Goal: Information Seeking & Learning: Learn about a topic

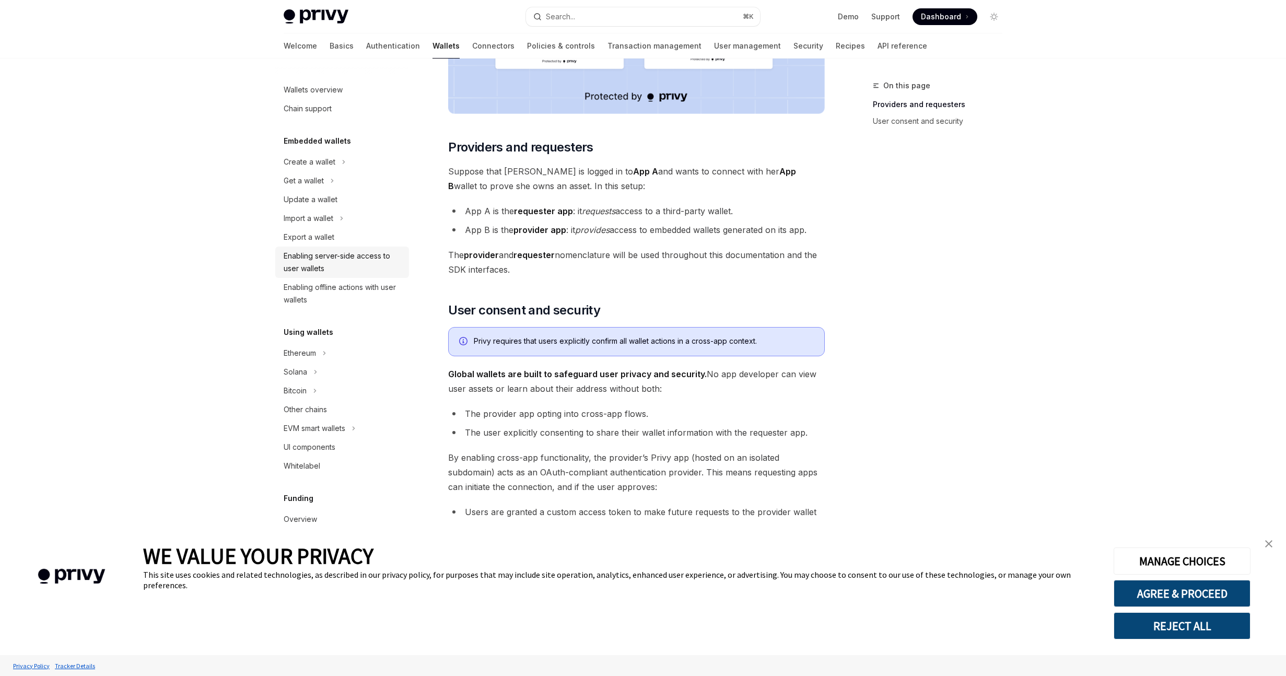
scroll to position [381, 0]
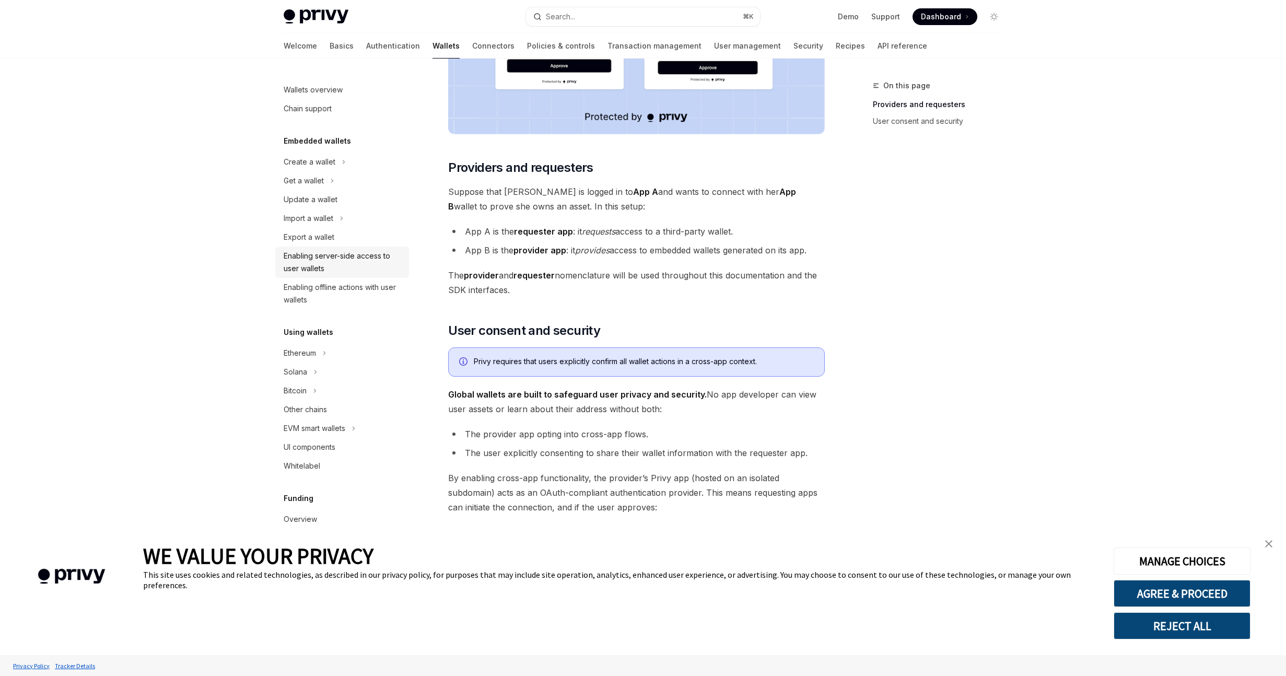
click at [341, 253] on div "Enabling server-side access to user wallets" at bounding box center [343, 262] width 119 height 25
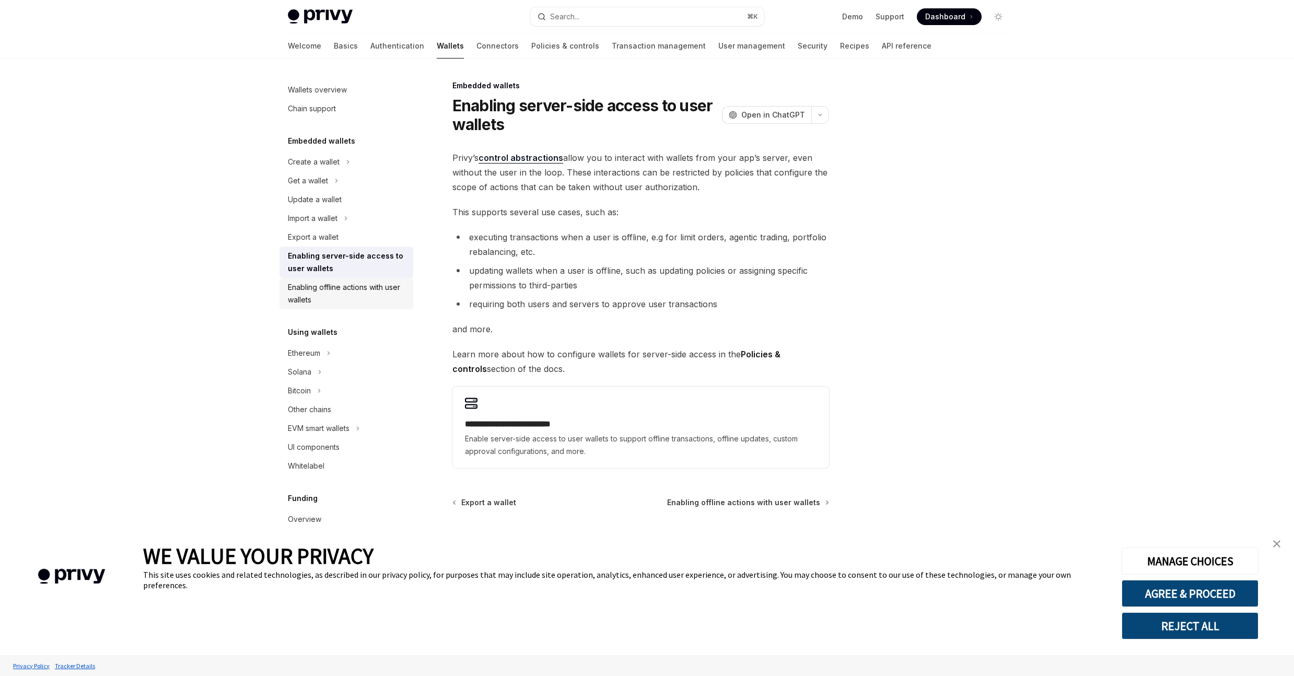
click at [349, 295] on div "Enabling offline actions with user wallets" at bounding box center [347, 293] width 119 height 25
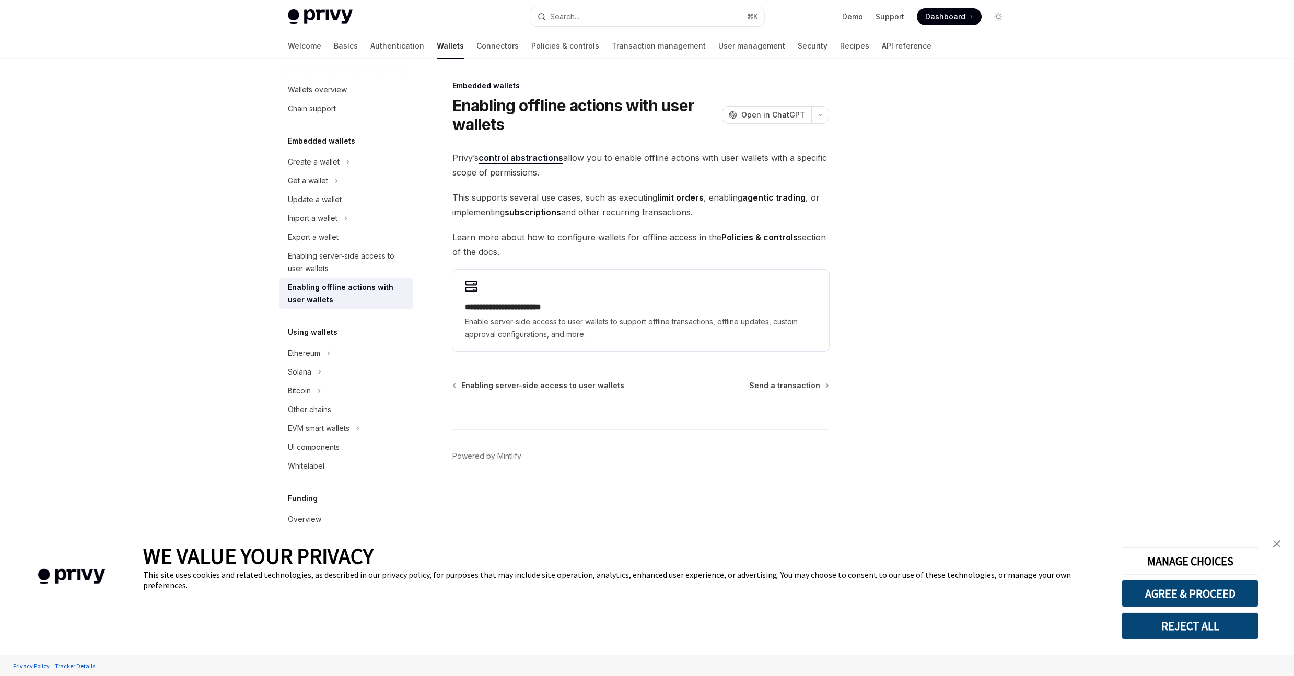
click at [309, 28] on div "Privy Docs home page Search... ⌘ K Demo Support Dashboard Dashboard Search..." at bounding box center [647, 16] width 719 height 33
click at [334, 51] on link "Basics" at bounding box center [346, 45] width 24 height 25
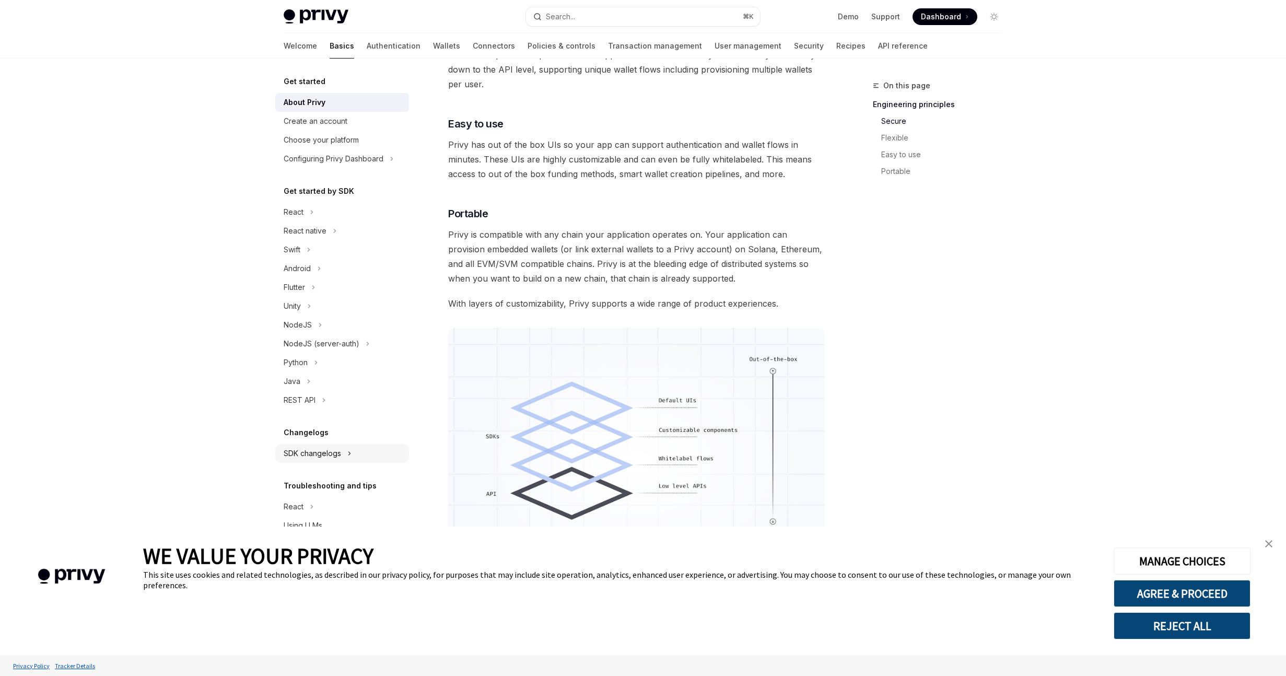
scroll to position [704, 0]
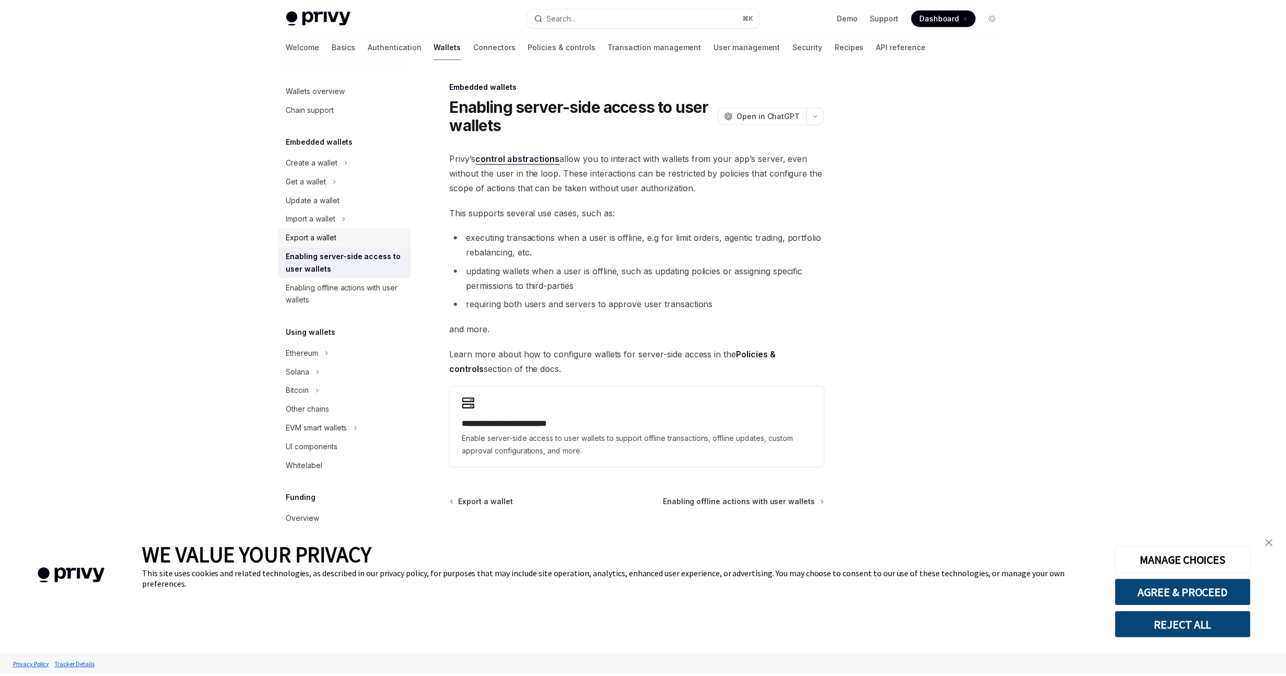
type textarea "*"
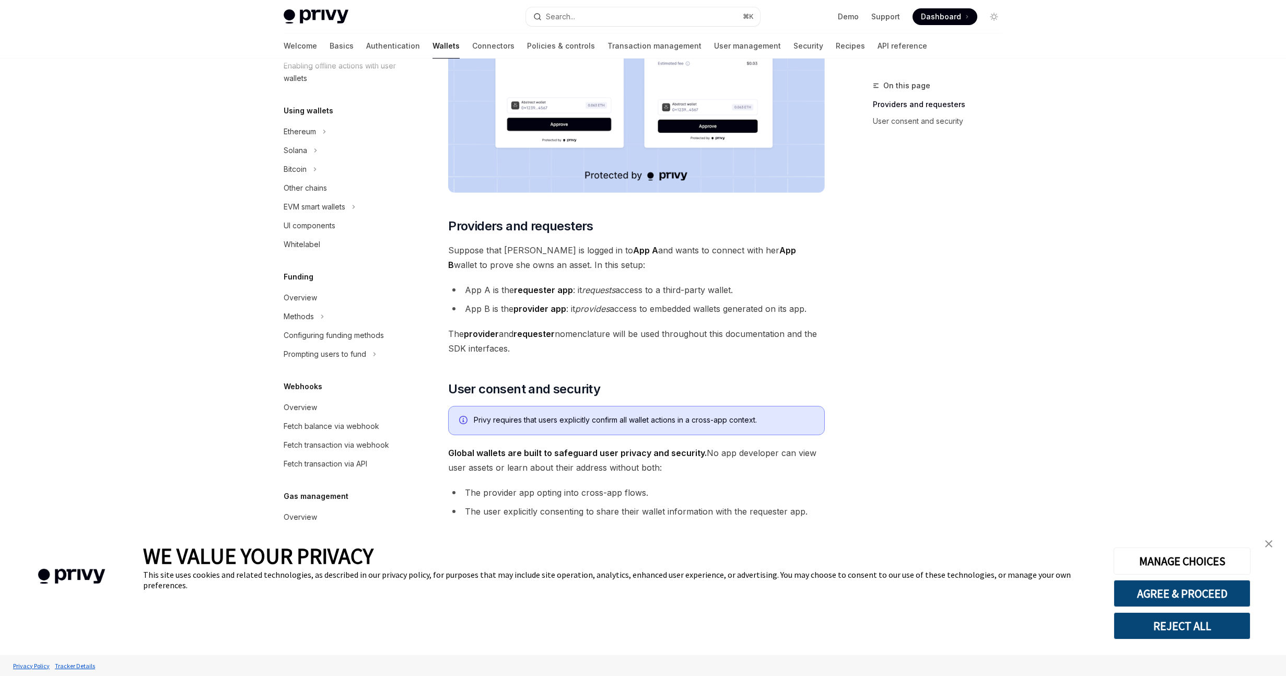
scroll to position [370, 0]
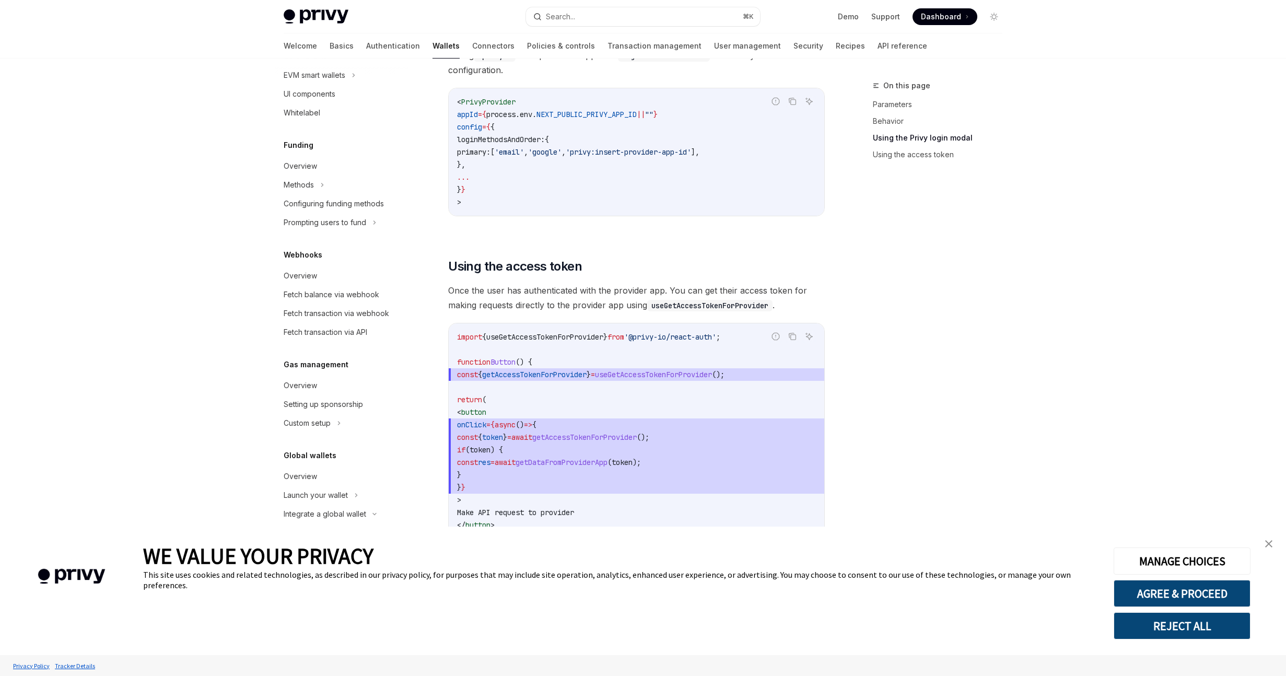
scroll to position [862, 0]
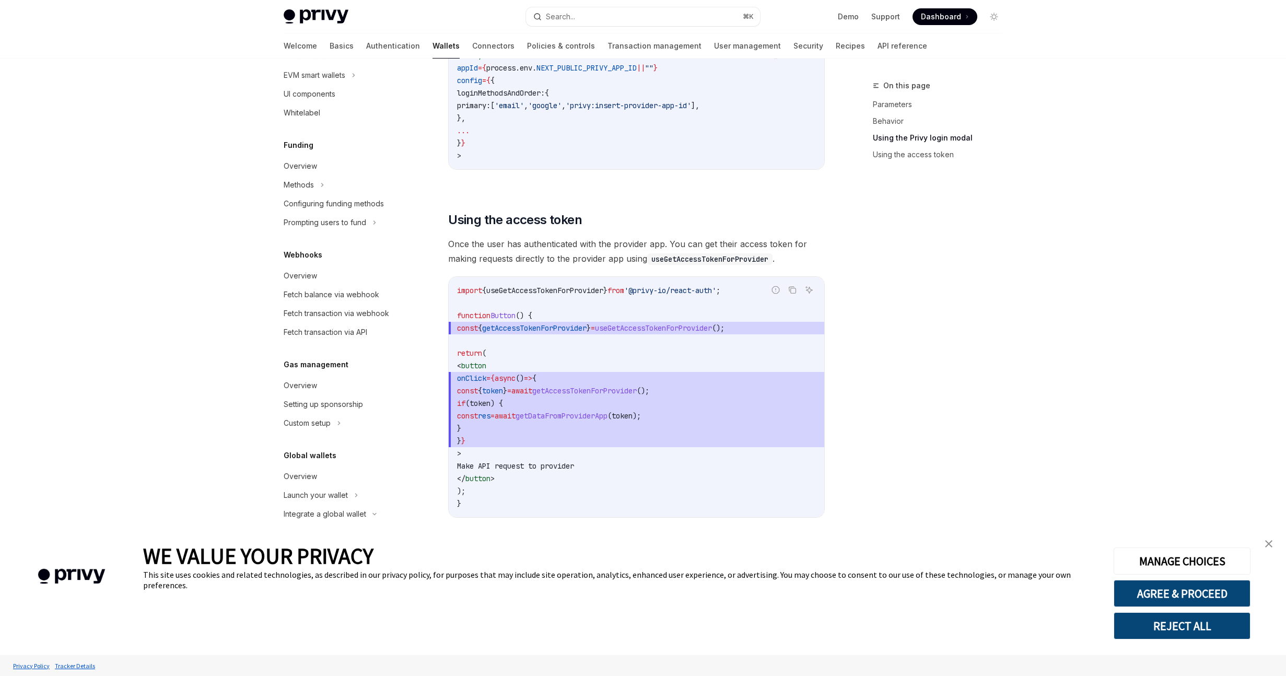
click at [688, 239] on span "Once the user has authenticated with the provider app. You can get their access…" at bounding box center [636, 251] width 377 height 29
drag, startPoint x: 688, startPoint y: 239, endPoint x: 686, endPoint y: 246, distance: 7.3
click at [686, 244] on span "Once the user has authenticated with the provider app. You can get their access…" at bounding box center [636, 251] width 377 height 29
click at [685, 253] on code "useGetAccessTokenForProvider" at bounding box center [709, 258] width 125 height 11
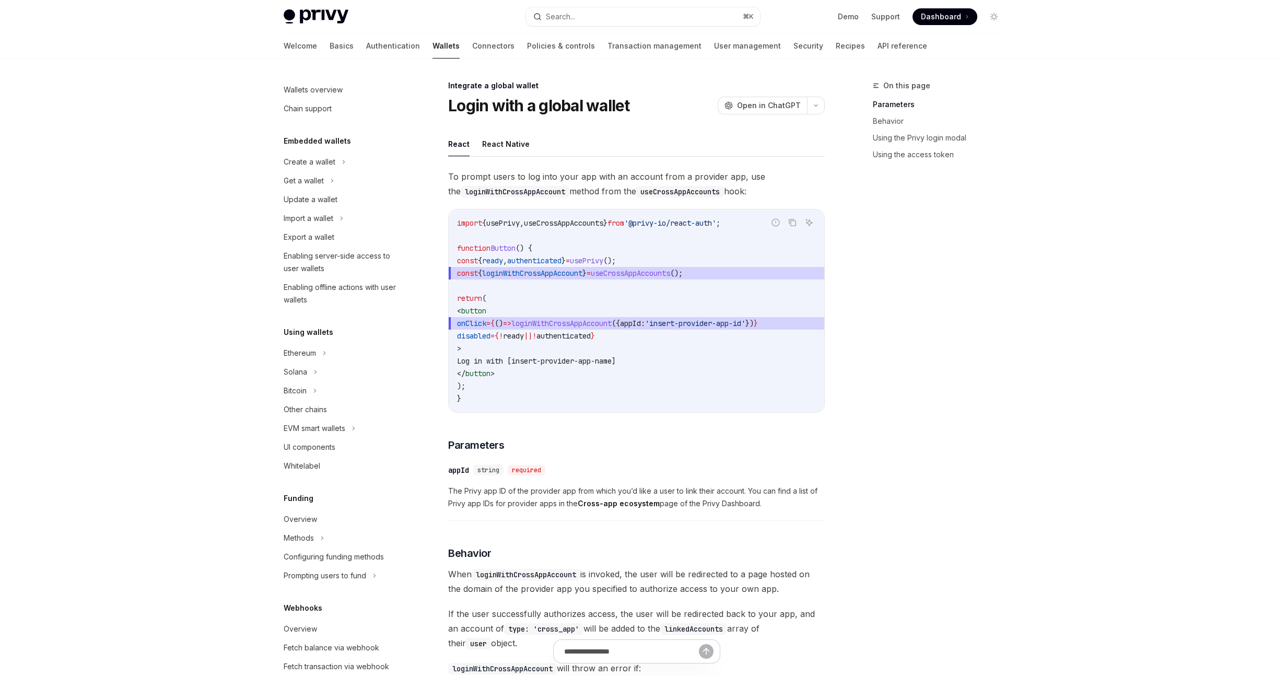
scroll to position [353, 0]
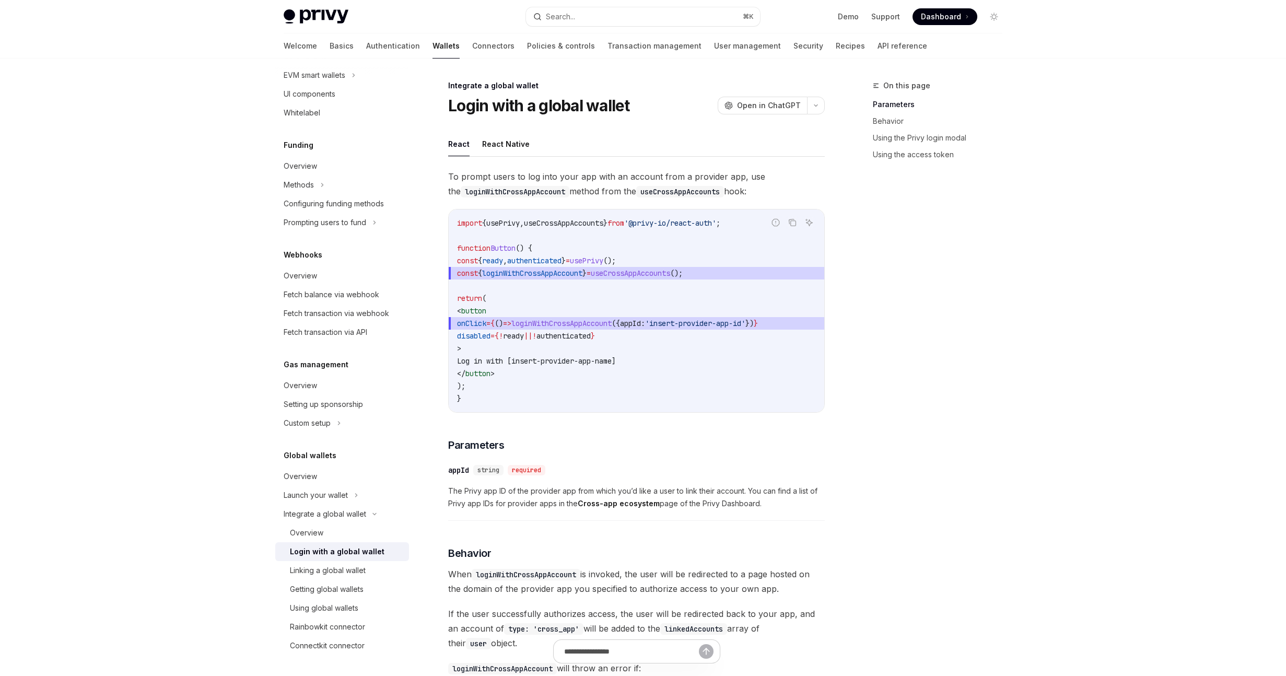
type textarea "*"
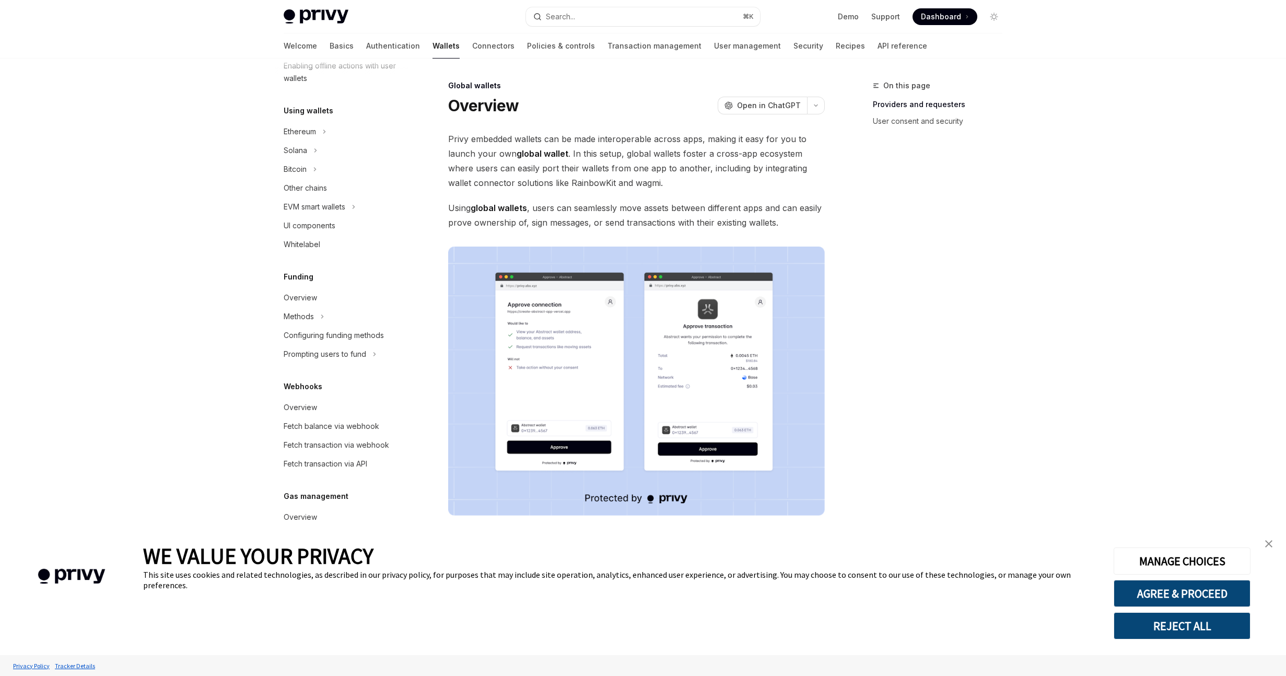
scroll to position [192, 0]
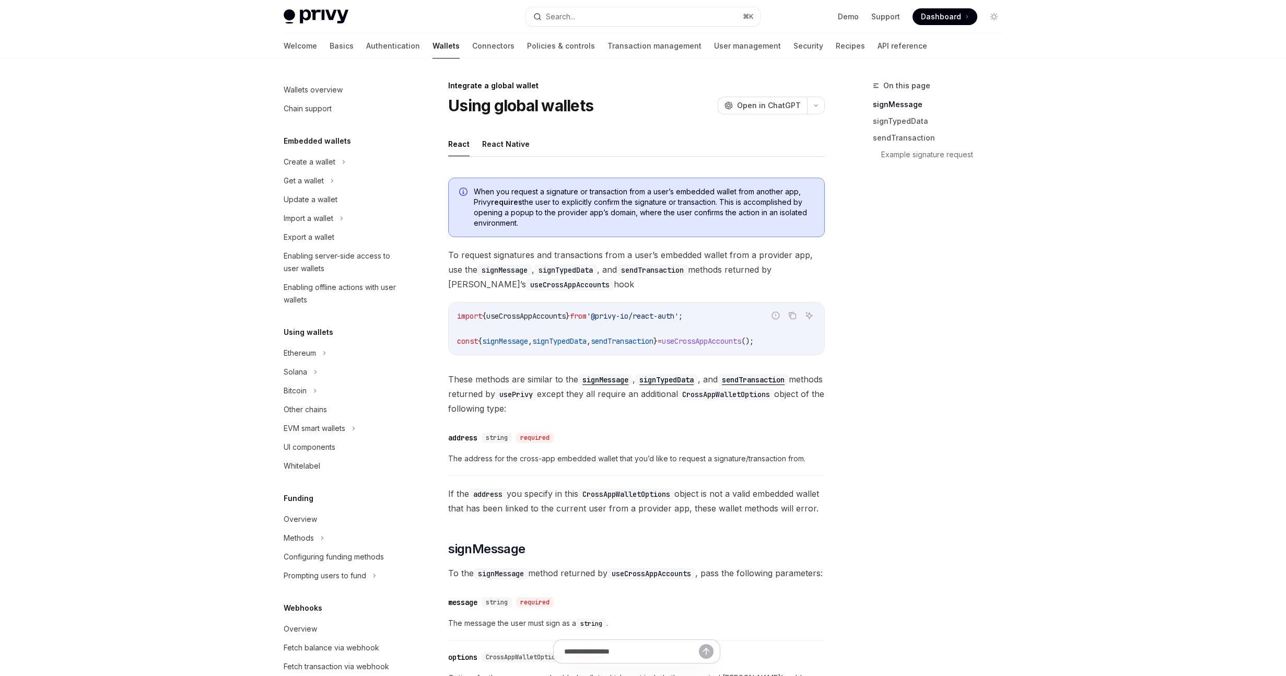
type textarea "*"
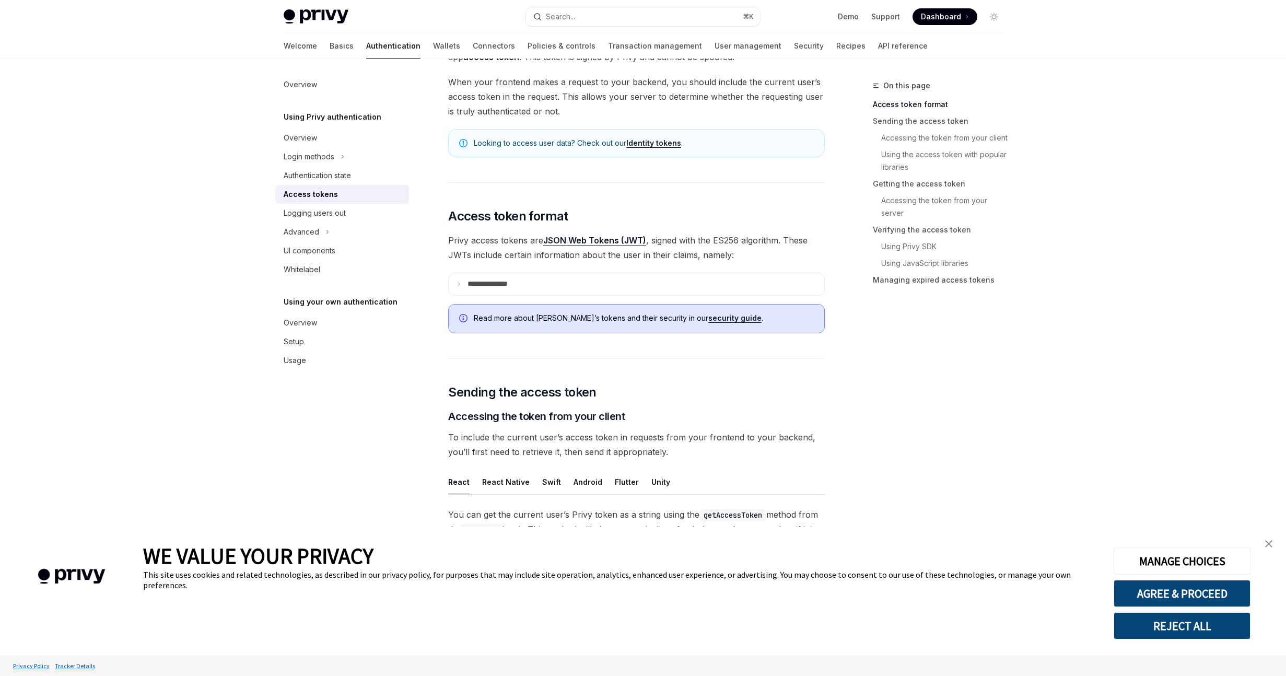
scroll to position [122, 0]
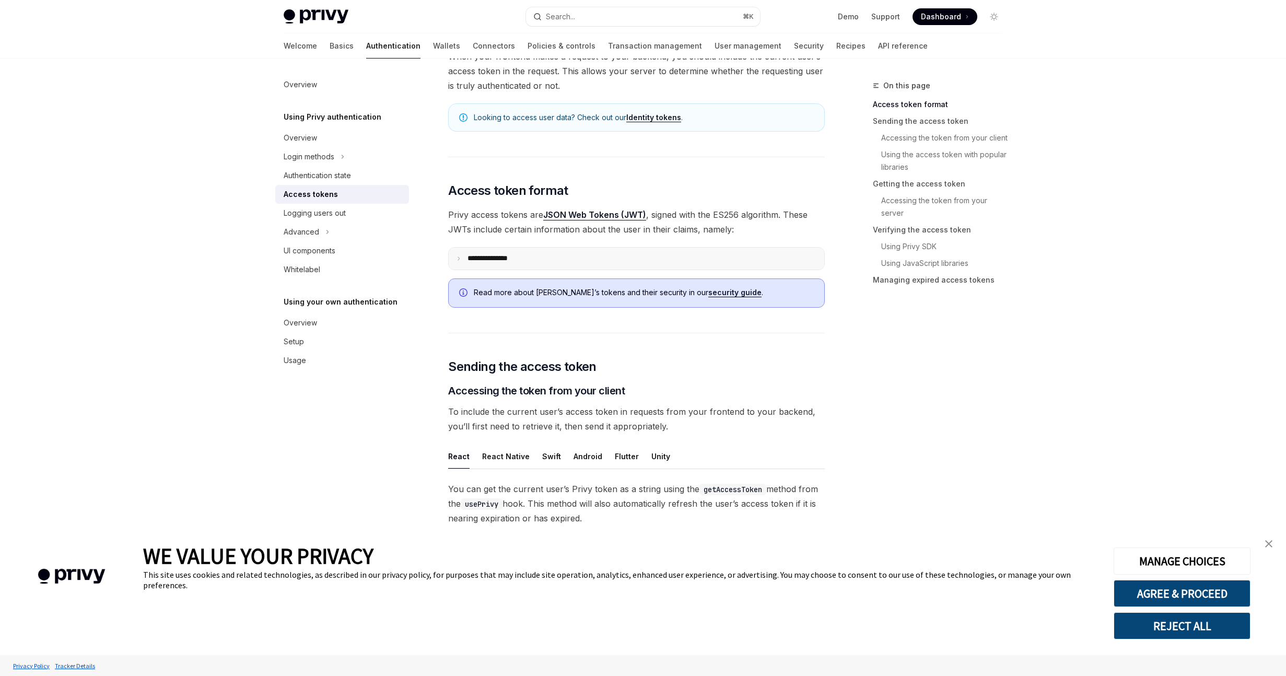
click at [514, 259] on p "**********" at bounding box center [495, 258] width 57 height 9
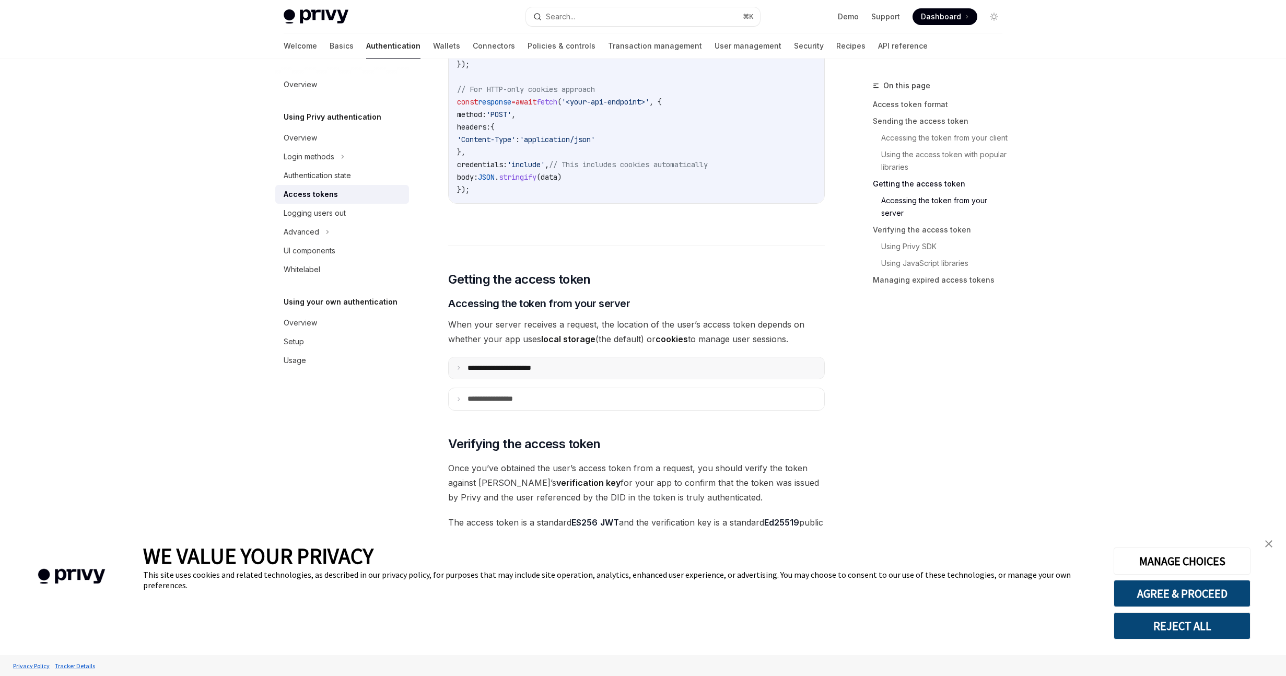
click at [522, 360] on summary "**********" at bounding box center [637, 368] width 376 height 22
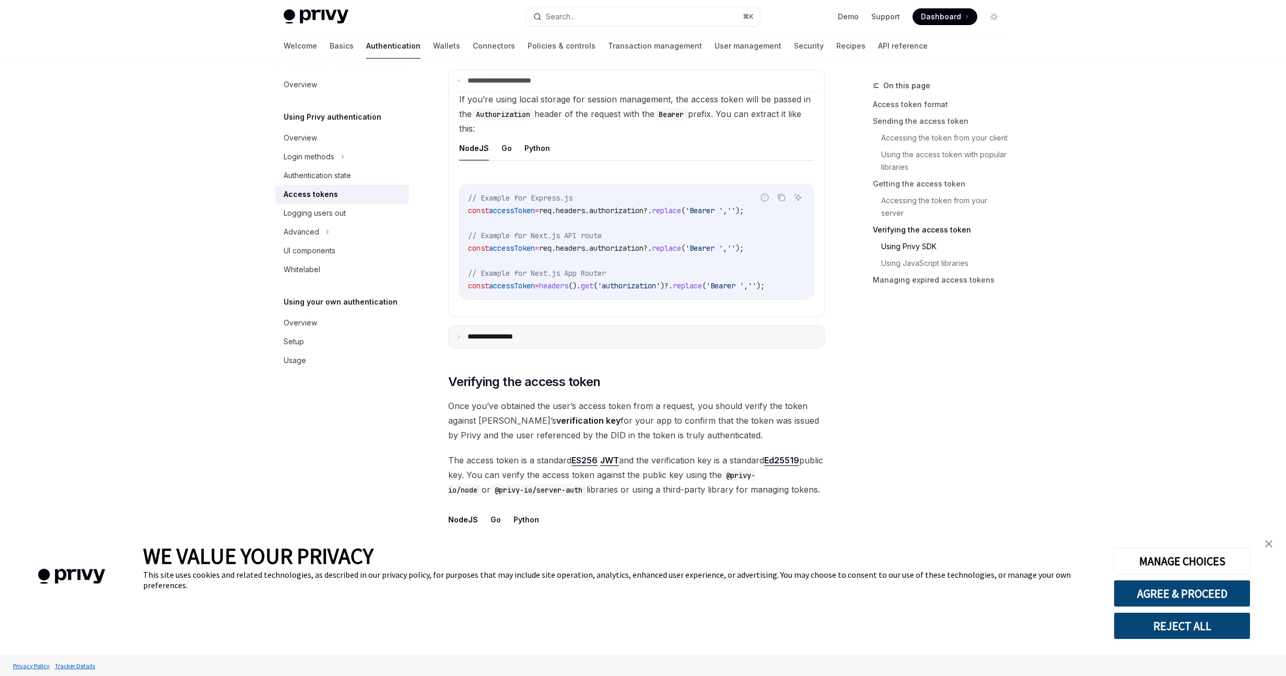
click at [532, 339] on p "**********" at bounding box center [500, 336] width 66 height 9
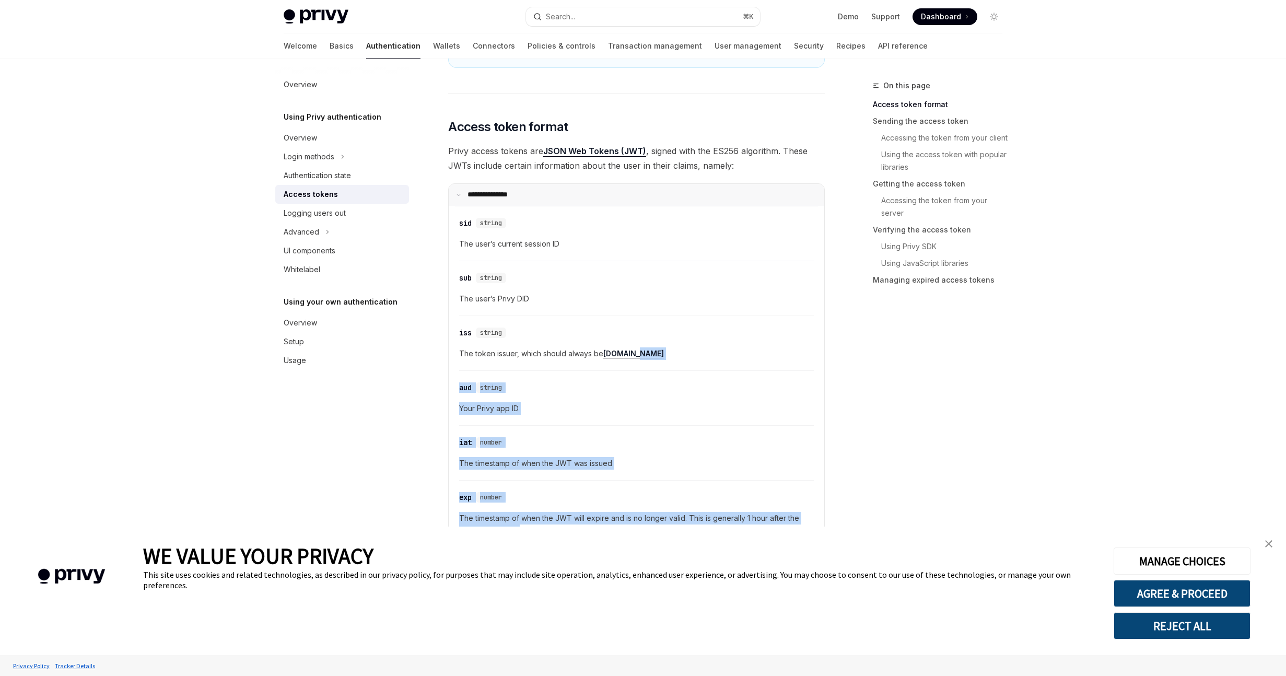
scroll to position [0, 0]
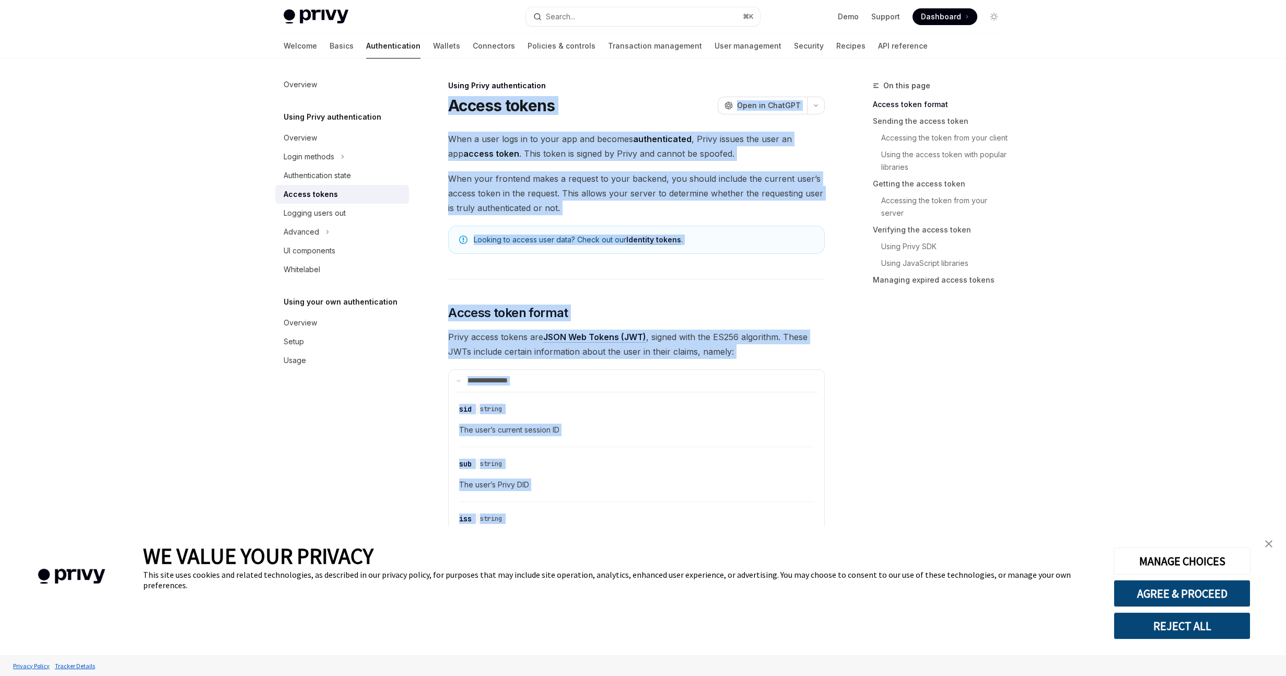
drag, startPoint x: 539, startPoint y: 503, endPoint x: 446, endPoint y: 107, distance: 407.3
copy div "**********"
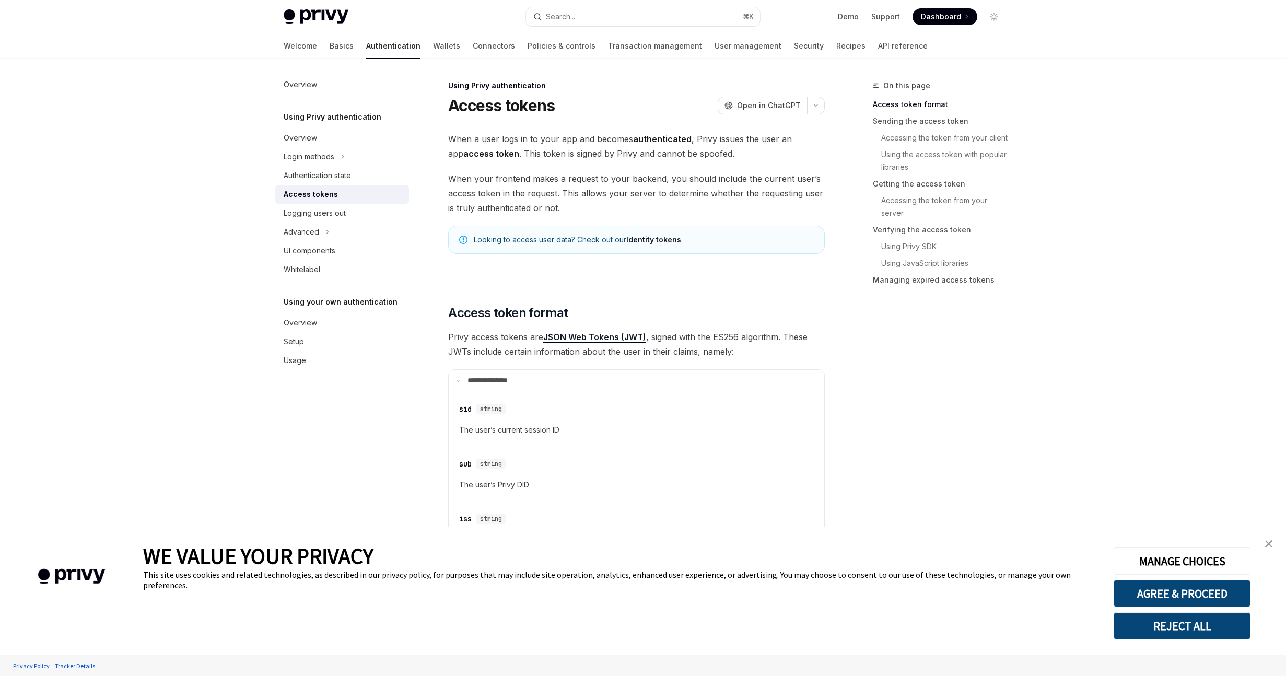
click at [337, 18] on img at bounding box center [316, 16] width 65 height 15
type textarea "*"
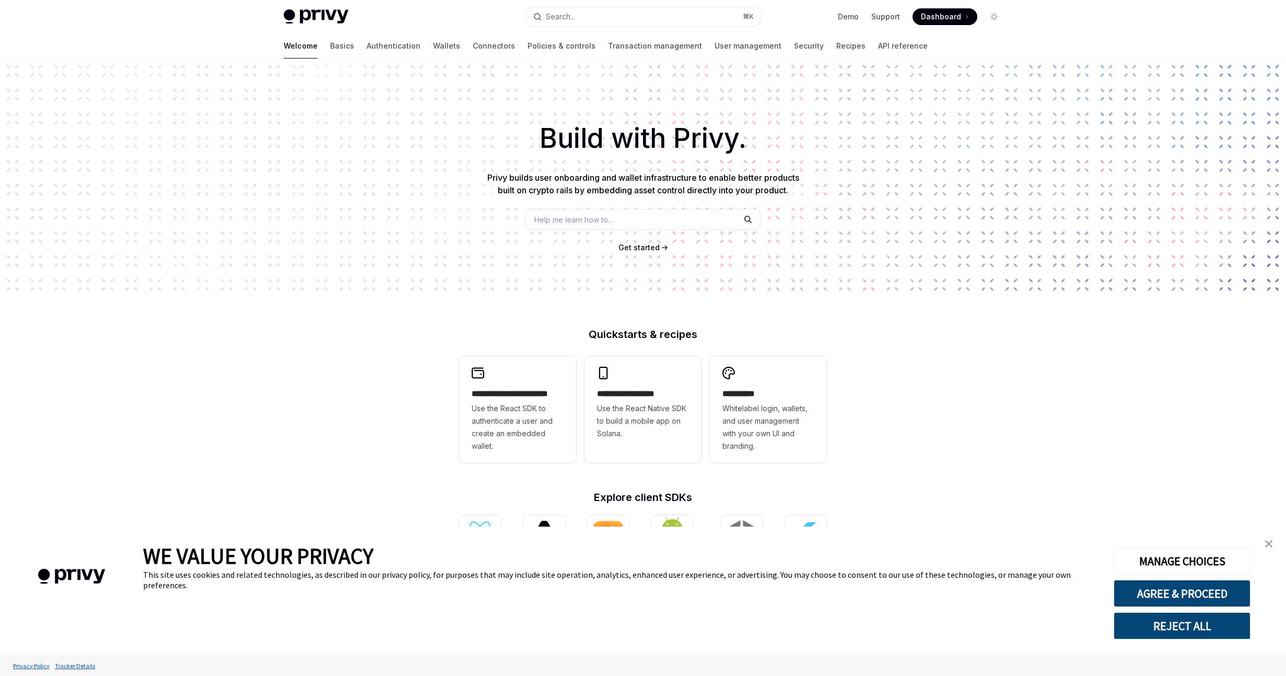
click at [960, 16] on span "Dashboard" at bounding box center [941, 16] width 40 height 10
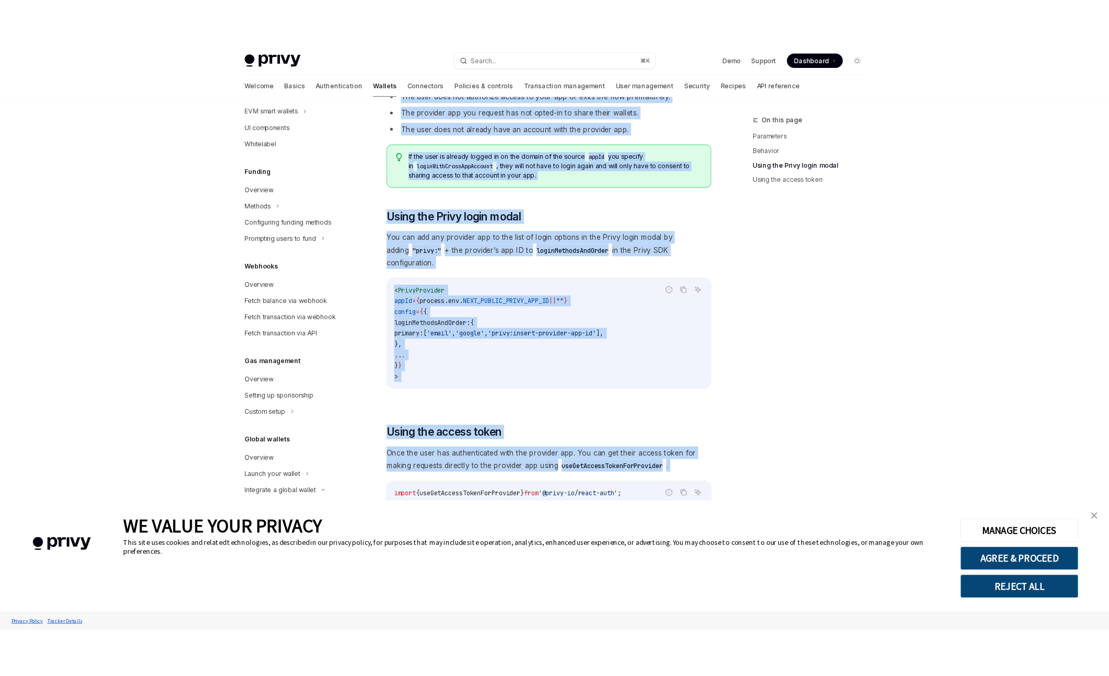
scroll to position [862, 0]
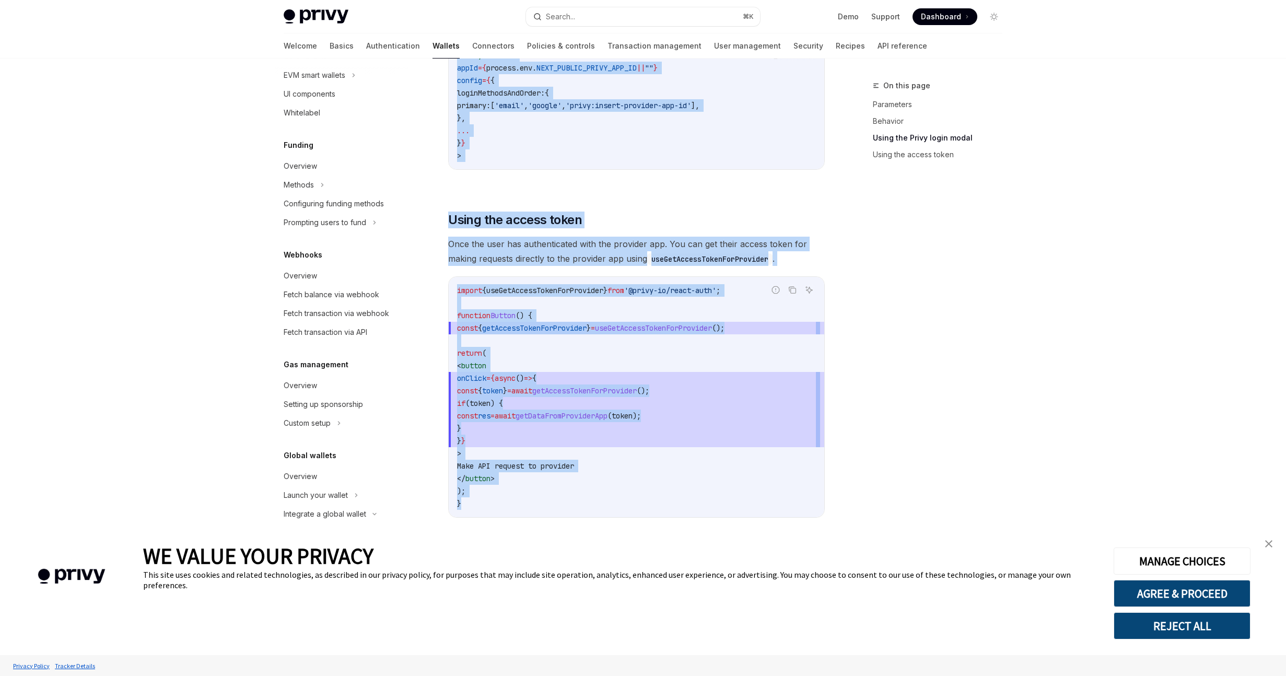
drag, startPoint x: 449, startPoint y: 102, endPoint x: 521, endPoint y: 491, distance: 395.8
copy div "Login with a global wallet OpenAI Open in ChatGPT OpenAI Open in ChatGPT React …"
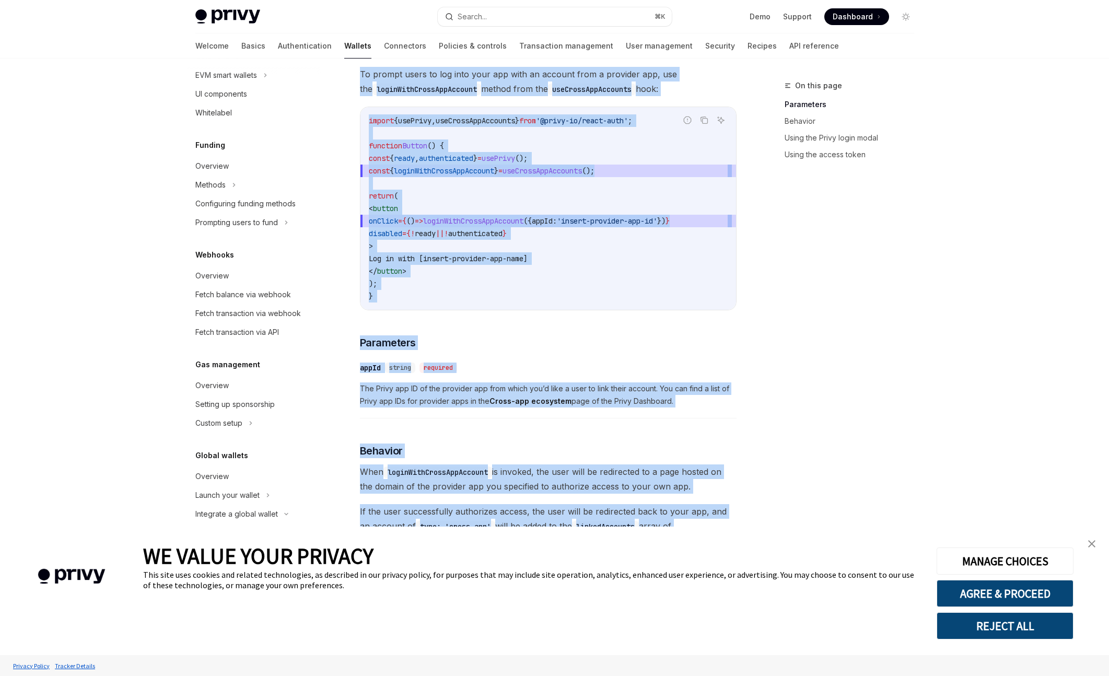
click at [681, 247] on code "import { usePrivy , useCrossAppAccounts } from '@privy-io/react-auth' ; functio…" at bounding box center [548, 208] width 359 height 188
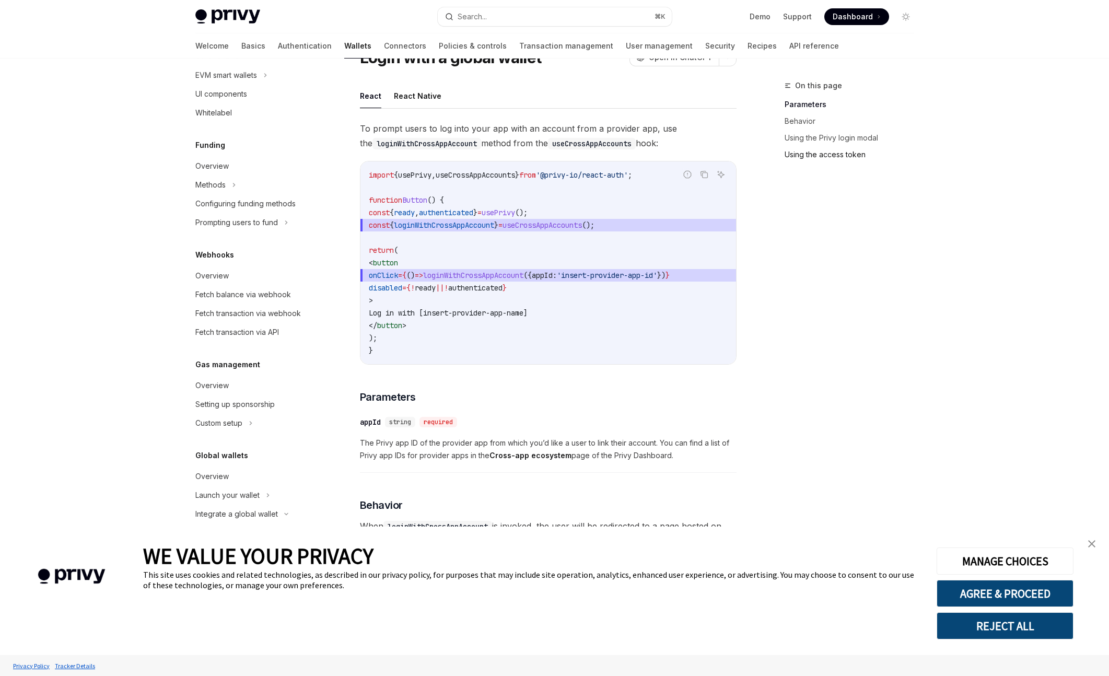
scroll to position [0, 0]
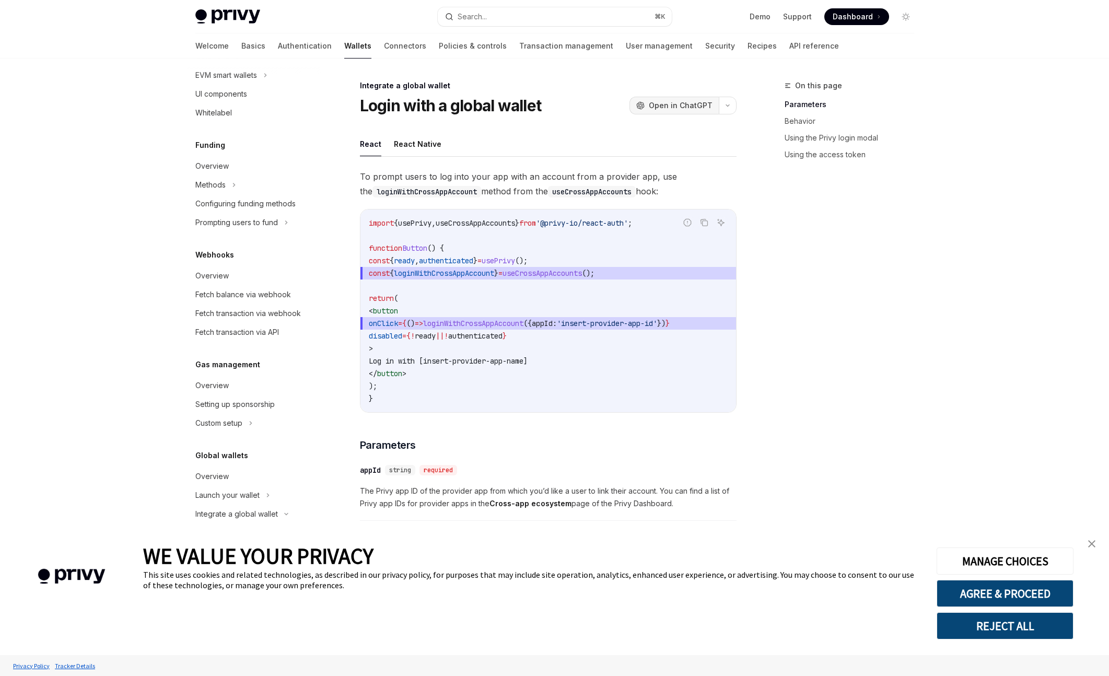
click at [706, 100] on span "Open in ChatGPT" at bounding box center [681, 105] width 64 height 10
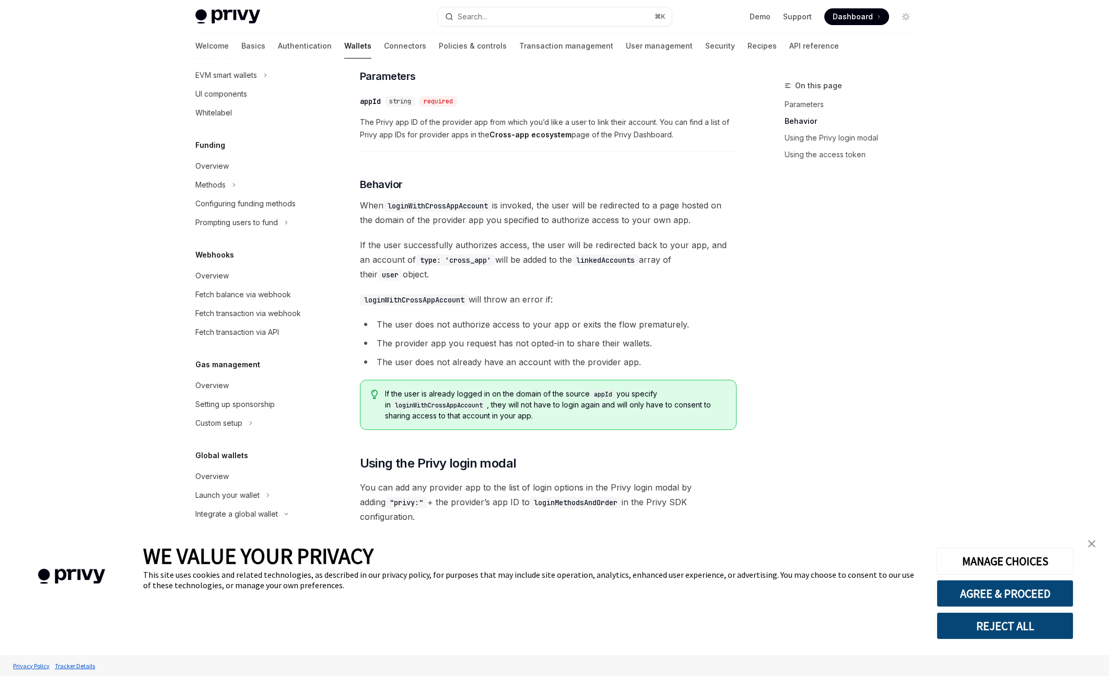
scroll to position [862, 0]
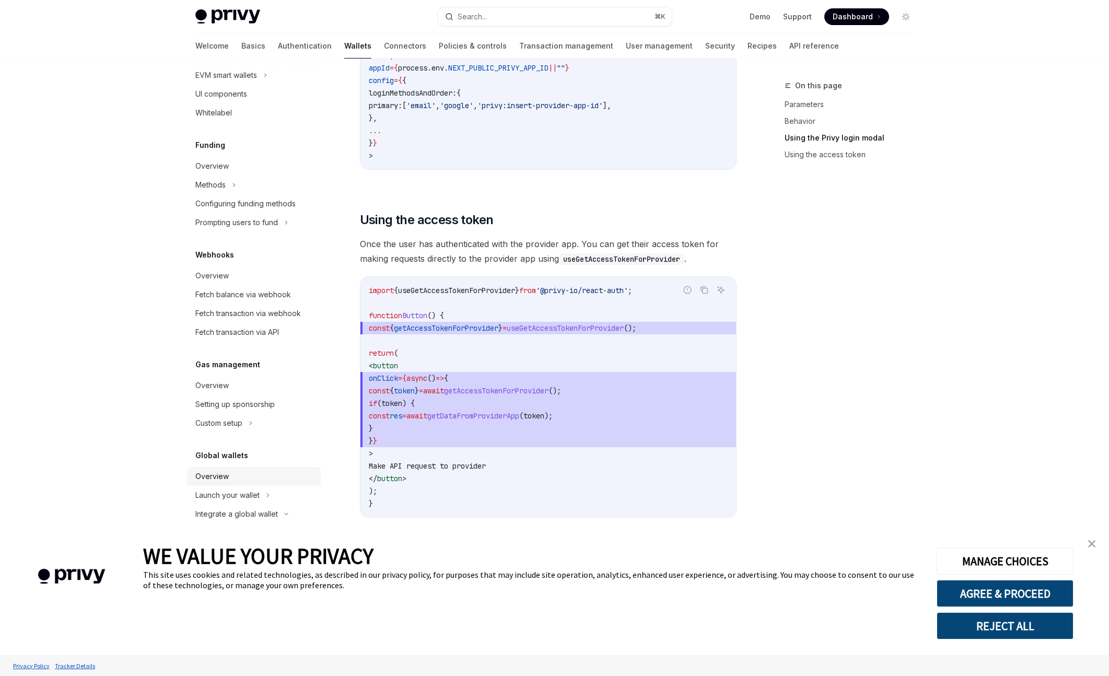
click at [240, 468] on link "Overview" at bounding box center [254, 476] width 134 height 19
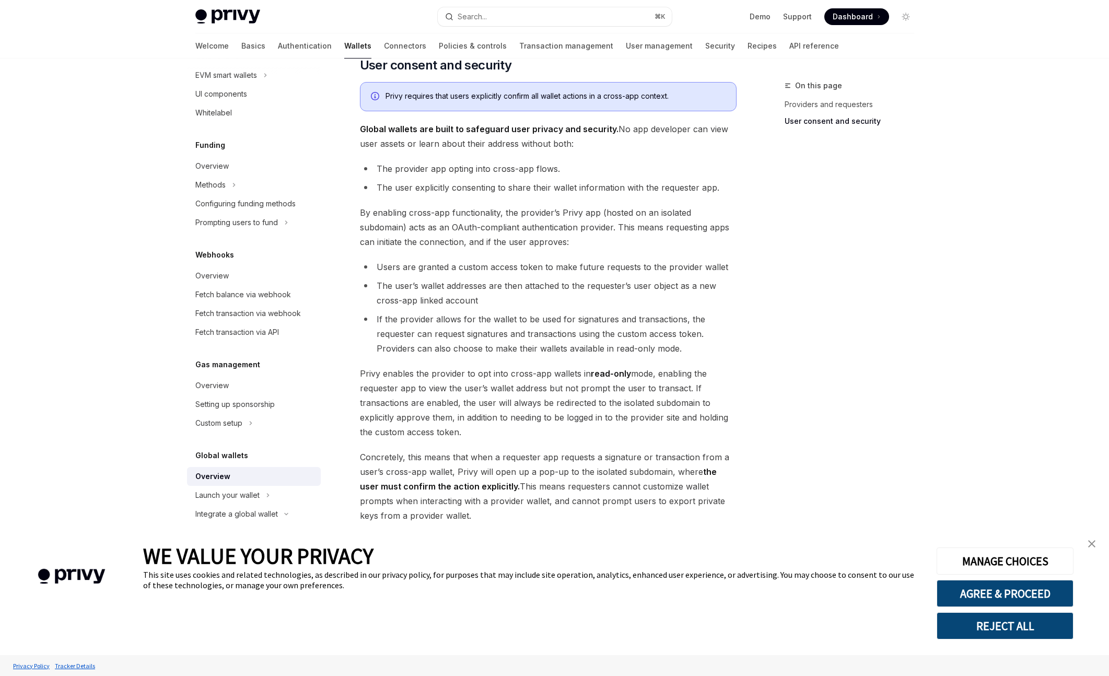
scroll to position [662, 0]
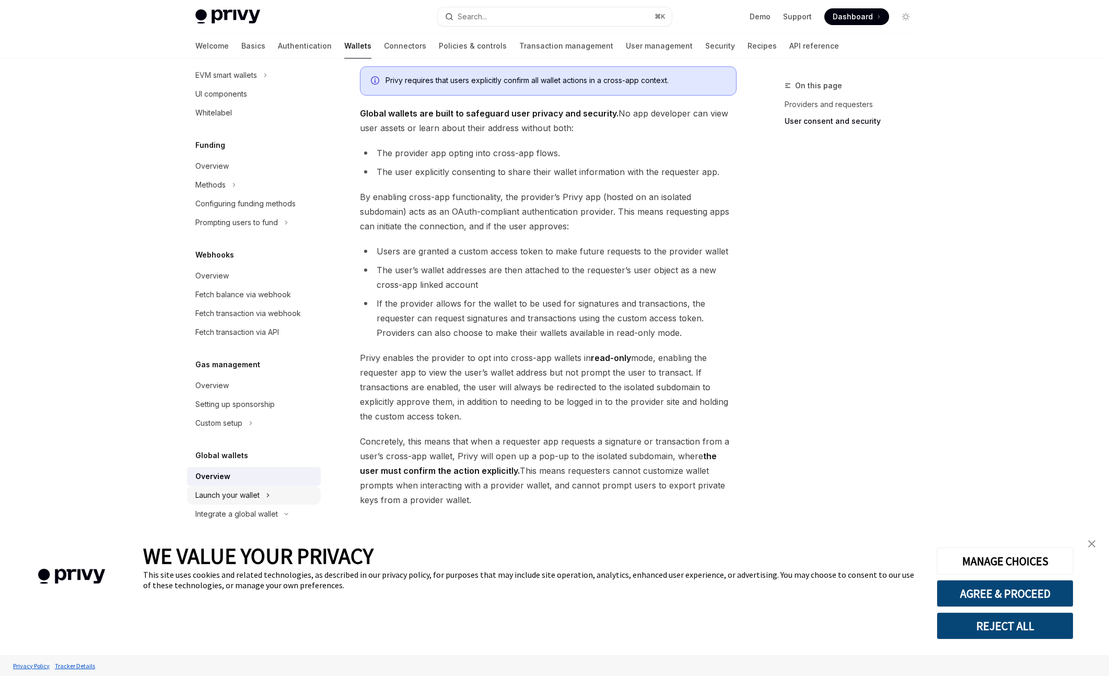
click at [240, 497] on div "Launch your wallet" at bounding box center [227, 495] width 64 height 13
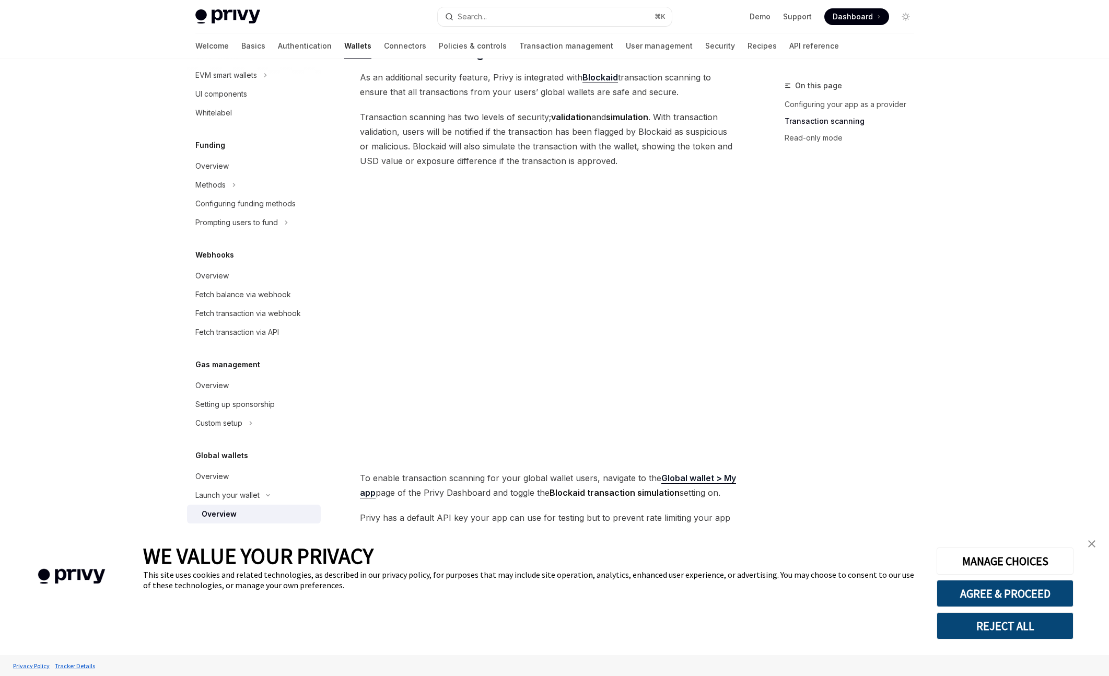
scroll to position [356, 0]
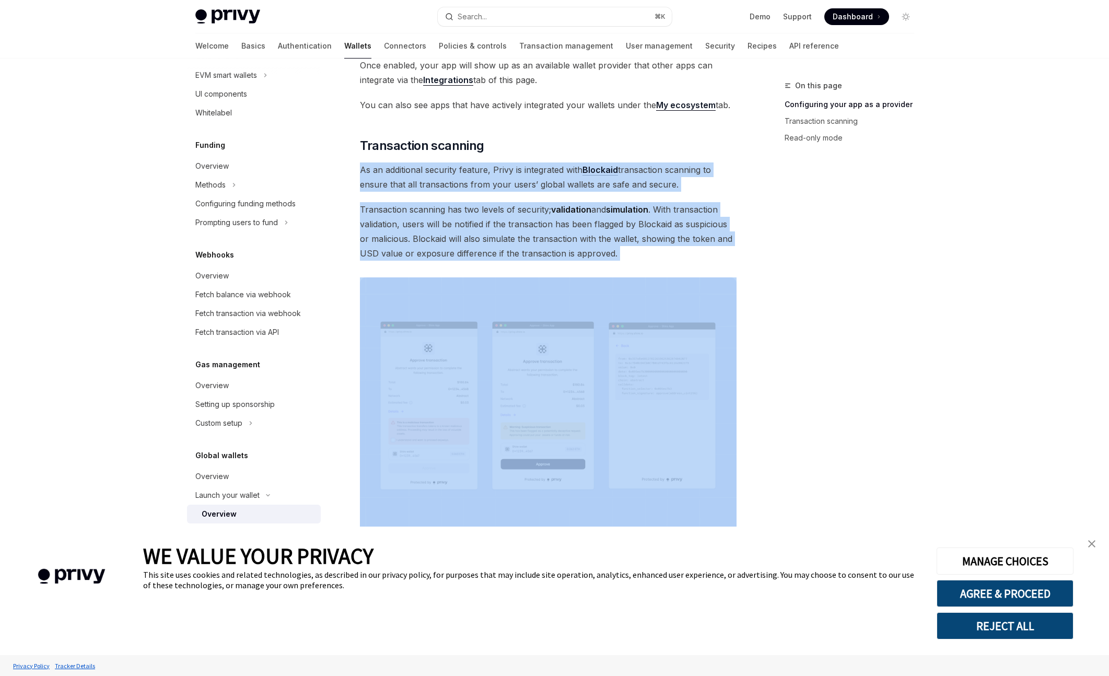
drag, startPoint x: 547, startPoint y: 143, endPoint x: 606, endPoint y: 253, distance: 125.5
click at [606, 253] on div "Providers are apps that enable their users’ embedded wallets to be used in othe…" at bounding box center [548, 305] width 377 height 1059
drag, startPoint x: 521, startPoint y: 200, endPoint x: 465, endPoint y: 171, distance: 62.1
click at [465, 171] on div "Providers are apps that enable their users’ embedded wallets to be used in othe…" at bounding box center [548, 305] width 377 height 1059
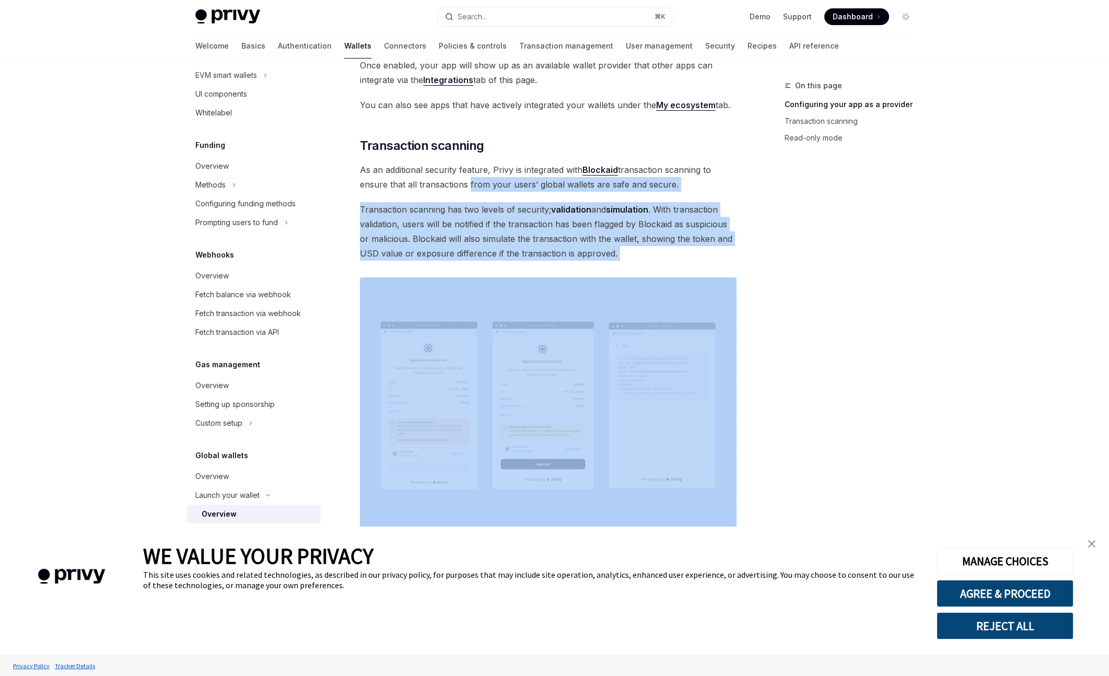
click at [465, 171] on span "As an additional security feature, Privy is integrated with Blockaid transactio…" at bounding box center [548, 176] width 377 height 29
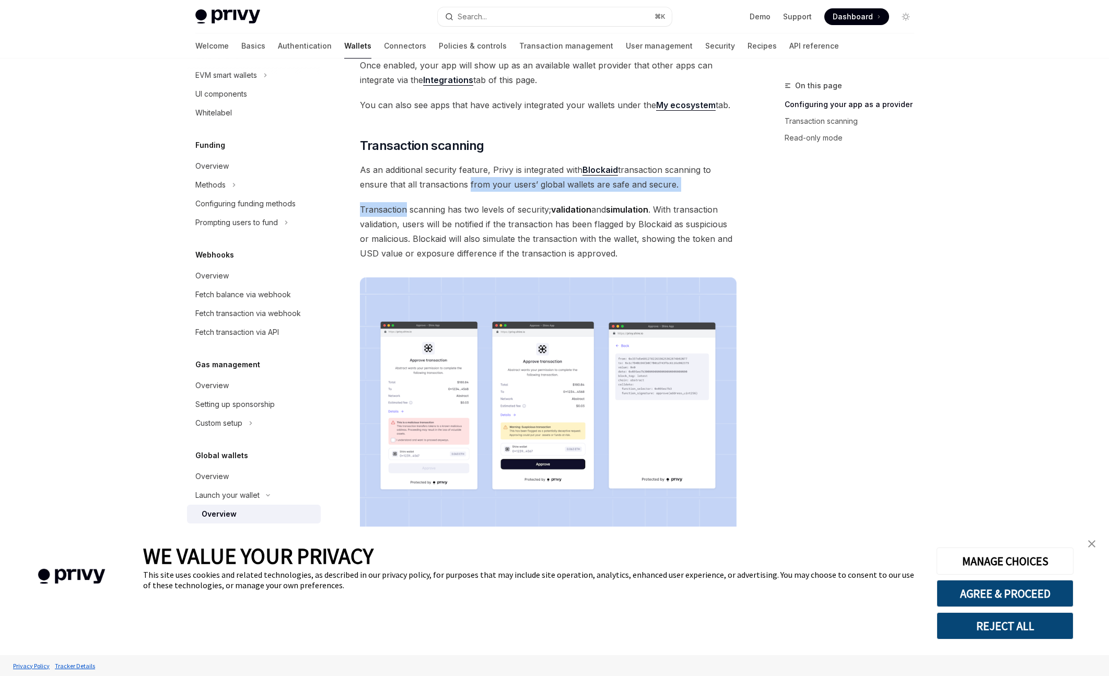
drag, startPoint x: 452, startPoint y: 196, endPoint x: 438, endPoint y: 233, distance: 39.9
click at [441, 225] on div "Providers are apps that enable their users’ embedded wallets to be used in othe…" at bounding box center [548, 305] width 377 height 1059
click at [433, 243] on span "Transaction scanning has two levels of security; validation and simulation . Wi…" at bounding box center [548, 231] width 377 height 58
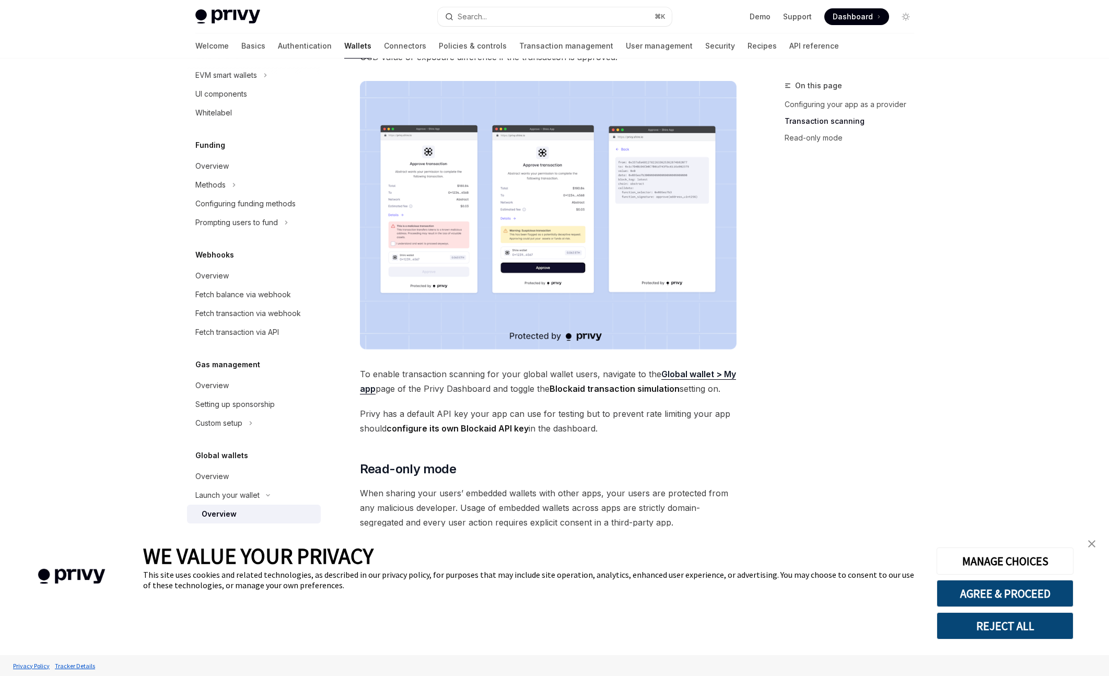
scroll to position [673, 0]
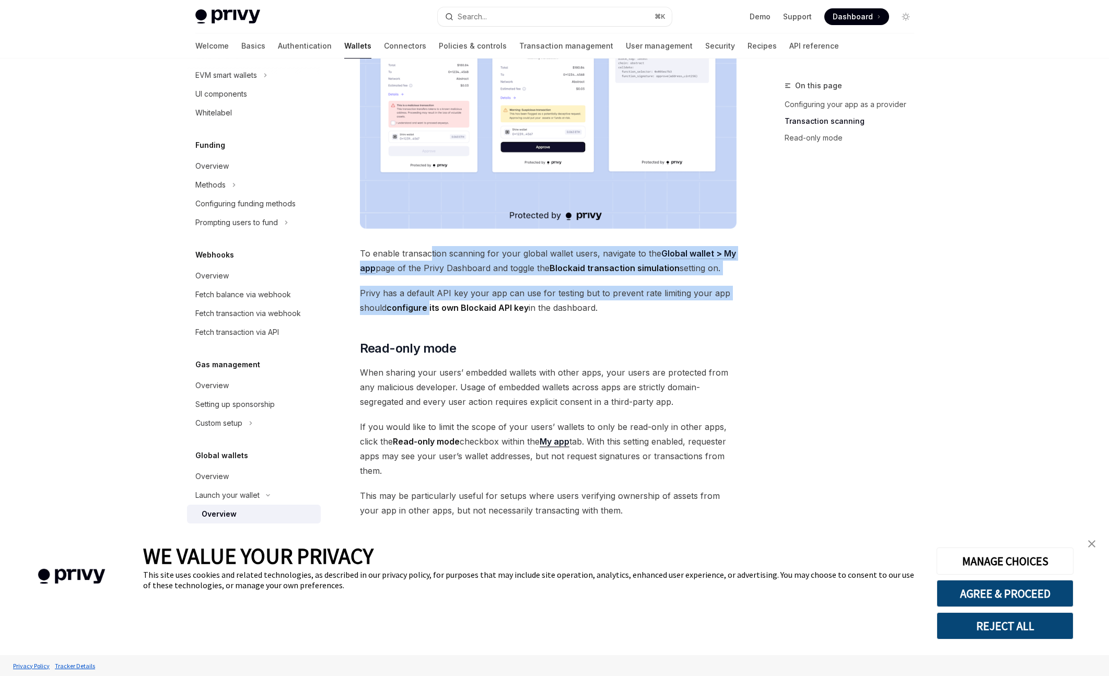
drag, startPoint x: 430, startPoint y: 237, endPoint x: 428, endPoint y: 328, distance: 91.4
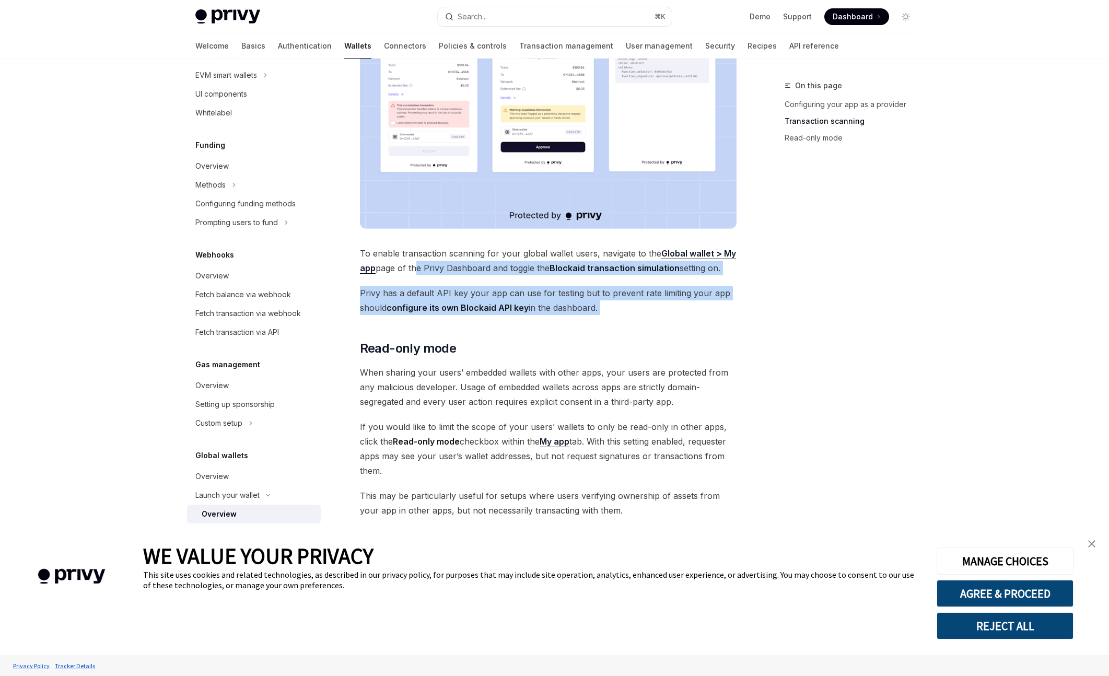
drag, startPoint x: 428, startPoint y: 325, endPoint x: 412, endPoint y: 261, distance: 66.8
click at [412, 261] on span "To enable transaction scanning for your global wallet users, navigate to the Gl…" at bounding box center [548, 260] width 377 height 29
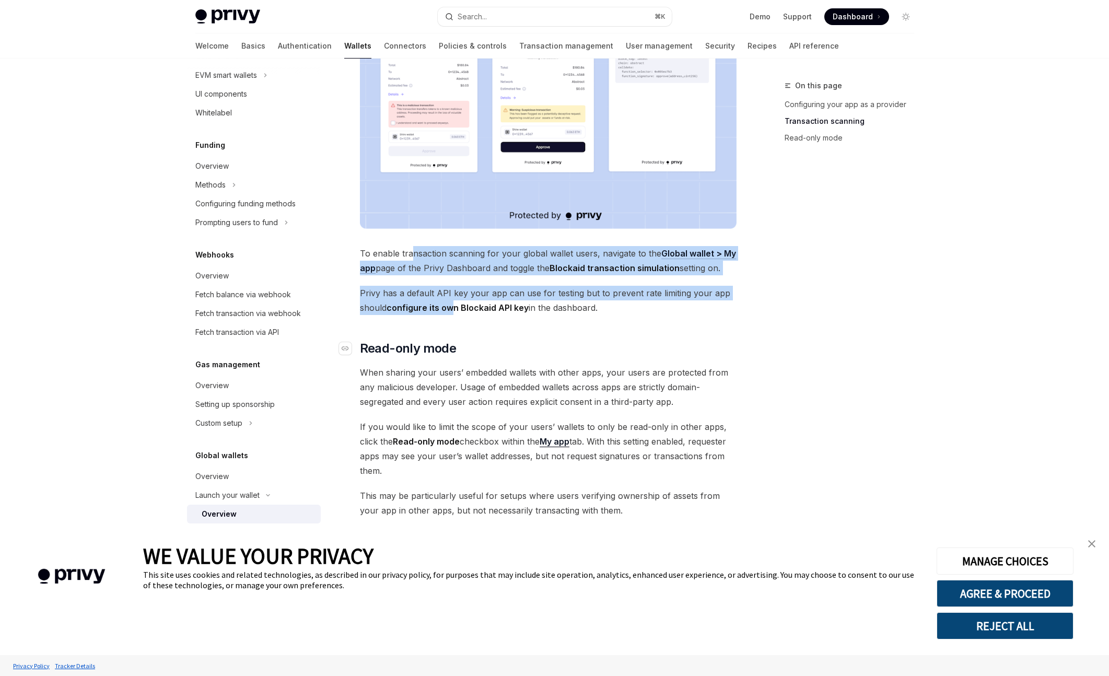
drag, startPoint x: 412, startPoint y: 245, endPoint x: 502, endPoint y: 336, distance: 128.5
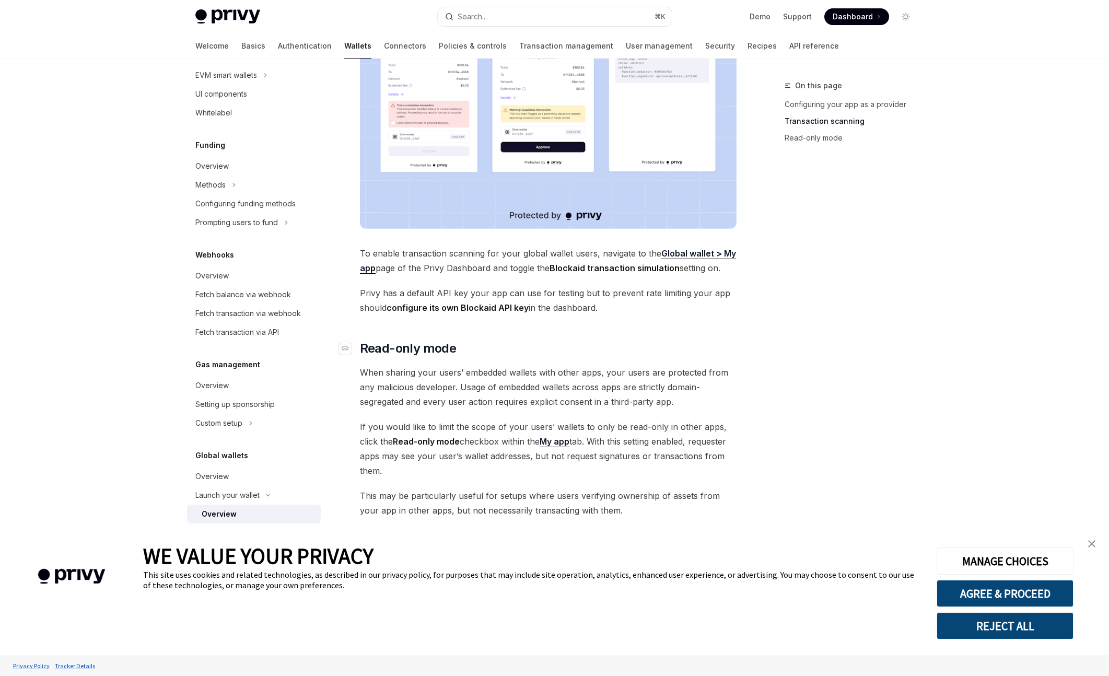
click at [503, 340] on h2 "​ Read-only mode" at bounding box center [548, 348] width 377 height 17
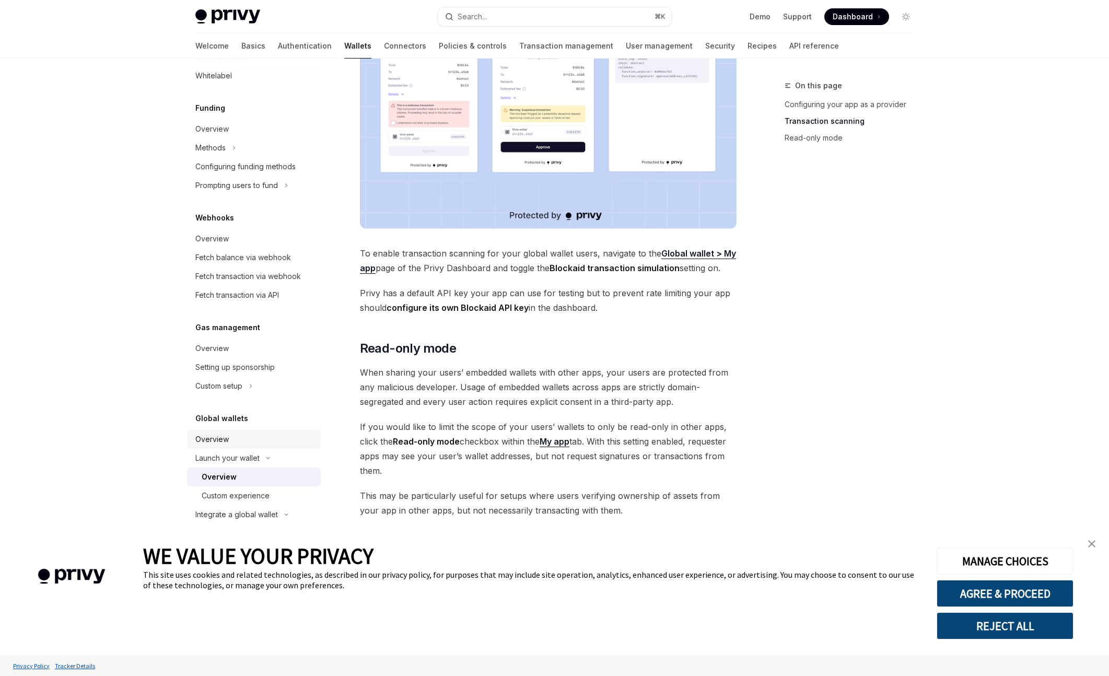
scroll to position [391, 0]
click at [253, 493] on div "Custom experience" at bounding box center [236, 495] width 68 height 13
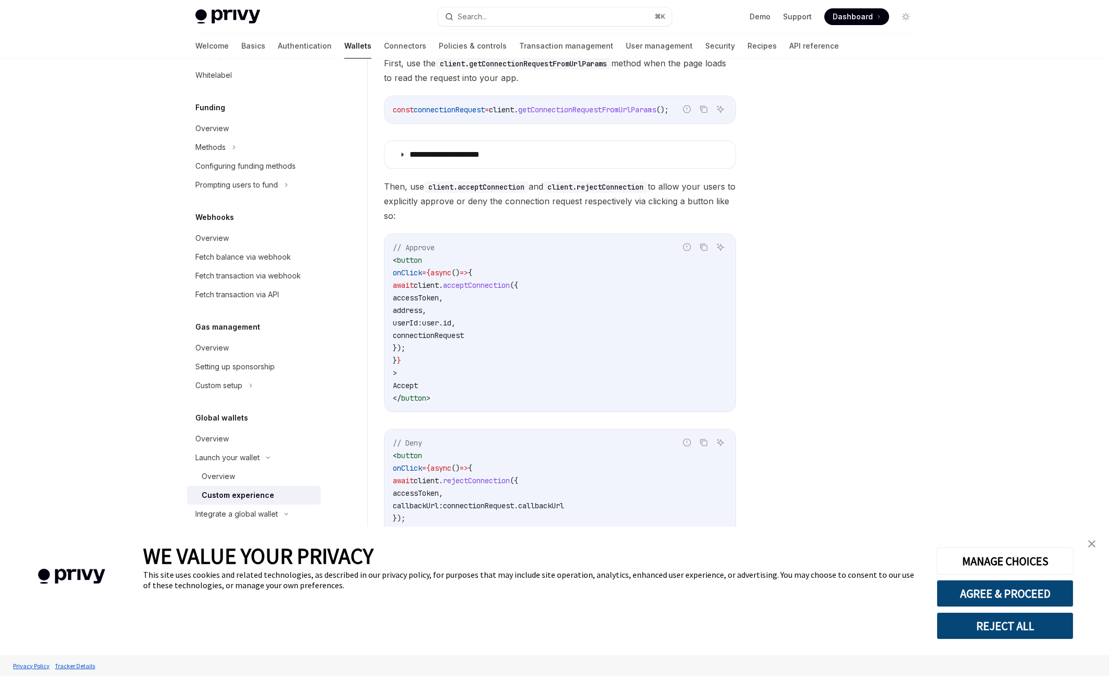
scroll to position [678, 0]
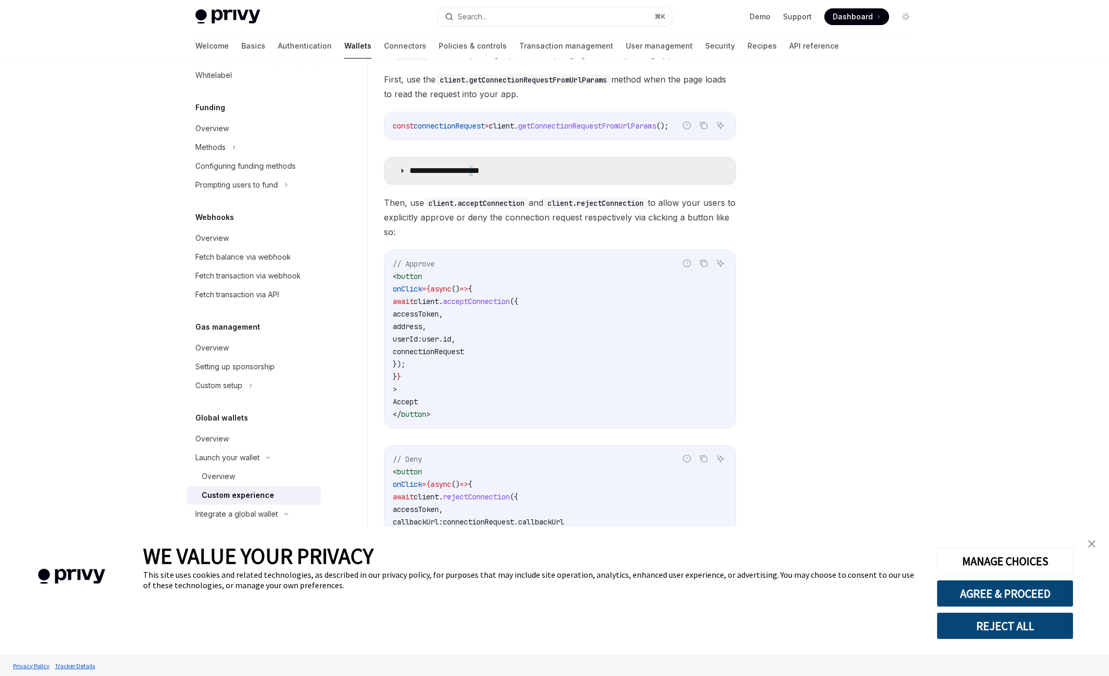
click at [494, 168] on p "**********" at bounding box center [456, 171] width 95 height 10
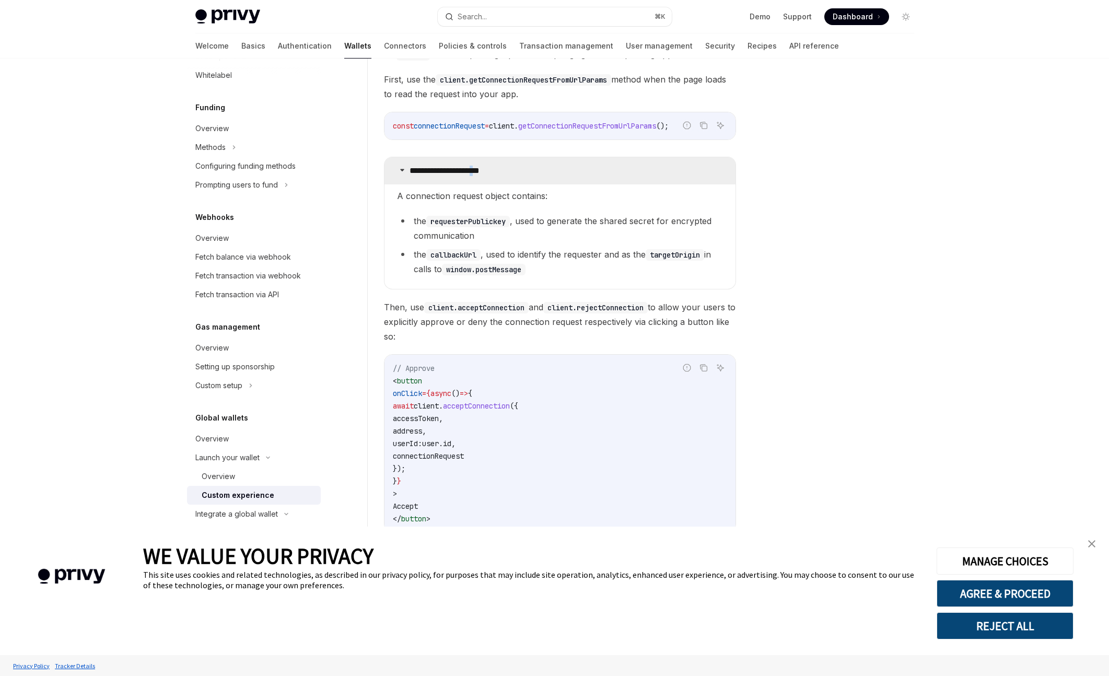
click at [494, 168] on p "**********" at bounding box center [456, 171] width 95 height 10
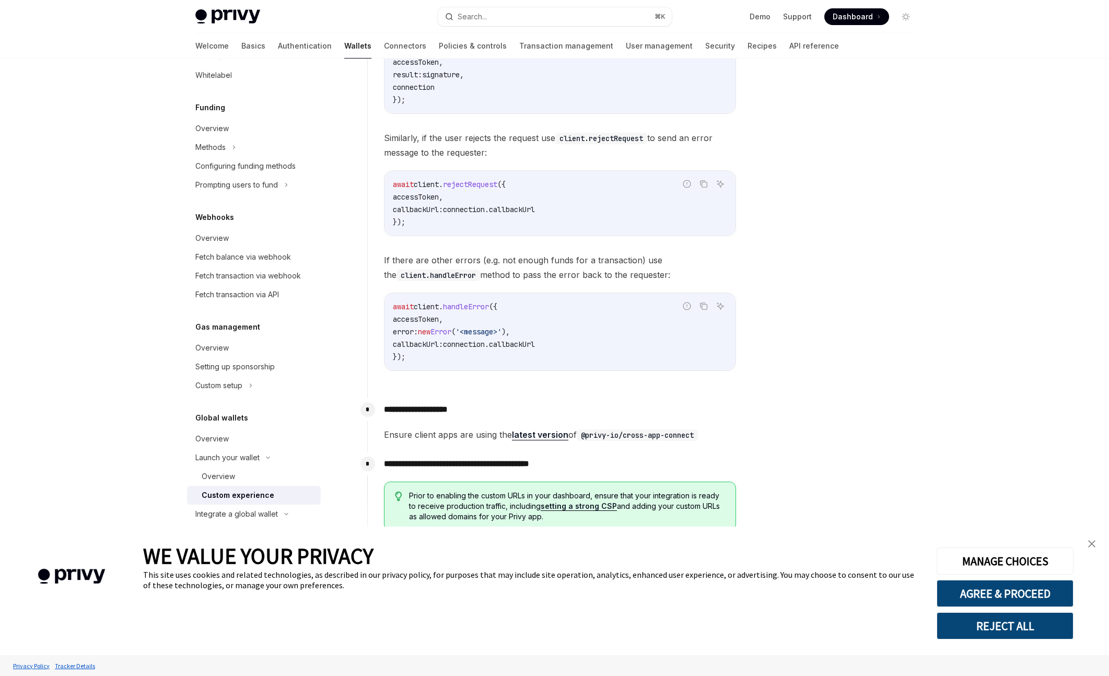
scroll to position [1650, 0]
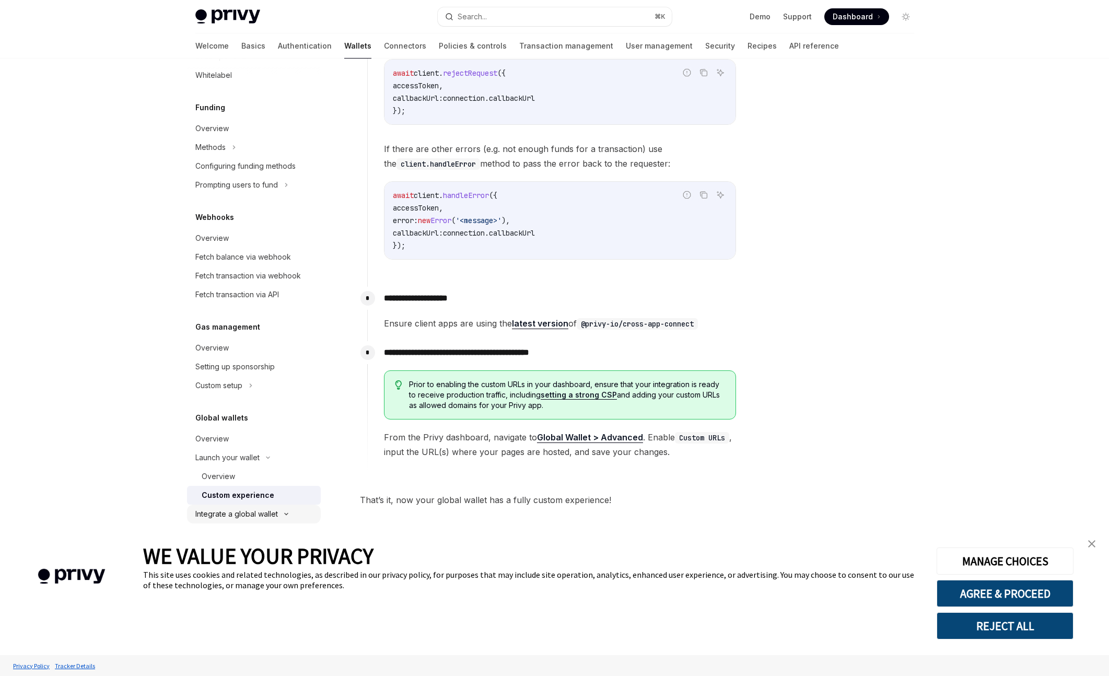
click at [238, 508] on div "Integrate a global wallet" at bounding box center [236, 514] width 83 height 13
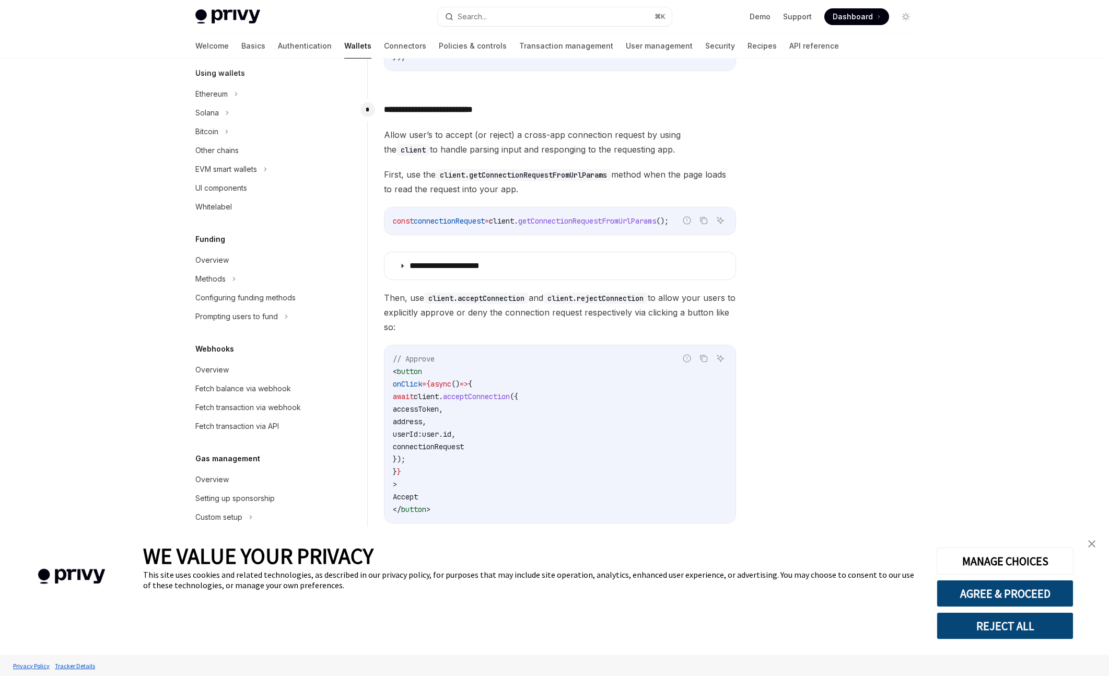
scroll to position [581, 0]
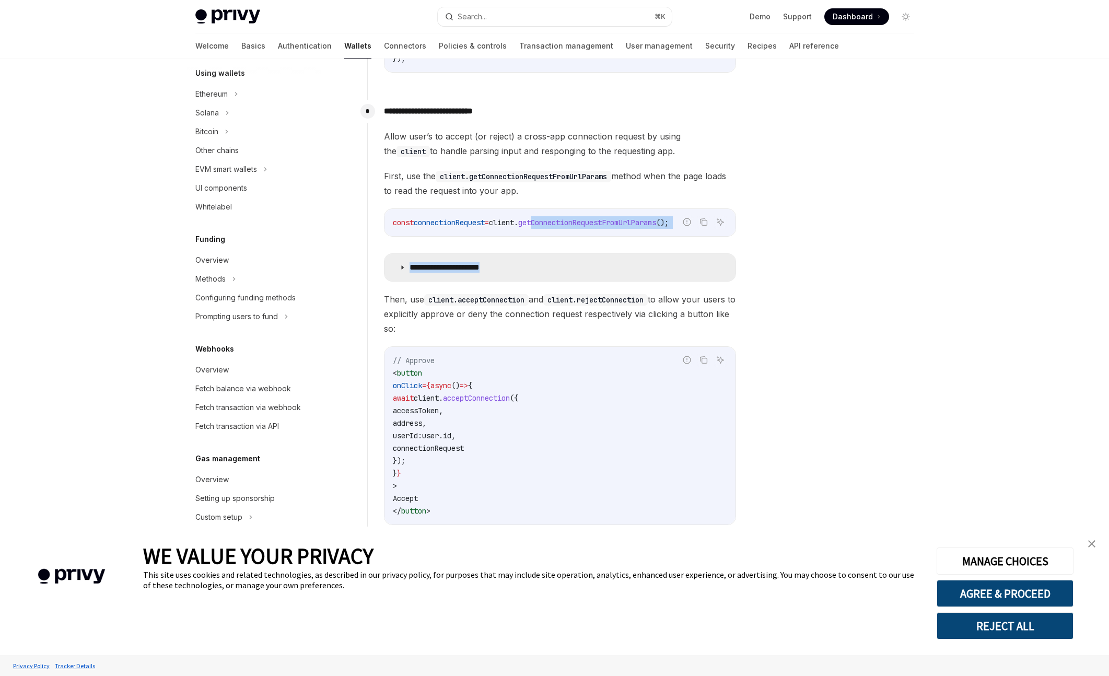
drag, startPoint x: 556, startPoint y: 227, endPoint x: 611, endPoint y: 269, distance: 69.3
click at [611, 269] on div "**********" at bounding box center [560, 412] width 352 height 566
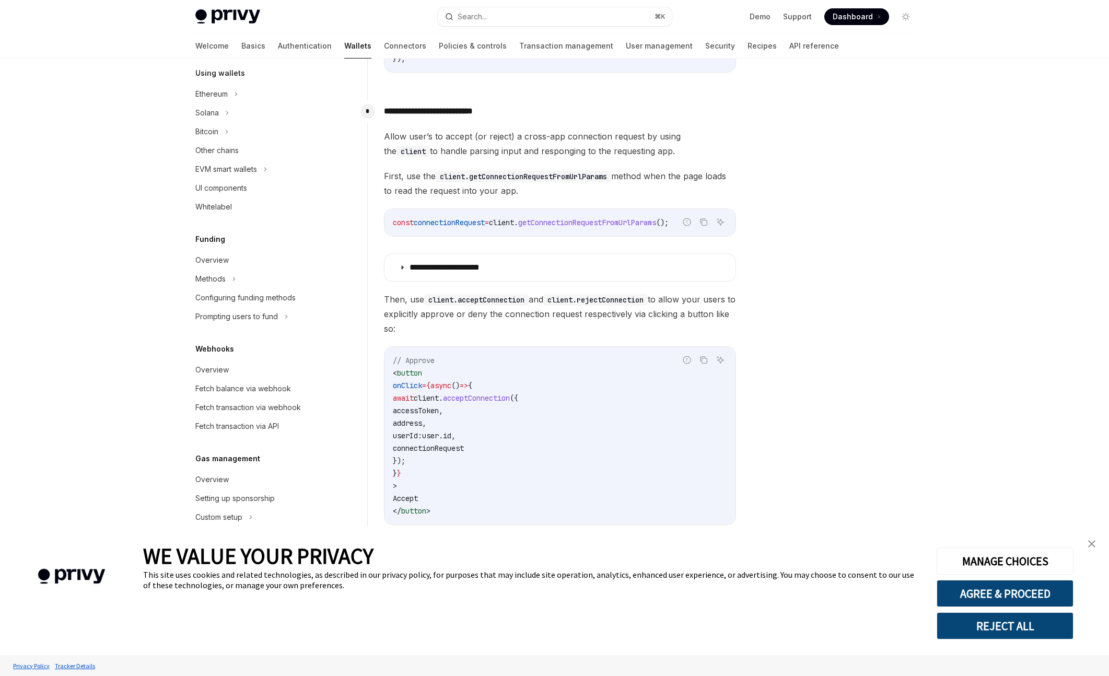
click at [574, 213] on div "const connectionRequest = client . getConnectionRequestFromUrlParams ();" at bounding box center [559, 222] width 351 height 27
drag, startPoint x: 560, startPoint y: 180, endPoint x: 546, endPoint y: 224, distance: 46.1
click at [547, 222] on div "**********" at bounding box center [560, 412] width 352 height 566
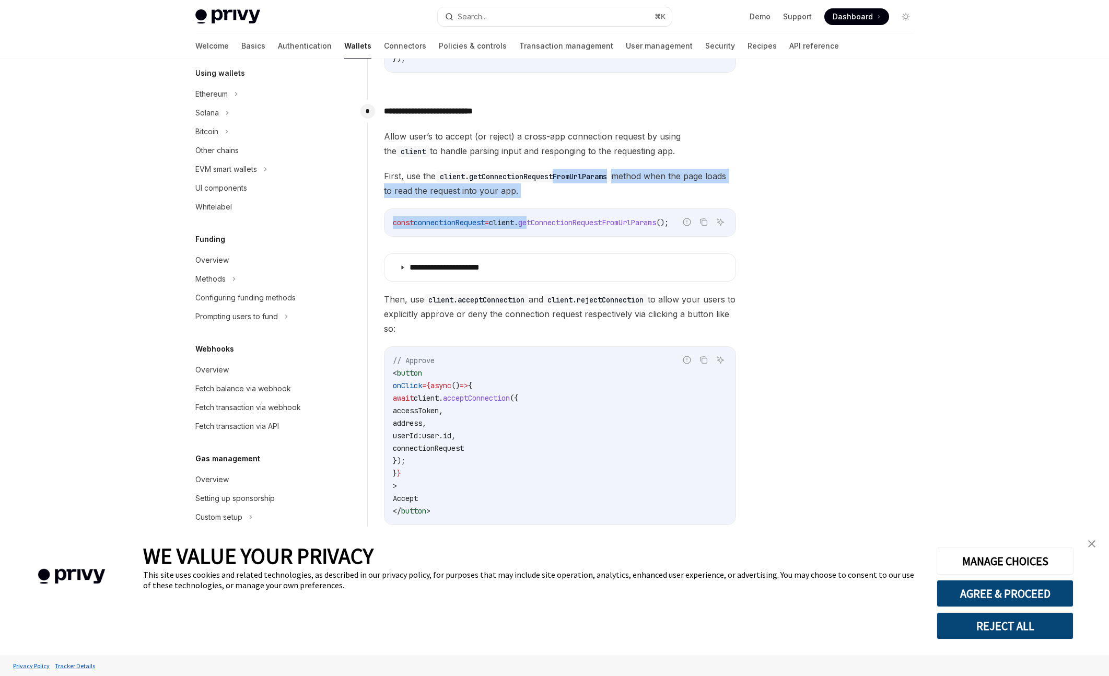
click at [546, 225] on span "getConnectionRequestFromUrlParams" at bounding box center [587, 222] width 138 height 9
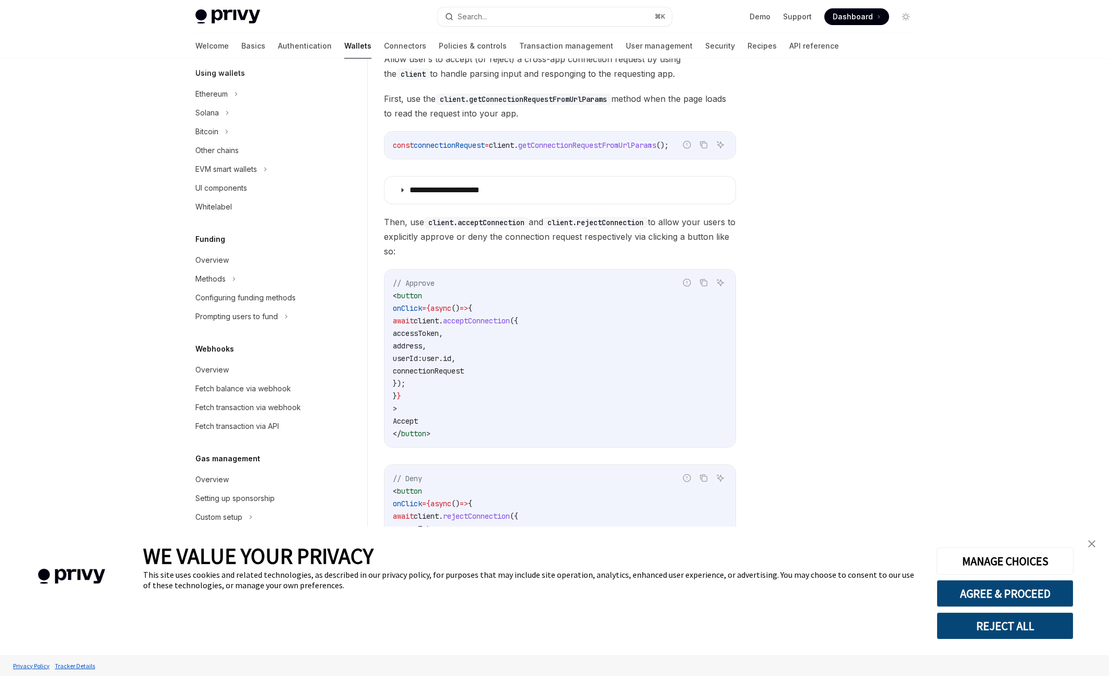
scroll to position [734, 0]
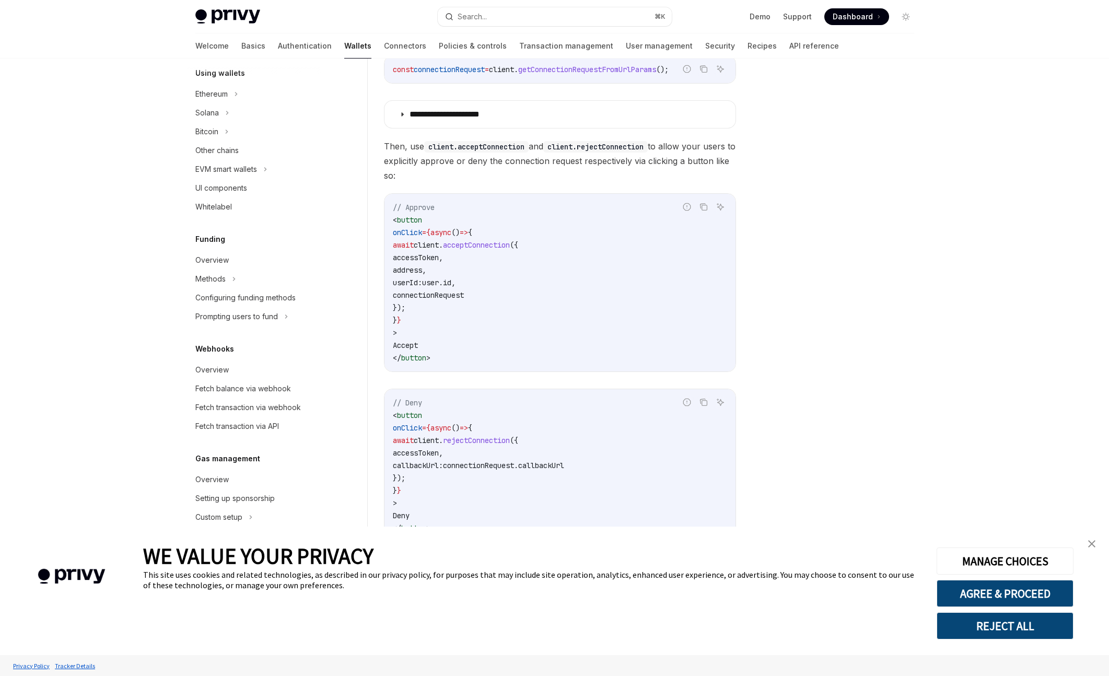
click at [479, 134] on div "**********" at bounding box center [560, 259] width 352 height 566
click at [479, 120] on summary "**********" at bounding box center [559, 114] width 351 height 27
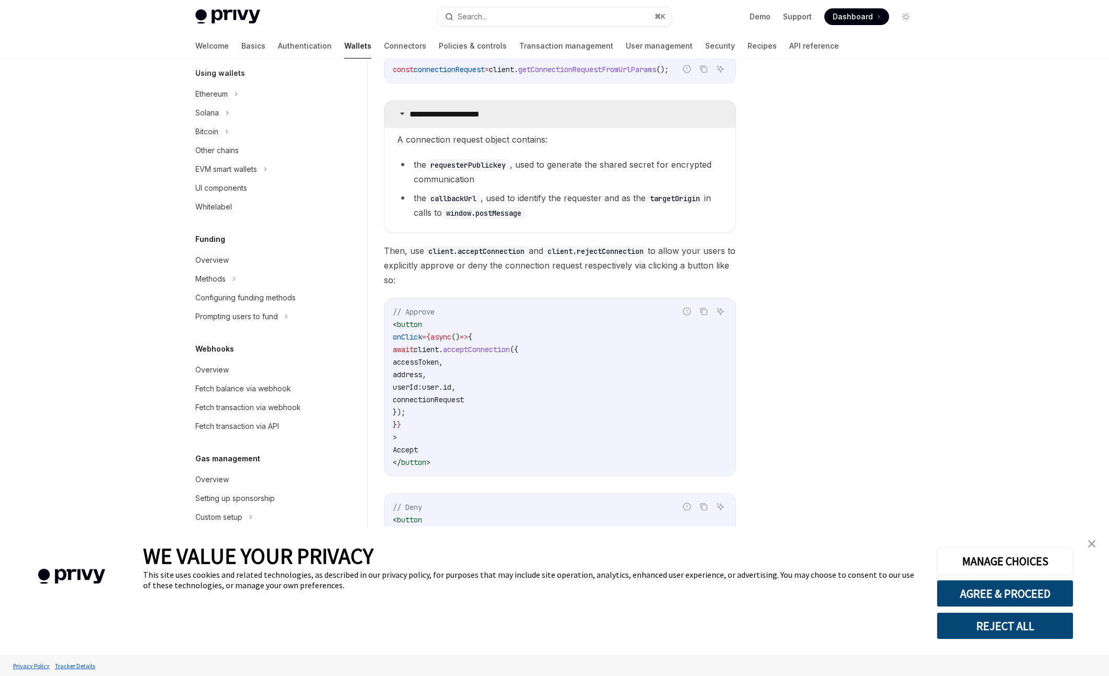
click at [479, 120] on summary "**********" at bounding box center [559, 114] width 351 height 27
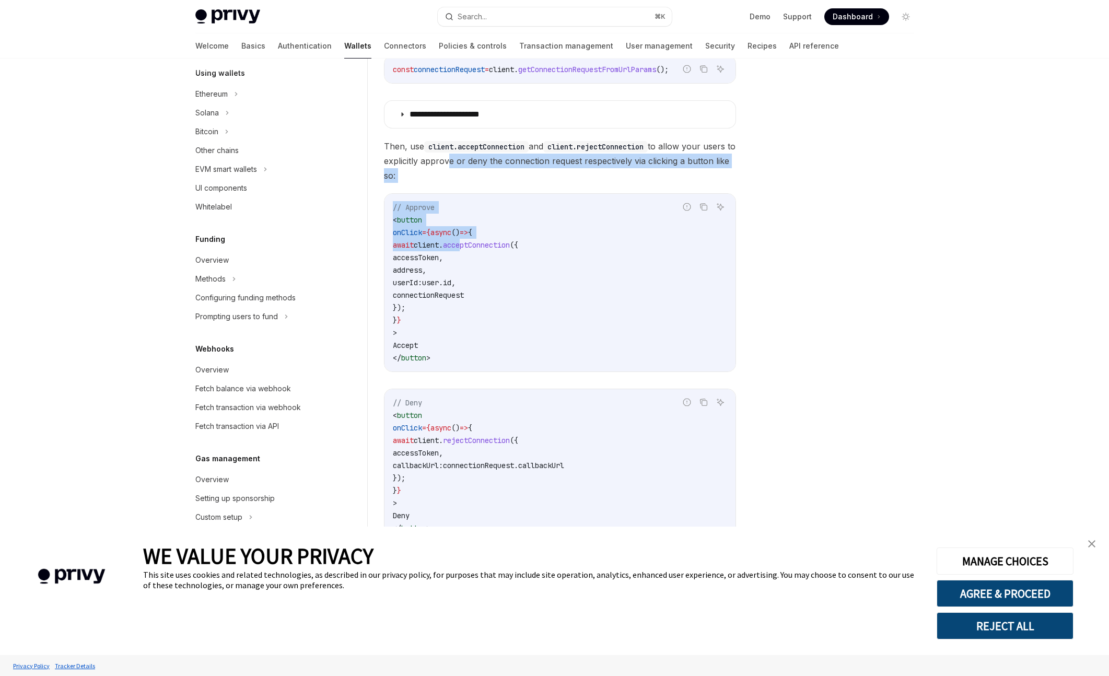
click at [487, 259] on div "**********" at bounding box center [560, 259] width 352 height 566
click at [464, 291] on span "connectionRequest" at bounding box center [428, 294] width 71 height 9
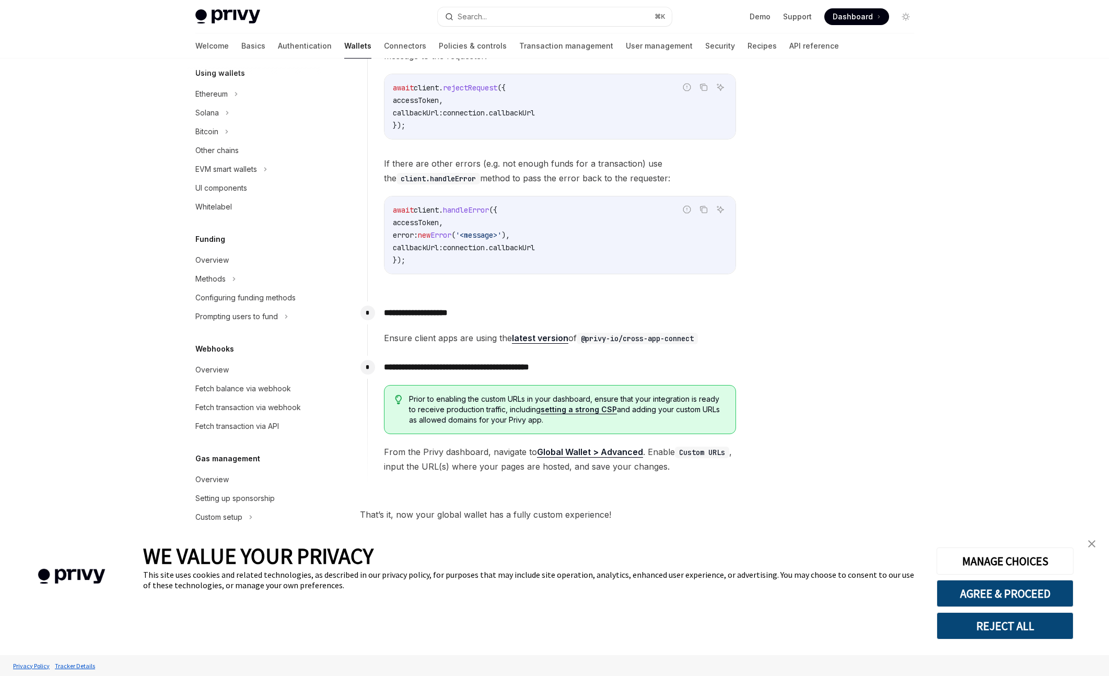
scroll to position [1633, 0]
click at [259, 325] on div "Wallets overview Chain support Embedded wallets Create a wallet Get a wallet Up…" at bounding box center [254, 235] width 134 height 839
click at [259, 322] on div "Prompting users to fund" at bounding box center [236, 316] width 83 height 13
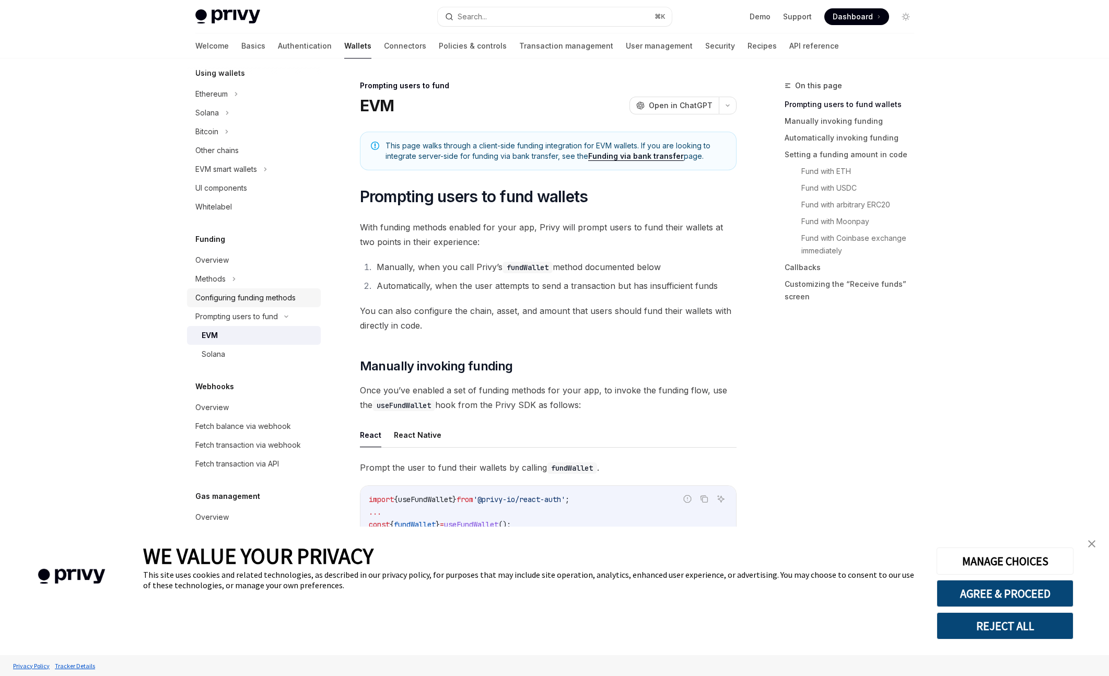
click at [263, 296] on div "Configuring funding methods" at bounding box center [245, 297] width 100 height 13
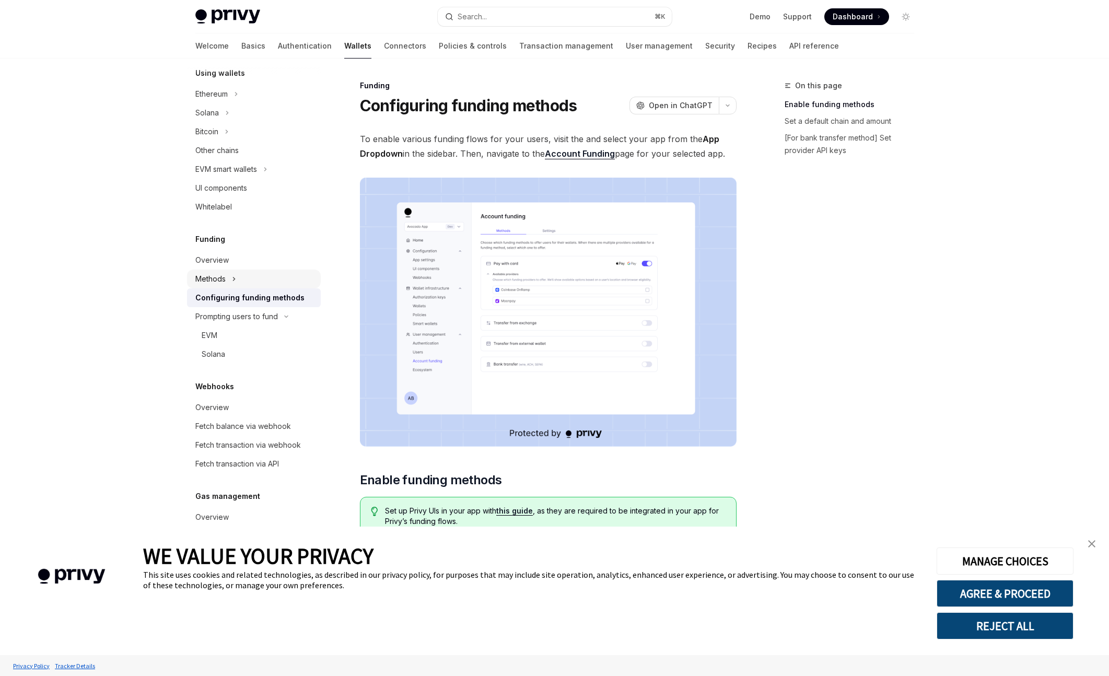
click at [264, 287] on div "Methods" at bounding box center [254, 278] width 134 height 19
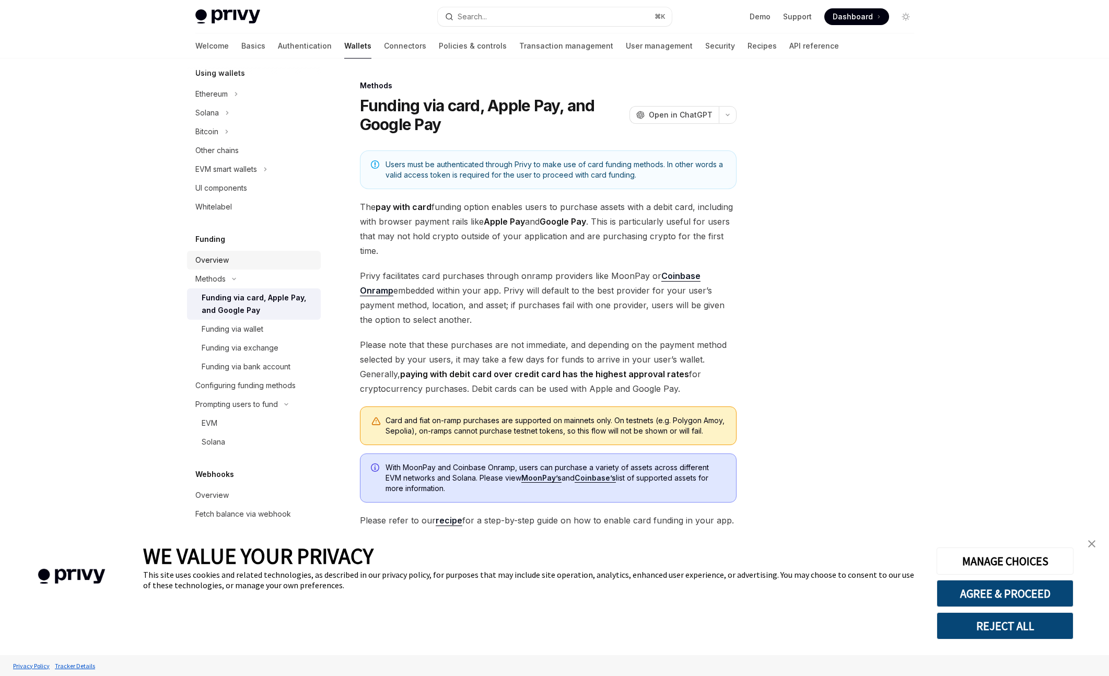
click at [263, 267] on link "Overview" at bounding box center [254, 260] width 134 height 19
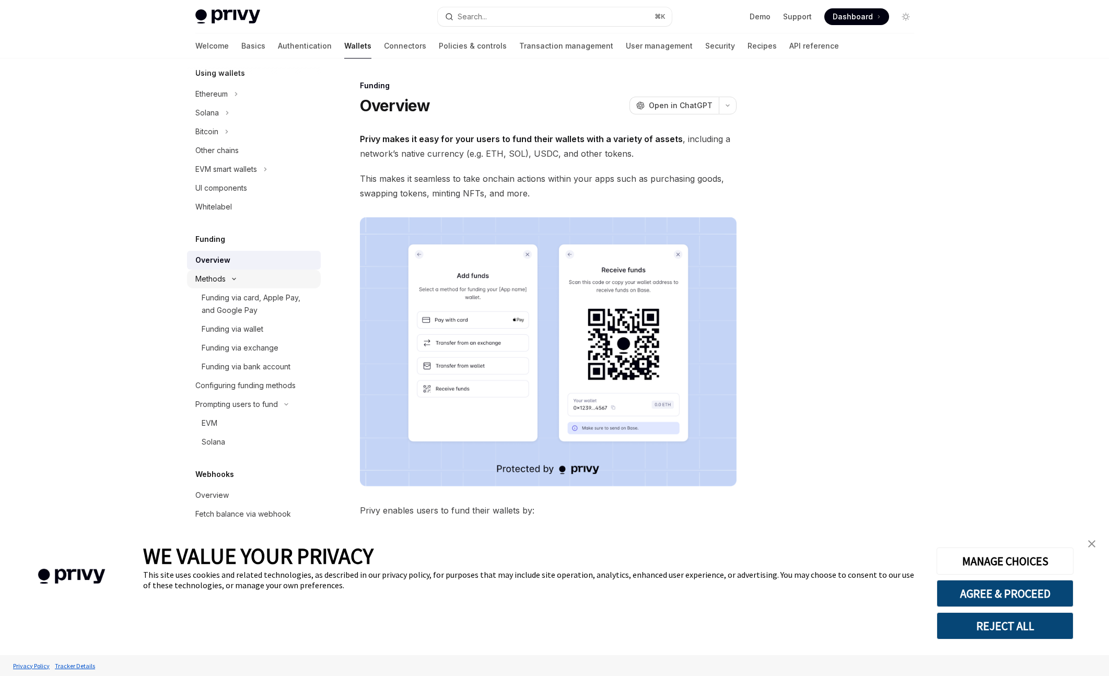
click at [260, 273] on div "Methods" at bounding box center [254, 278] width 134 height 19
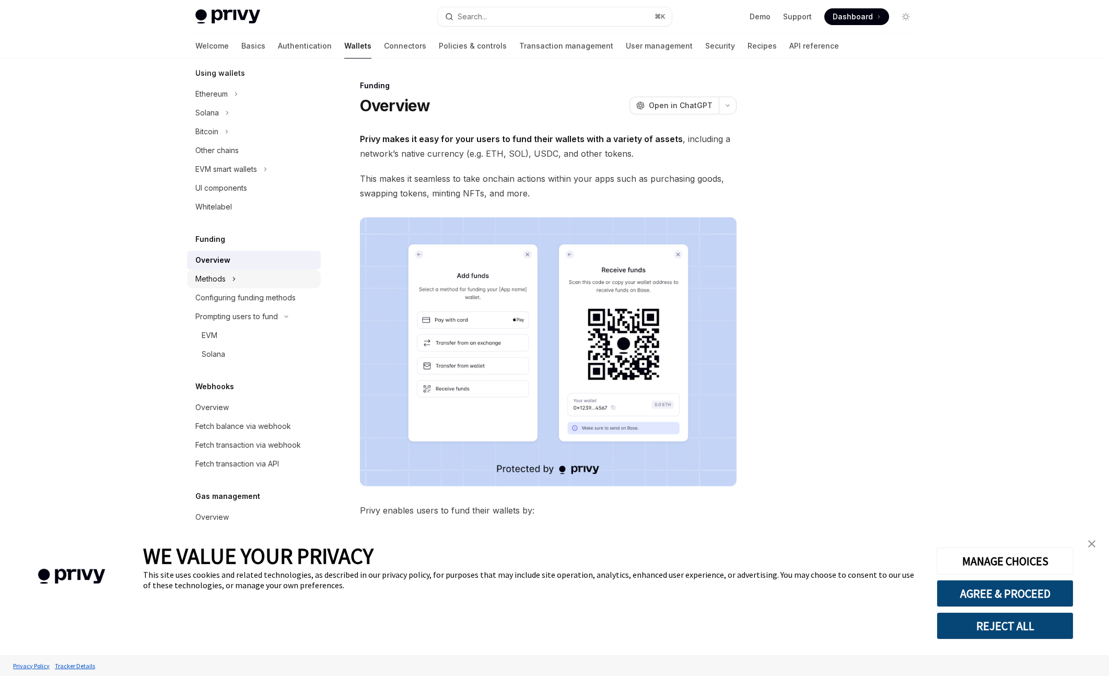
click at [260, 273] on div "Methods" at bounding box center [254, 278] width 134 height 19
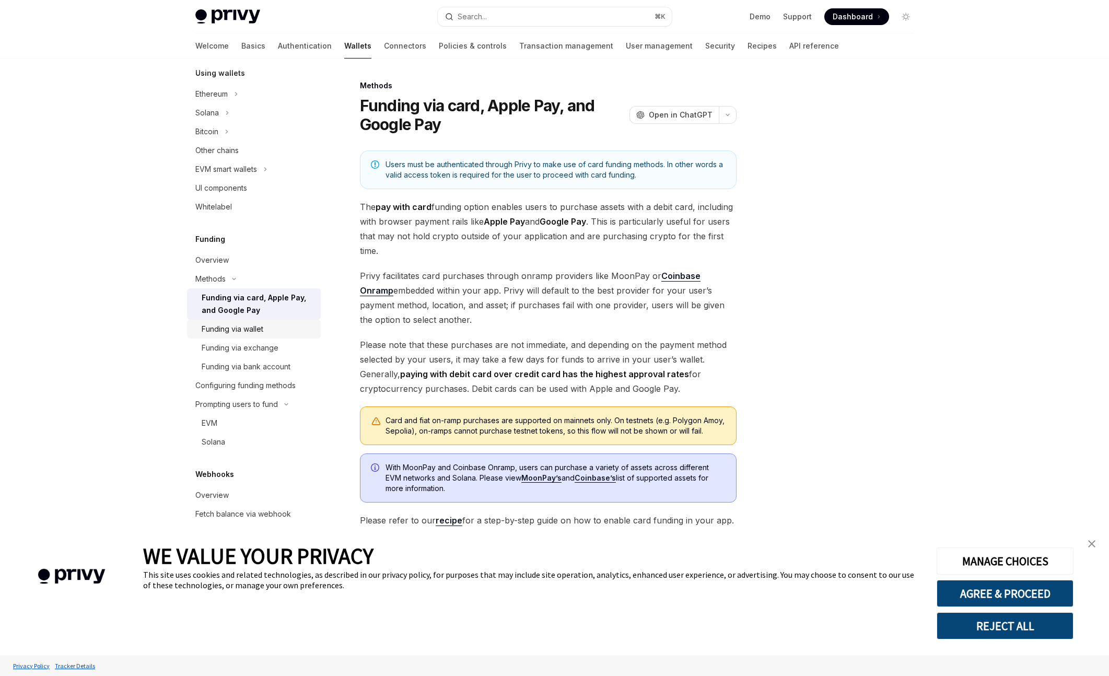
click at [245, 324] on div "Funding via wallet" at bounding box center [233, 329] width 62 height 13
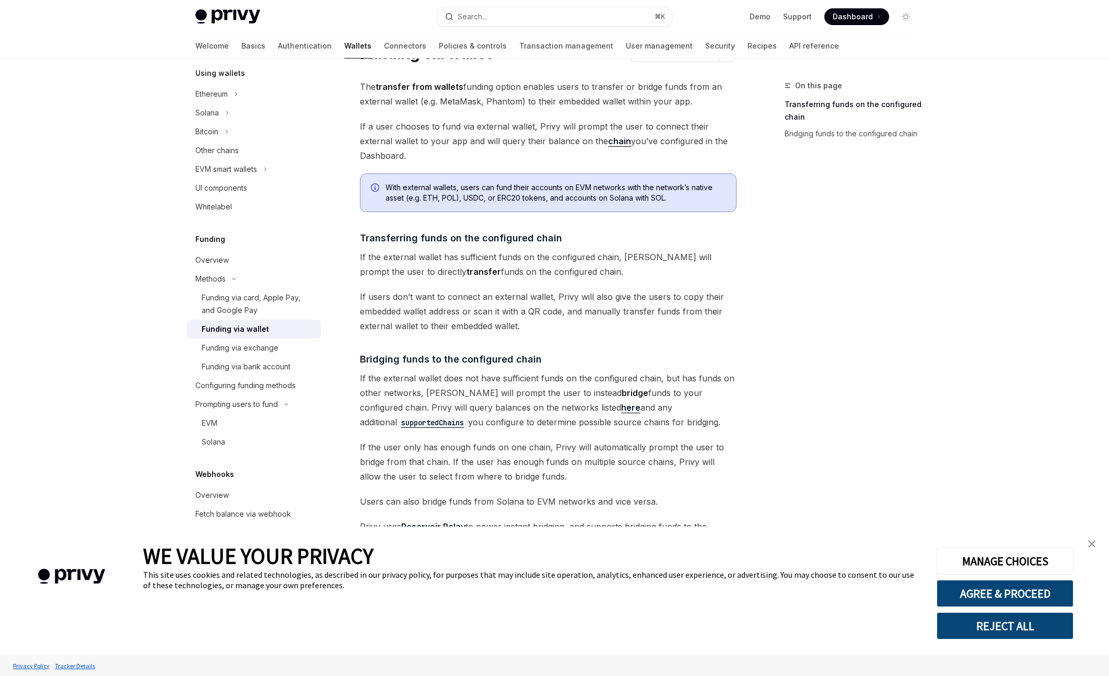
scroll to position [93, 0]
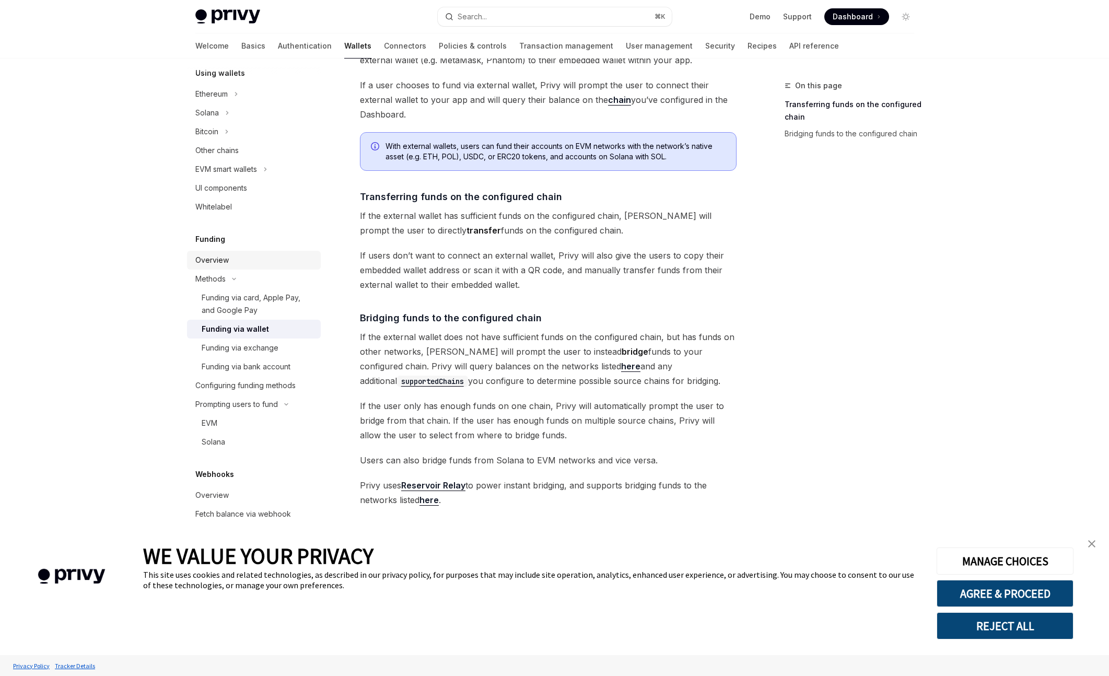
click at [276, 252] on link "Overview" at bounding box center [254, 260] width 134 height 19
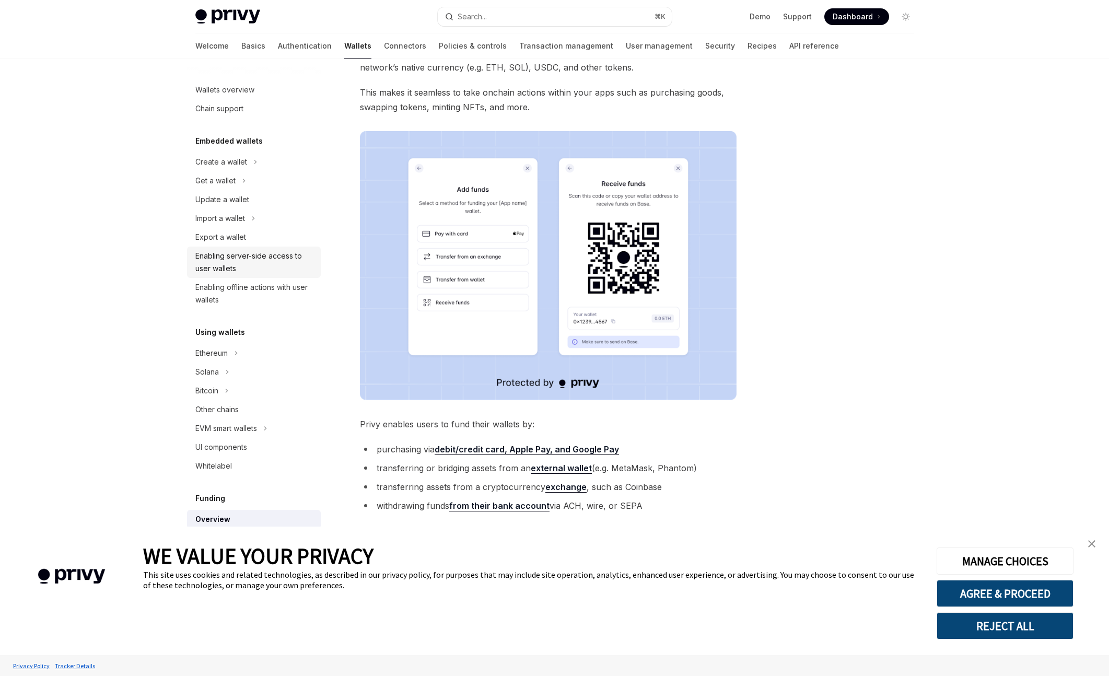
click at [261, 266] on div "Enabling server-side access to user wallets" at bounding box center [254, 262] width 119 height 25
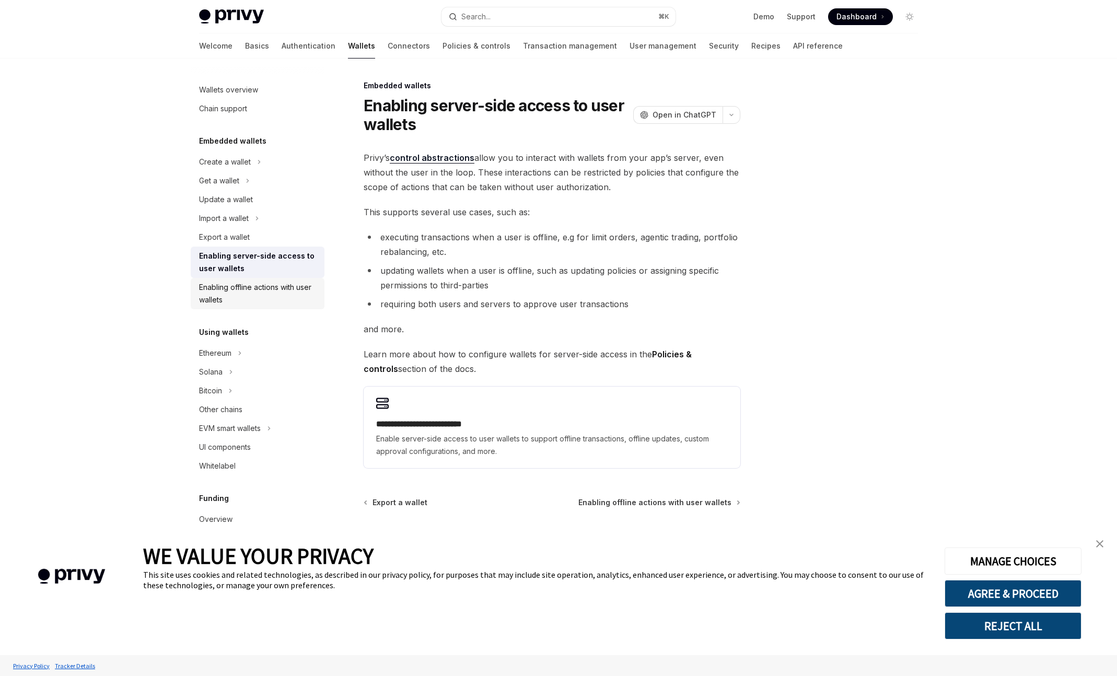
click at [256, 300] on div "Enabling offline actions with user wallets" at bounding box center [258, 293] width 119 height 25
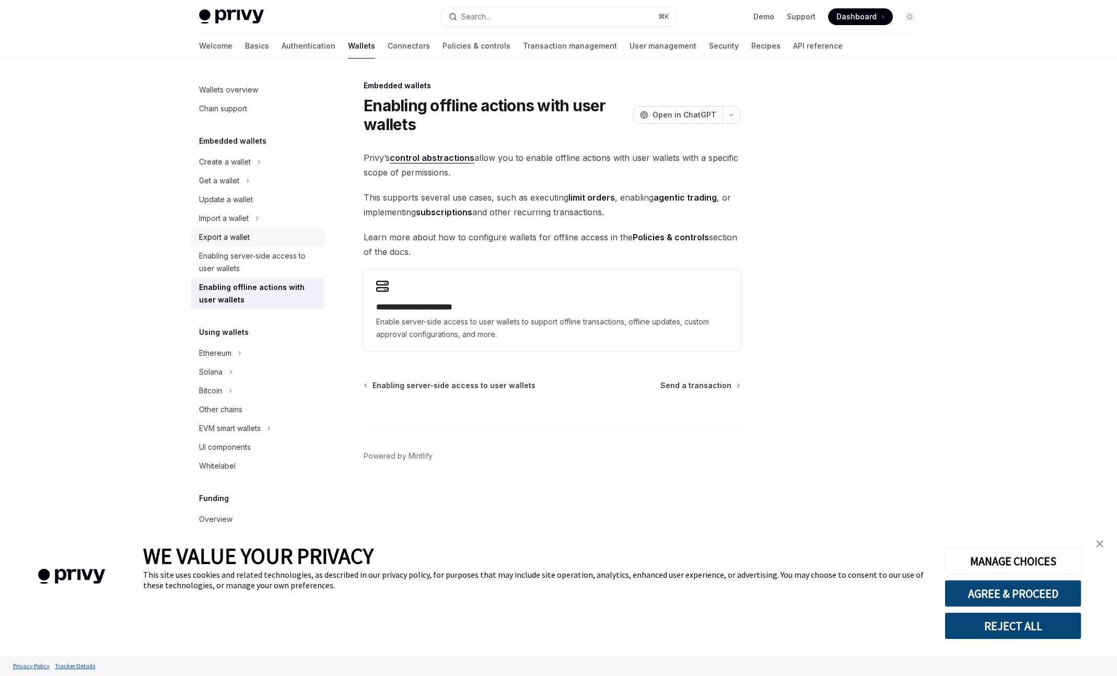
click at [256, 229] on link "Export a wallet" at bounding box center [258, 237] width 134 height 19
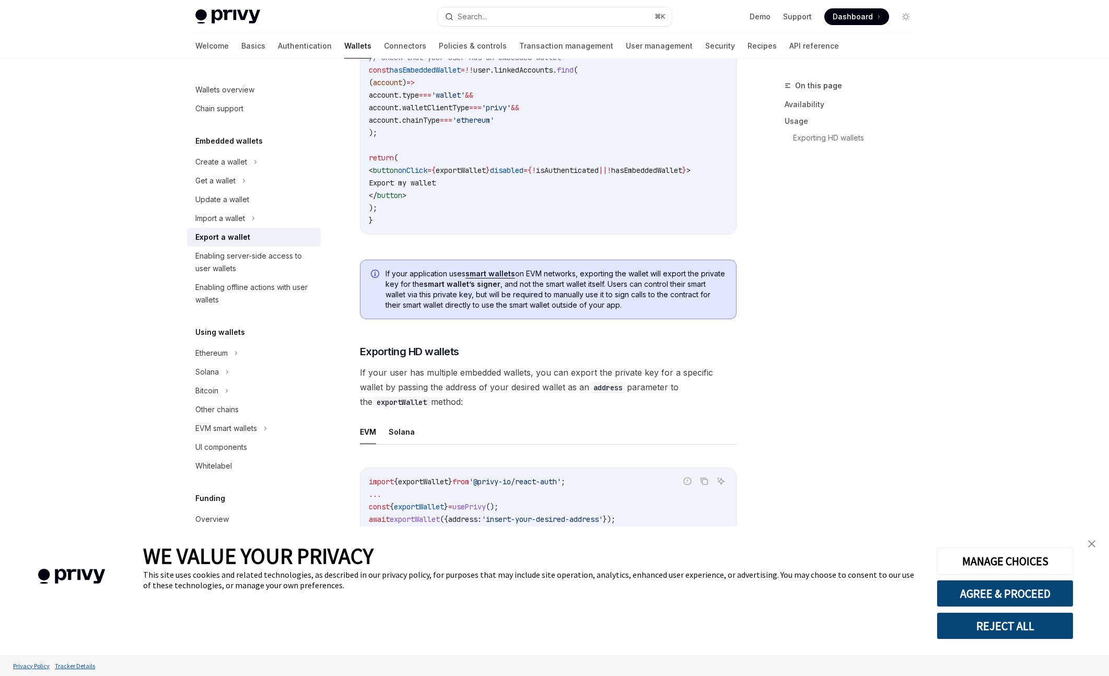
scroll to position [856, 0]
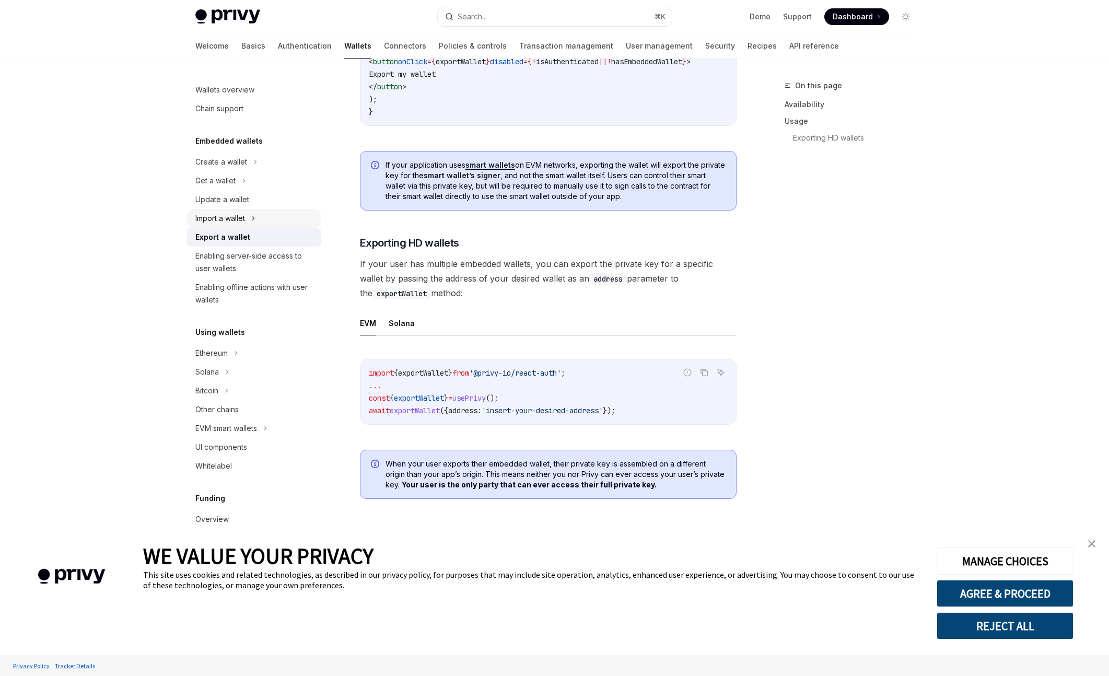
click at [267, 215] on div "Import a wallet" at bounding box center [254, 218] width 134 height 19
type textarea "*"
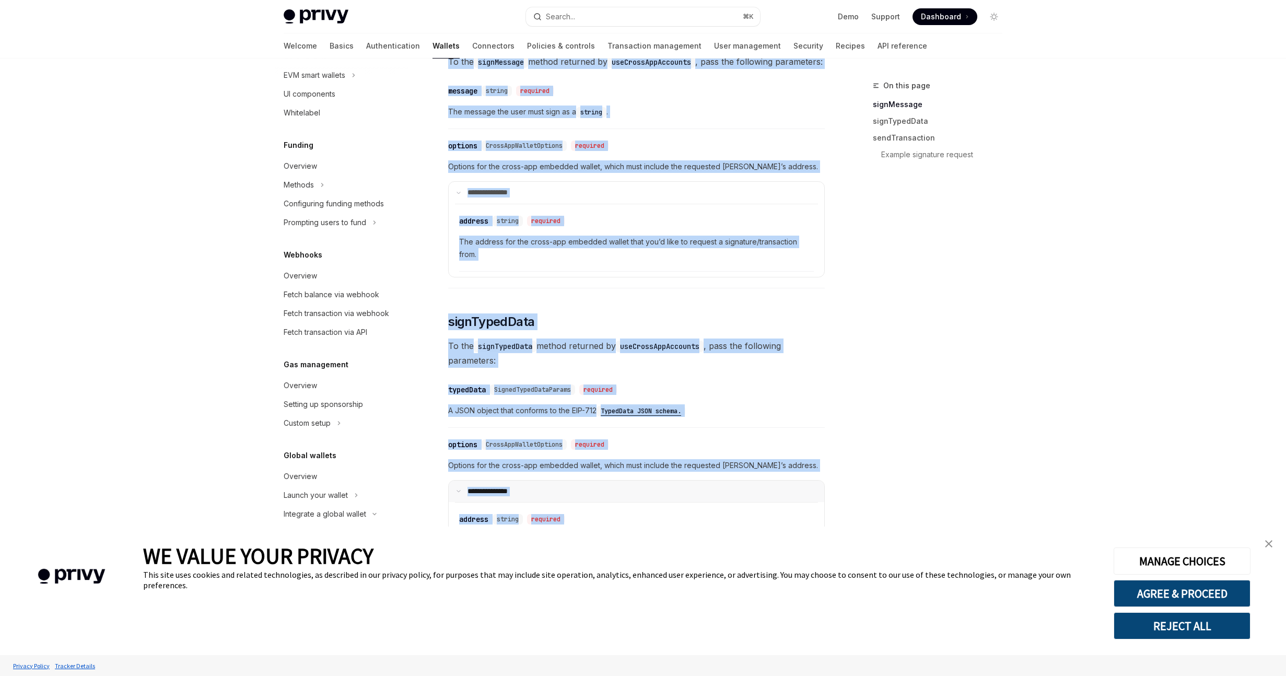
scroll to position [1614, 0]
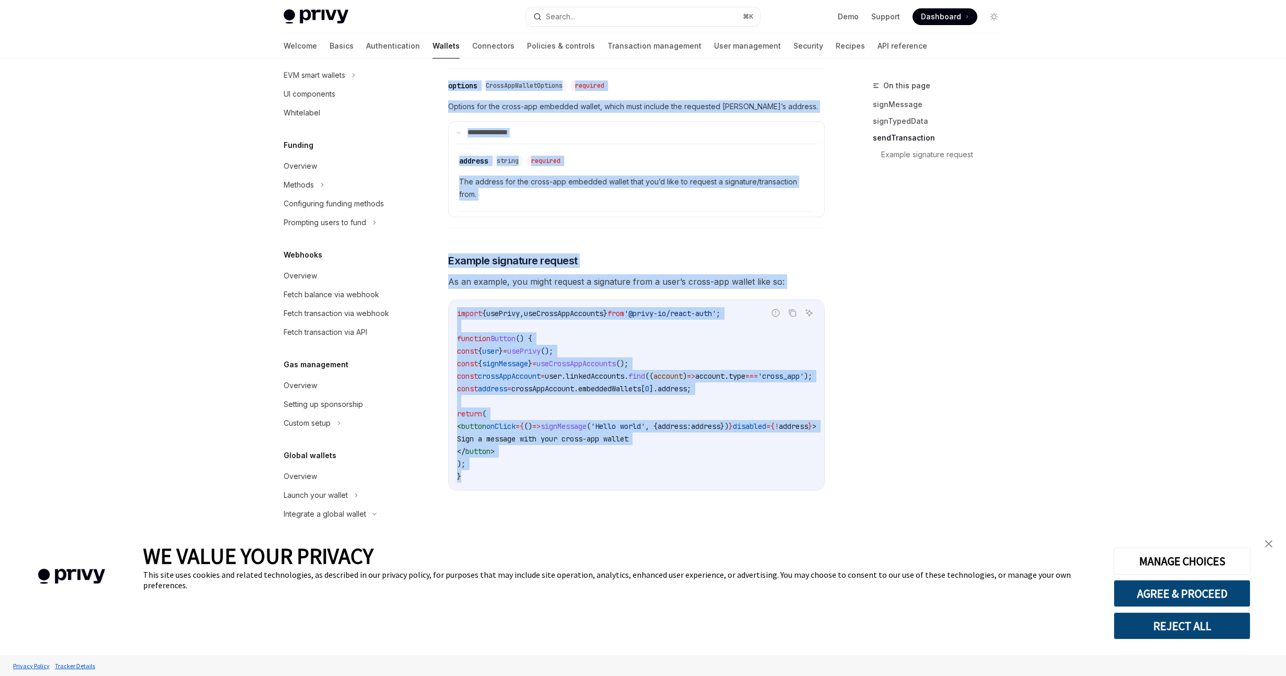
drag, startPoint x: 448, startPoint y: 97, endPoint x: 618, endPoint y: 470, distance: 409.9
click at [618, 470] on code "import { usePrivy , useCrossAppAccounts } from '@privy-io/react-auth' ; functio…" at bounding box center [649, 394] width 384 height 175
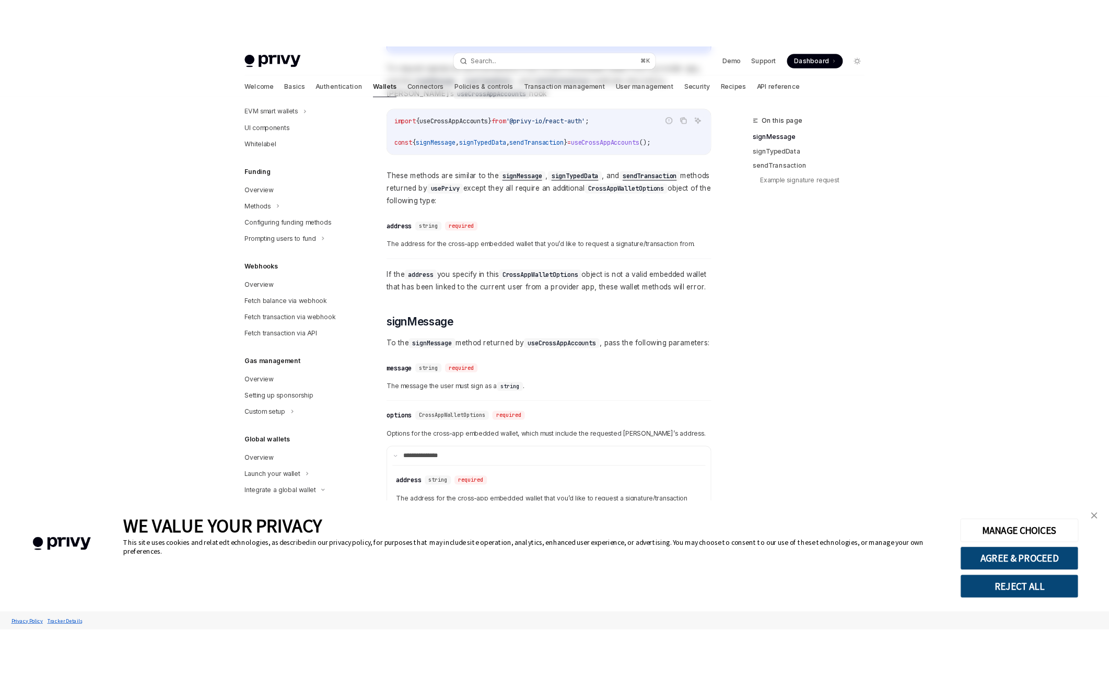
scroll to position [0, 0]
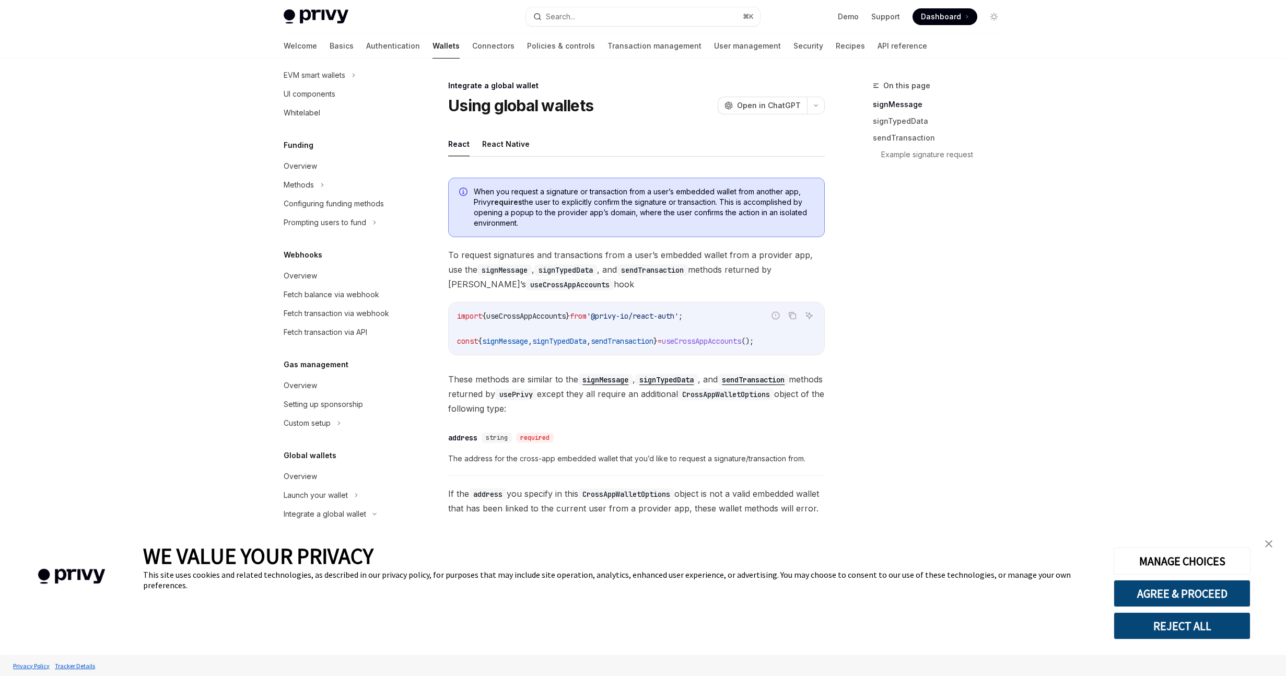
type textarea "*"
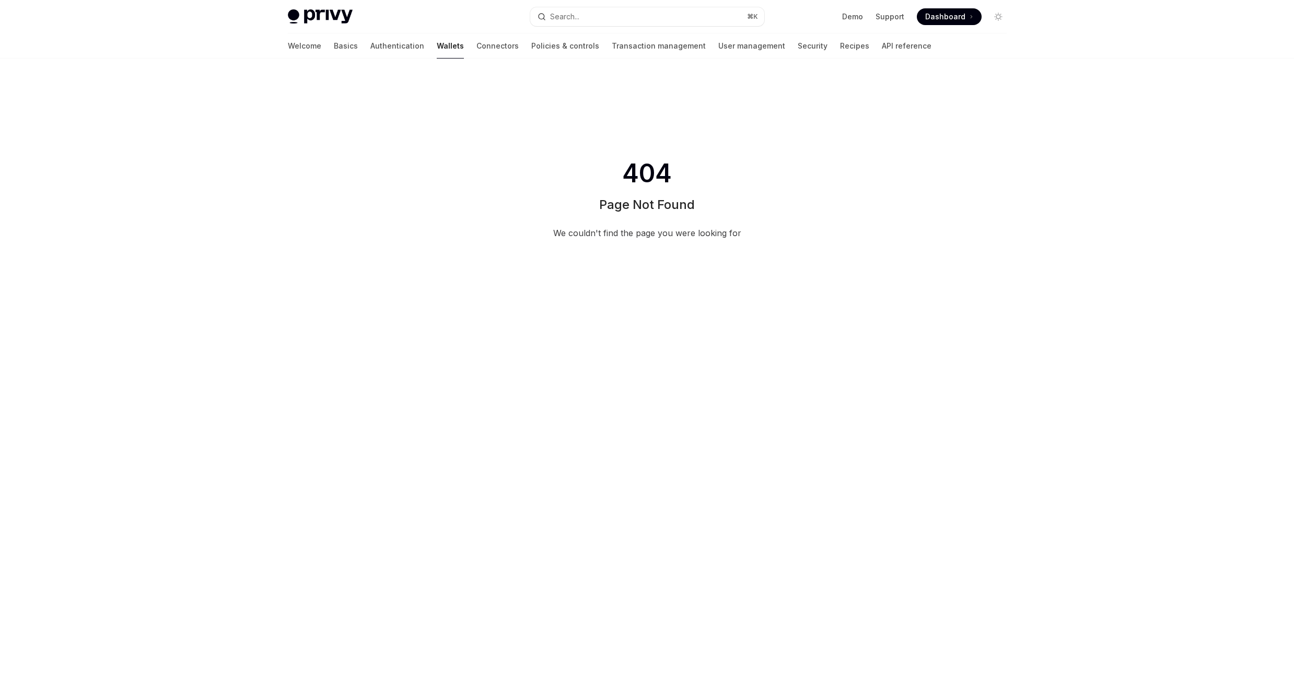
type textarea "*"
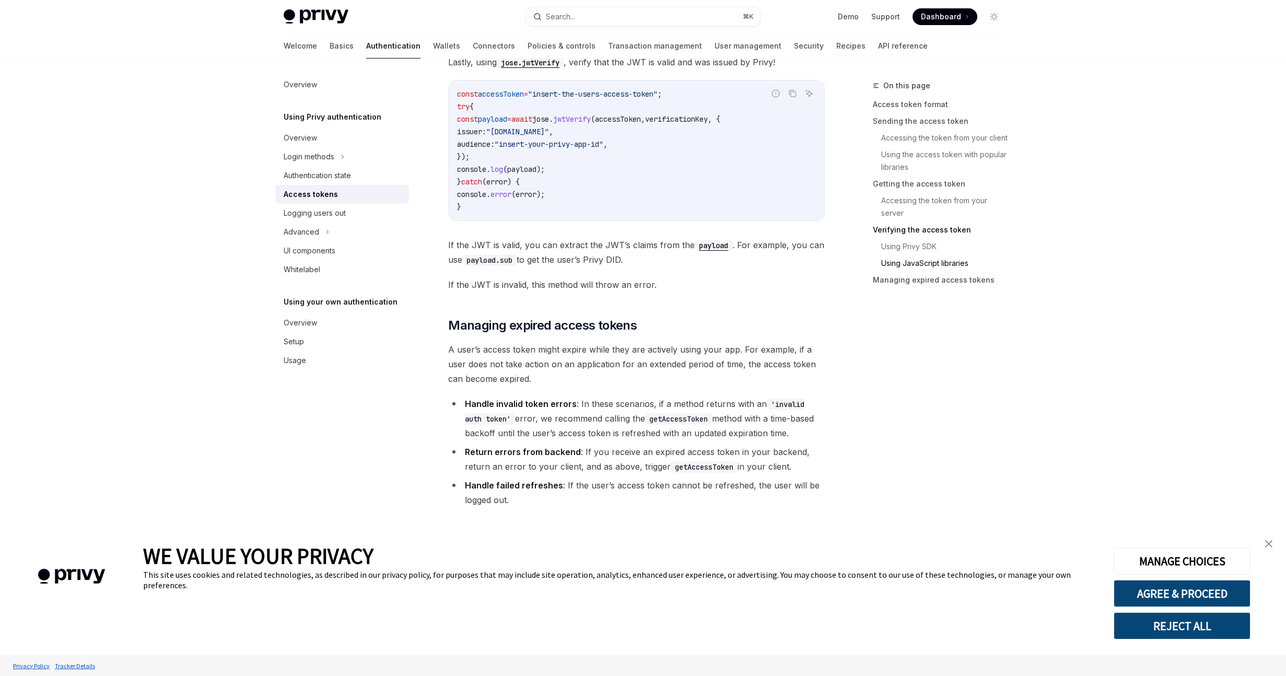
drag, startPoint x: 447, startPoint y: 103, endPoint x: 654, endPoint y: 259, distance: 259.7
click at [654, 259] on span "If the JWT is valid, you can extract the JWT’s claims from the payload . For ex…" at bounding box center [636, 252] width 377 height 29
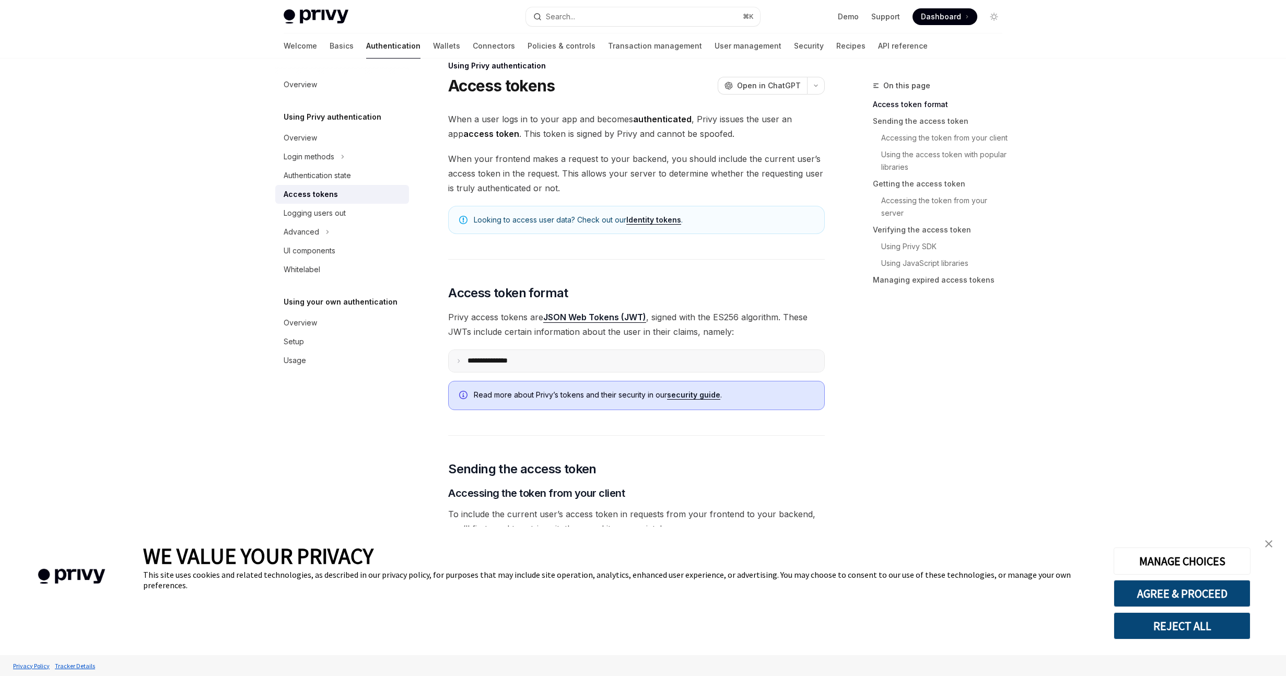
click at [511, 359] on p "**********" at bounding box center [495, 360] width 57 height 9
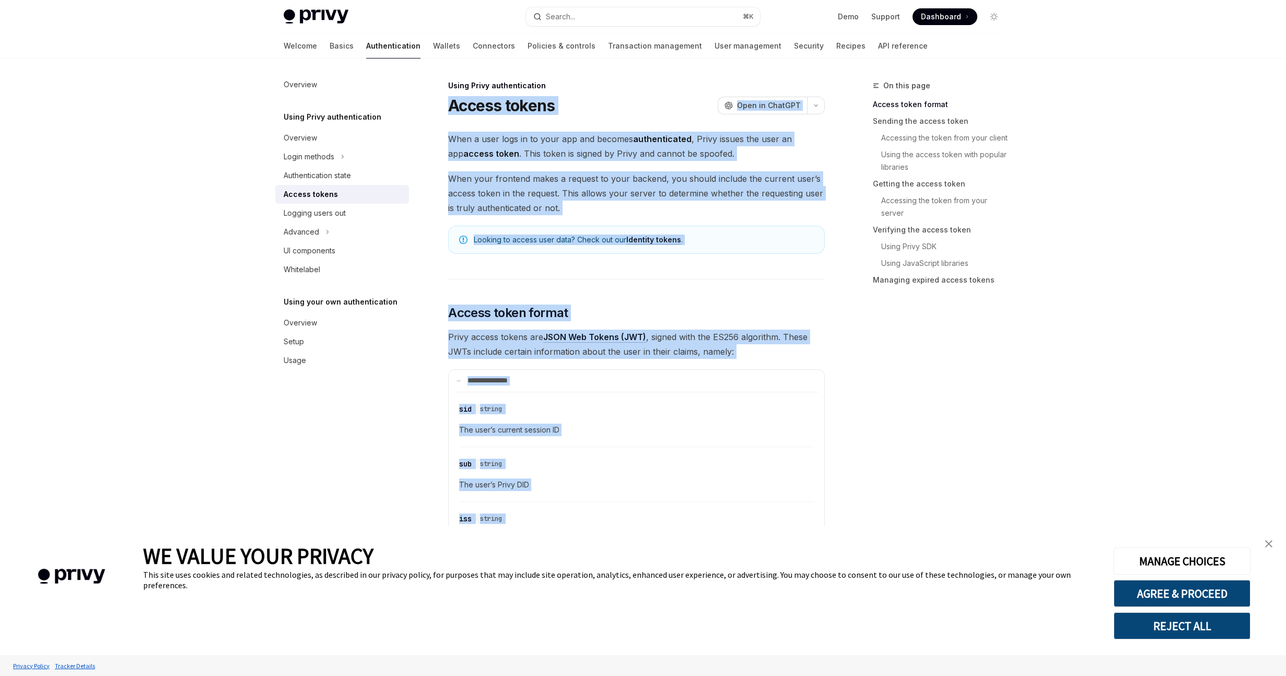
drag, startPoint x: 532, startPoint y: 510, endPoint x: 450, endPoint y: 100, distance: 418.2
copy div "**********"
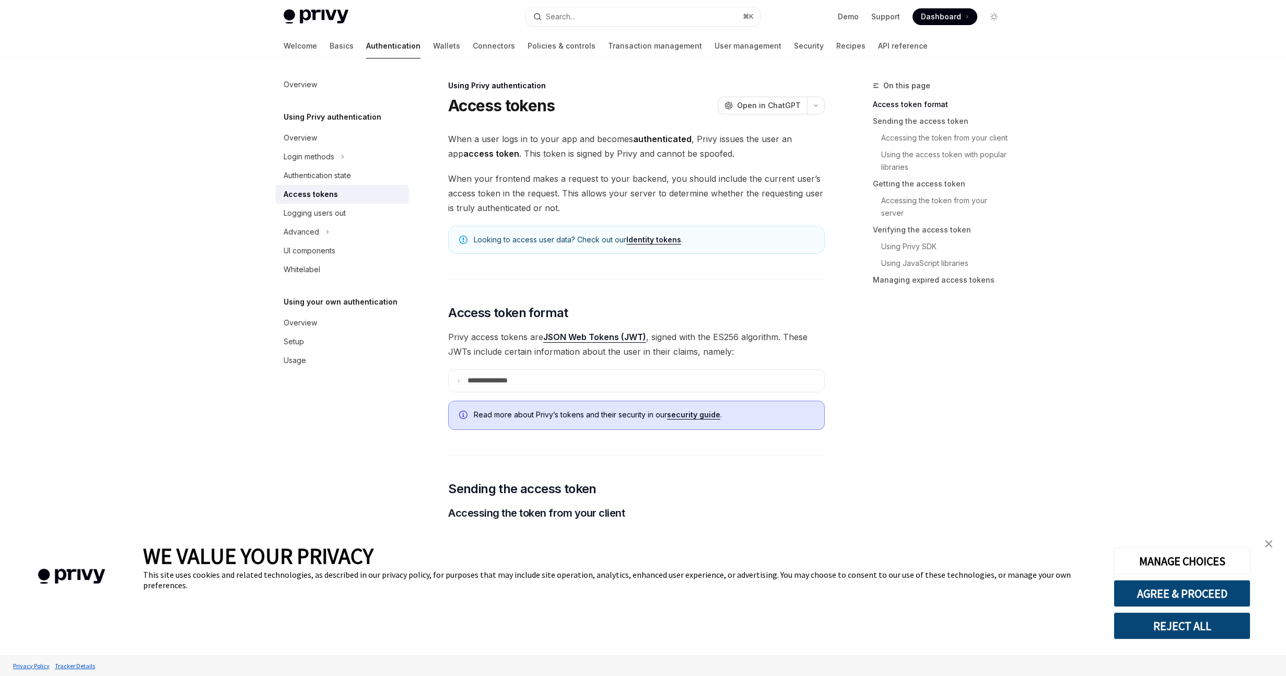
click at [664, 240] on link "Identity tokens" at bounding box center [653, 239] width 55 height 9
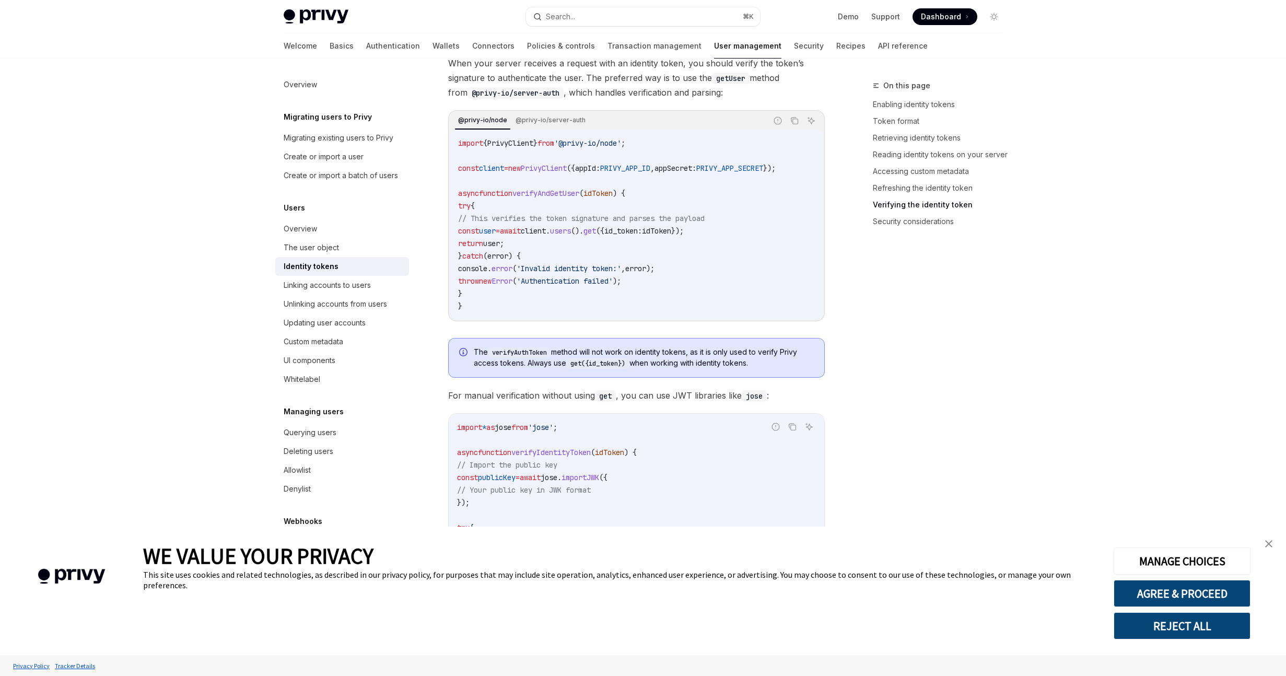
scroll to position [2732, 0]
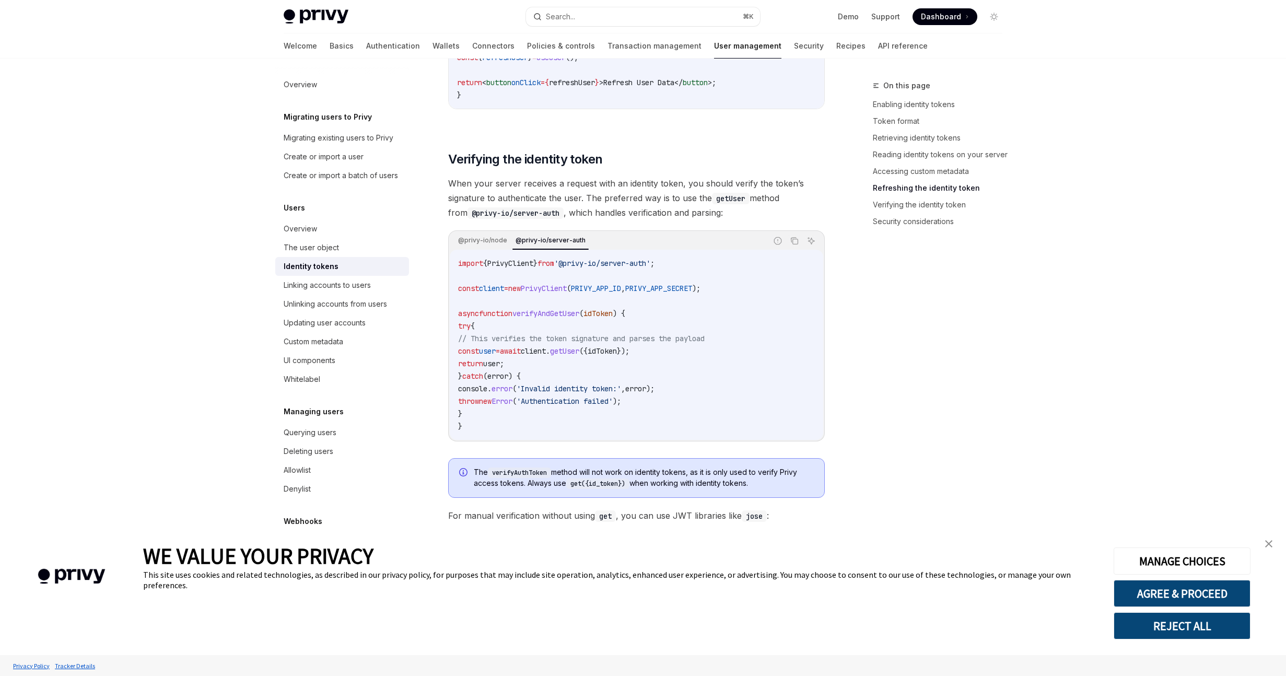
click at [450, 250] on div "@privy-io/node @privy-io/server-auth Report incorrect code Copy Ask AI" at bounding box center [636, 241] width 373 height 18
click at [484, 263] on div "import { PrivyClient } from '@privy-io/server-auth' ; const client = new PrivyC…" at bounding box center [636, 345] width 373 height 190
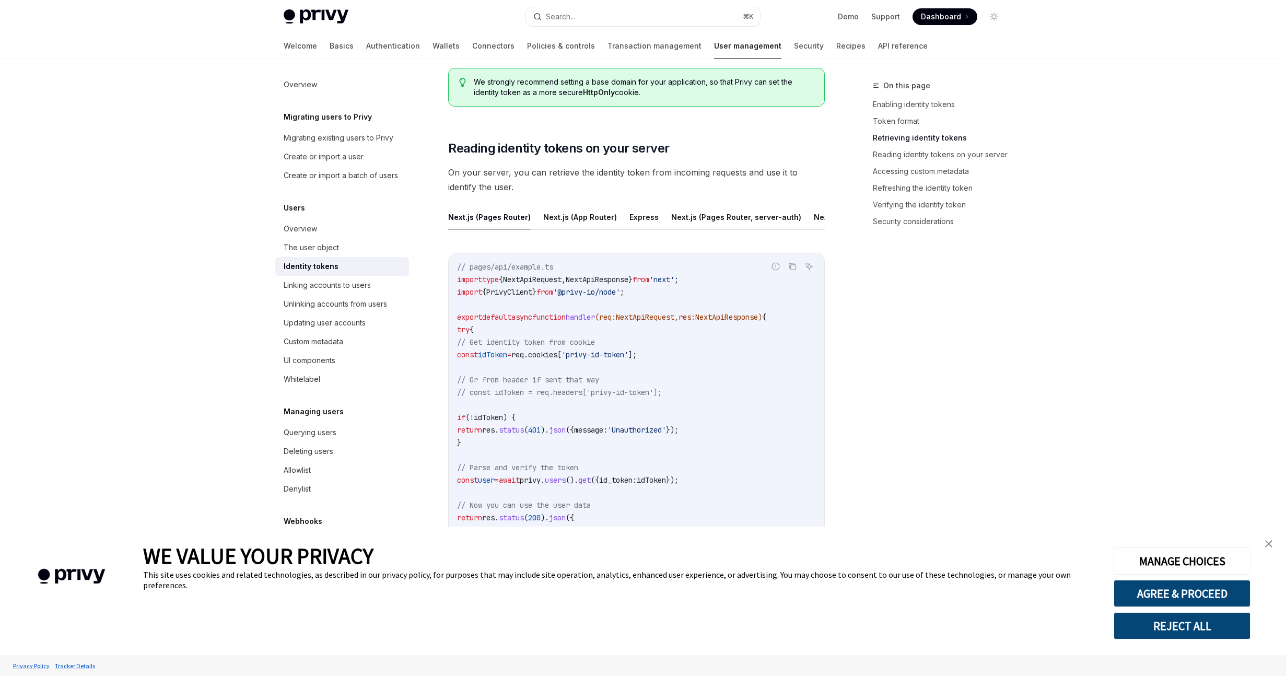
scroll to position [1212, 0]
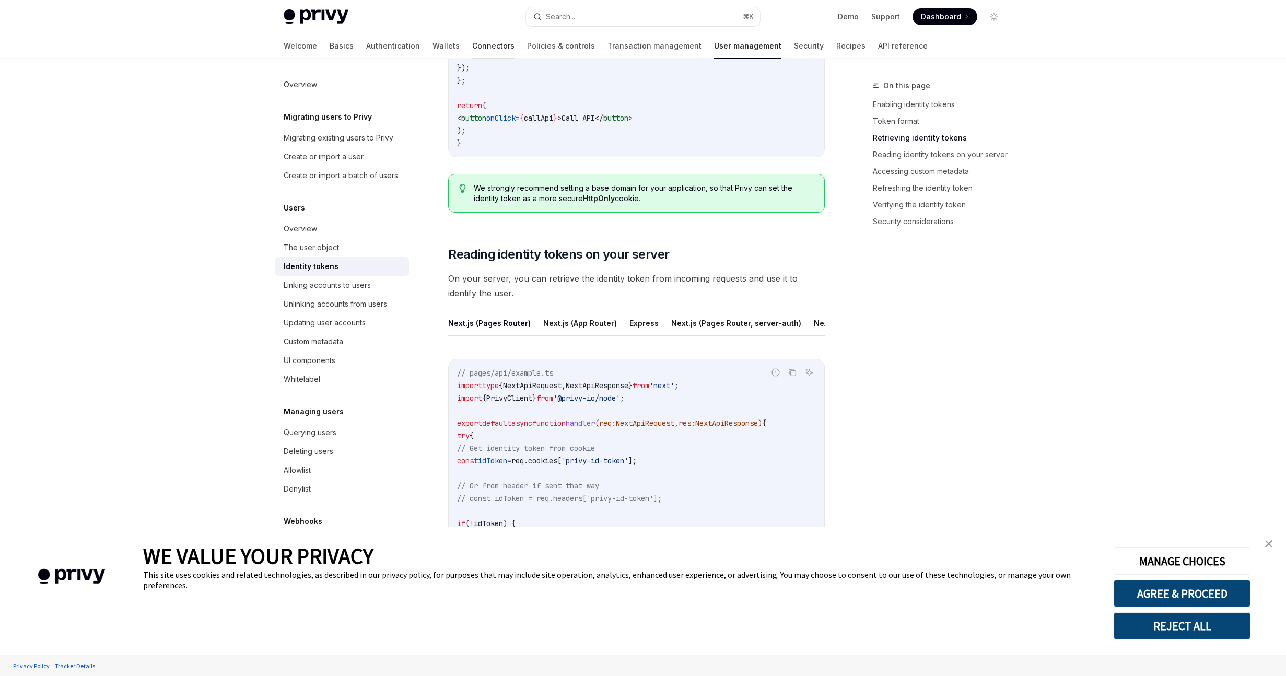
click at [472, 48] on link "Connectors" at bounding box center [493, 45] width 42 height 25
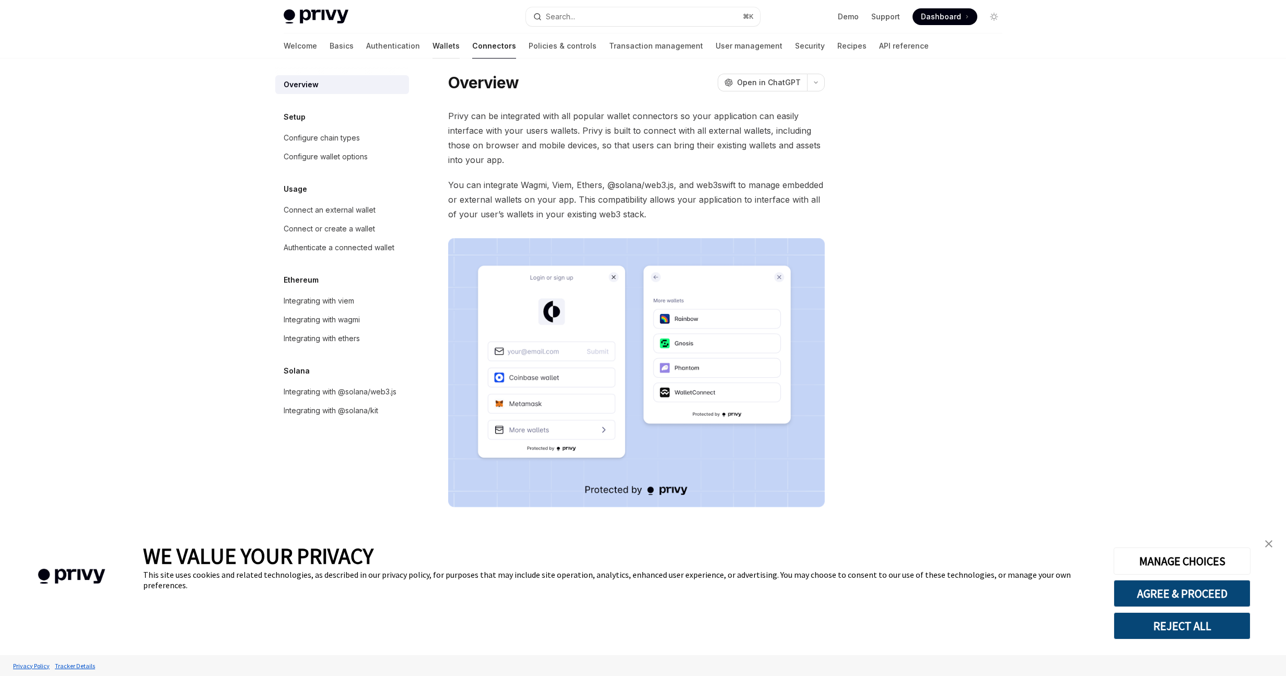
click at [432, 46] on link "Wallets" at bounding box center [445, 45] width 27 height 25
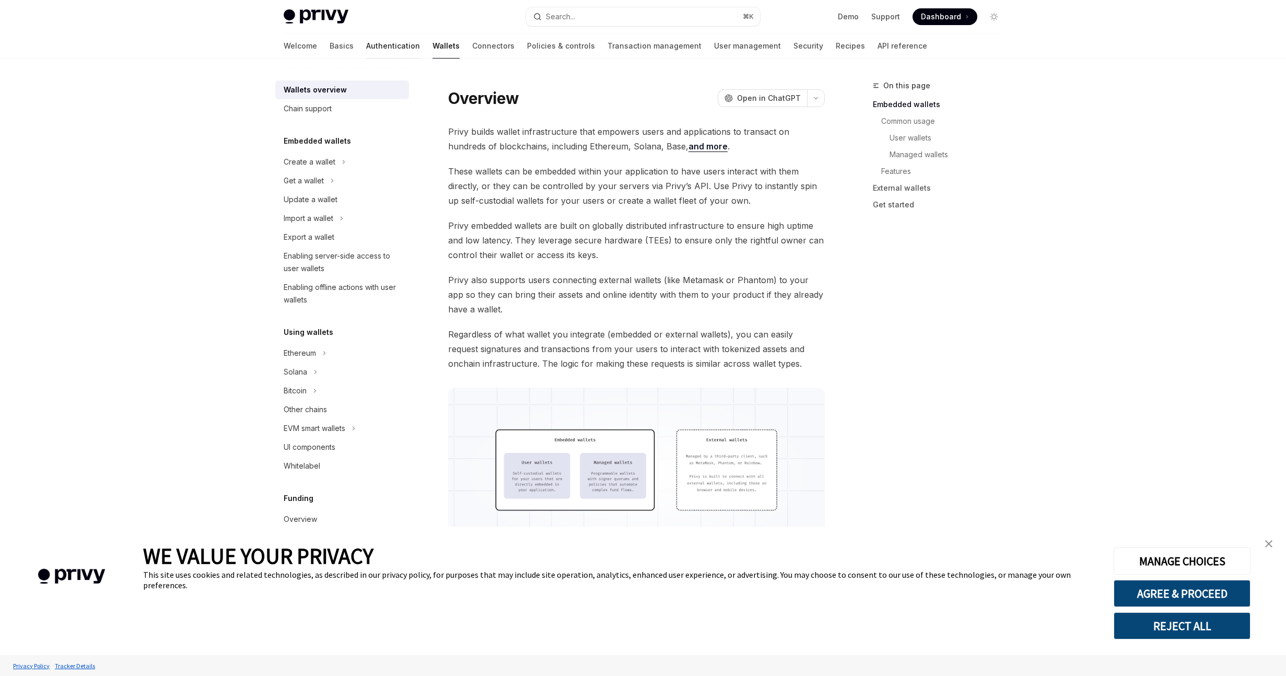
click at [366, 51] on link "Authentication" at bounding box center [393, 45] width 54 height 25
type textarea "*"
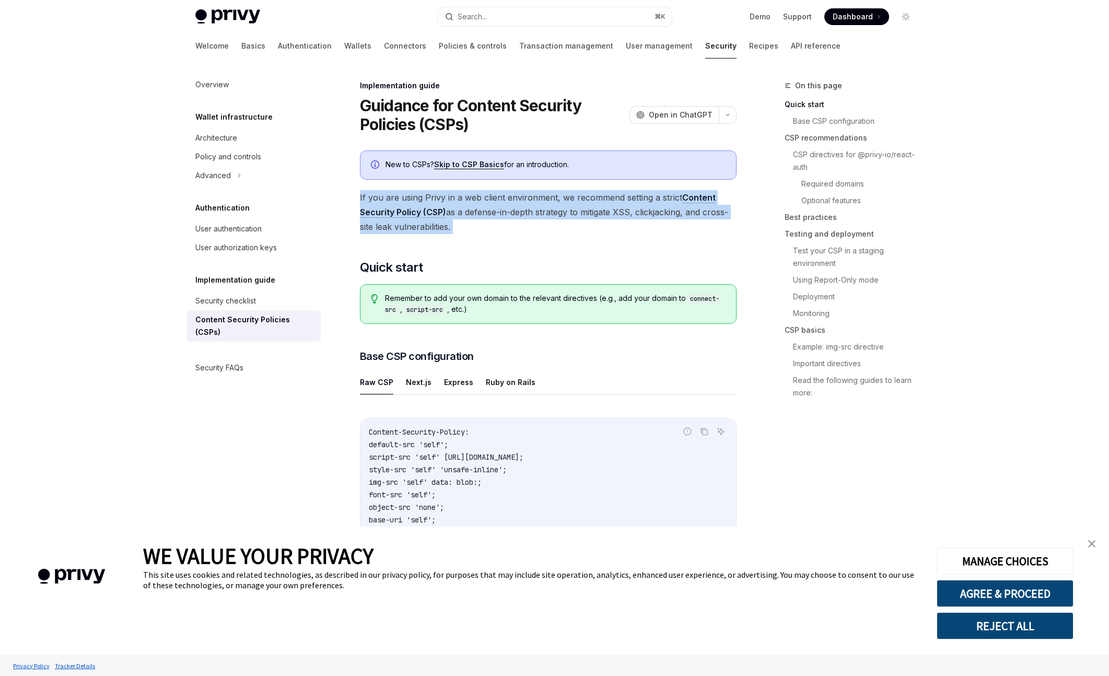
drag, startPoint x: 404, startPoint y: 185, endPoint x: 394, endPoint y: 243, distance: 58.8
drag, startPoint x: 395, startPoint y: 245, endPoint x: 361, endPoint y: 167, distance: 85.6
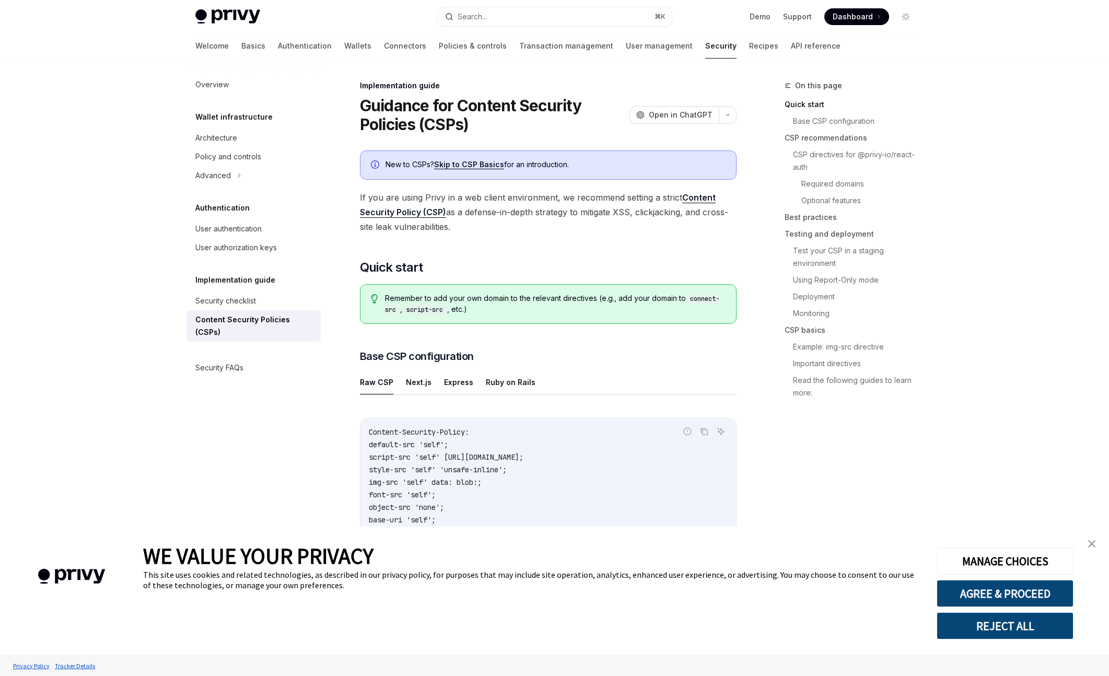
click at [850, 21] on span "Dashboard" at bounding box center [852, 16] width 40 height 10
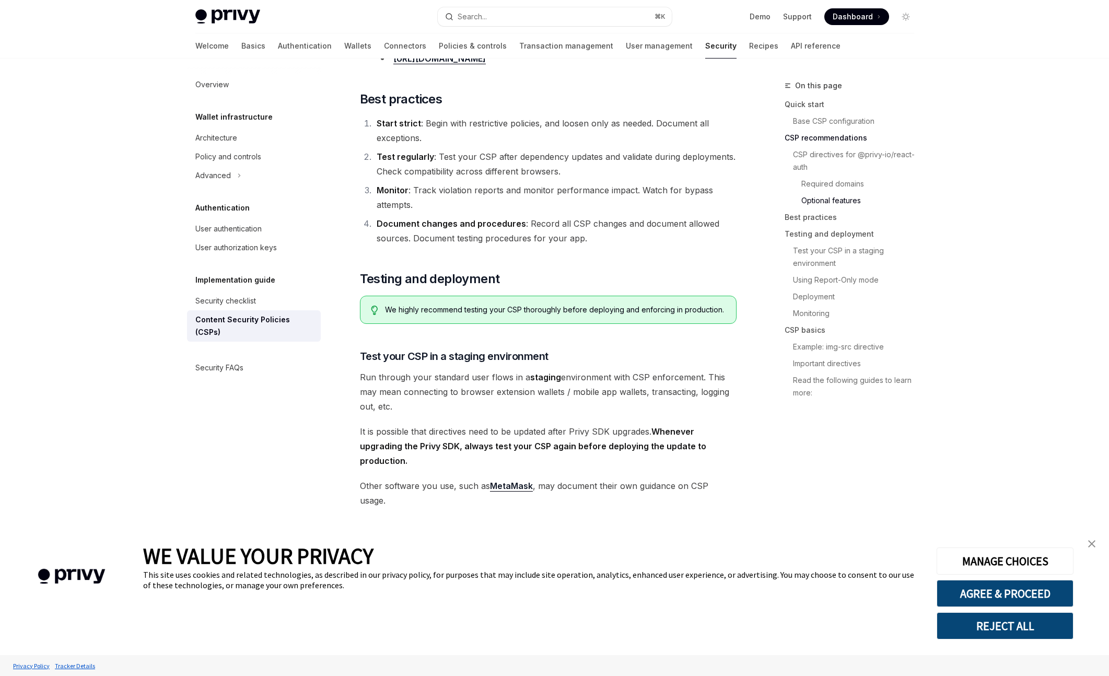
scroll to position [1429, 0]
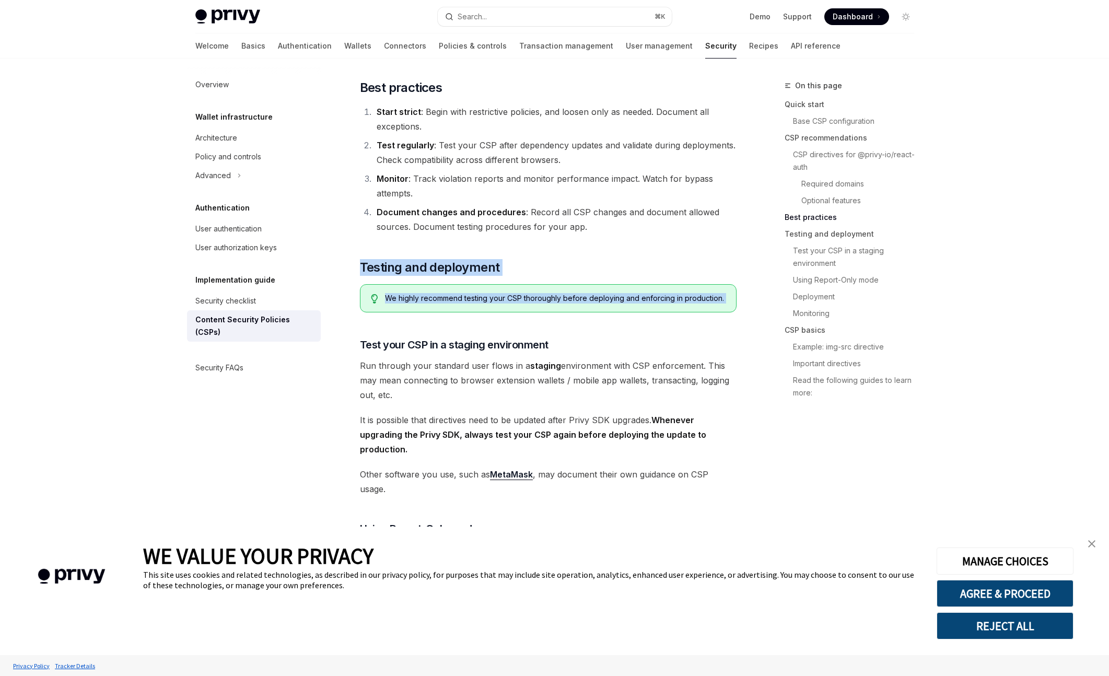
drag, startPoint x: 566, startPoint y: 313, endPoint x: 576, endPoint y: 319, distance: 11.7
click at [574, 319] on div "New to CSPs? Skip to CSP Basics for an introduction. If you are using Privy in …" at bounding box center [548, 102] width 377 height 2763
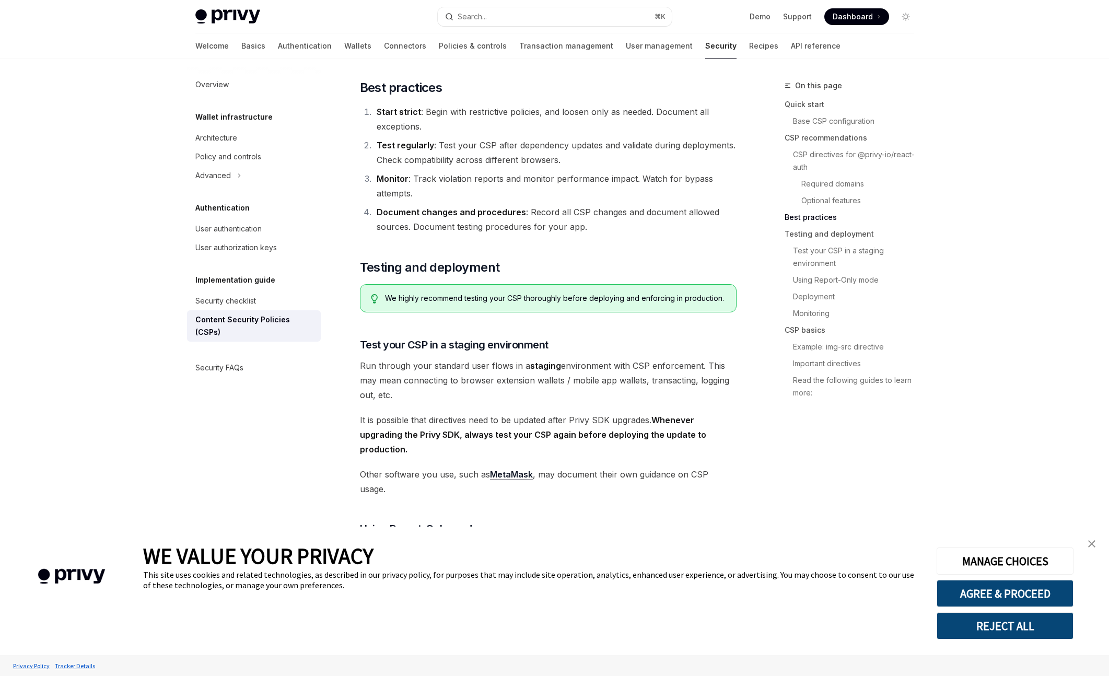
click at [576, 319] on div "New to CSPs? Skip to CSP Basics for an introduction. If you are using Privy in …" at bounding box center [548, 102] width 377 height 2763
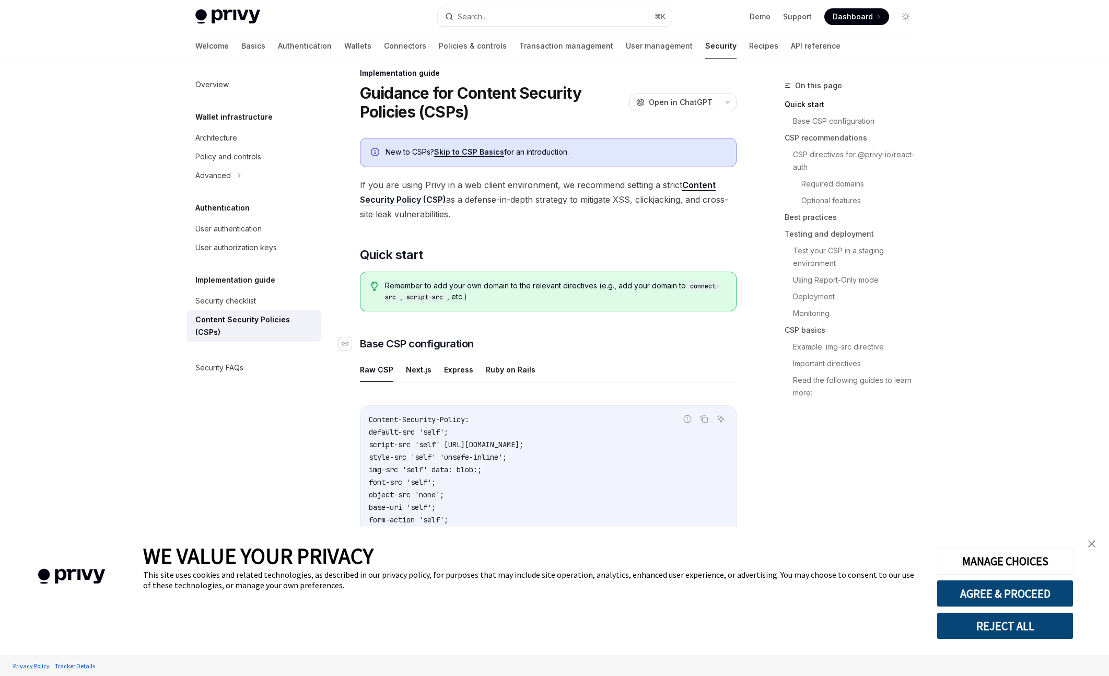
scroll to position [0, 0]
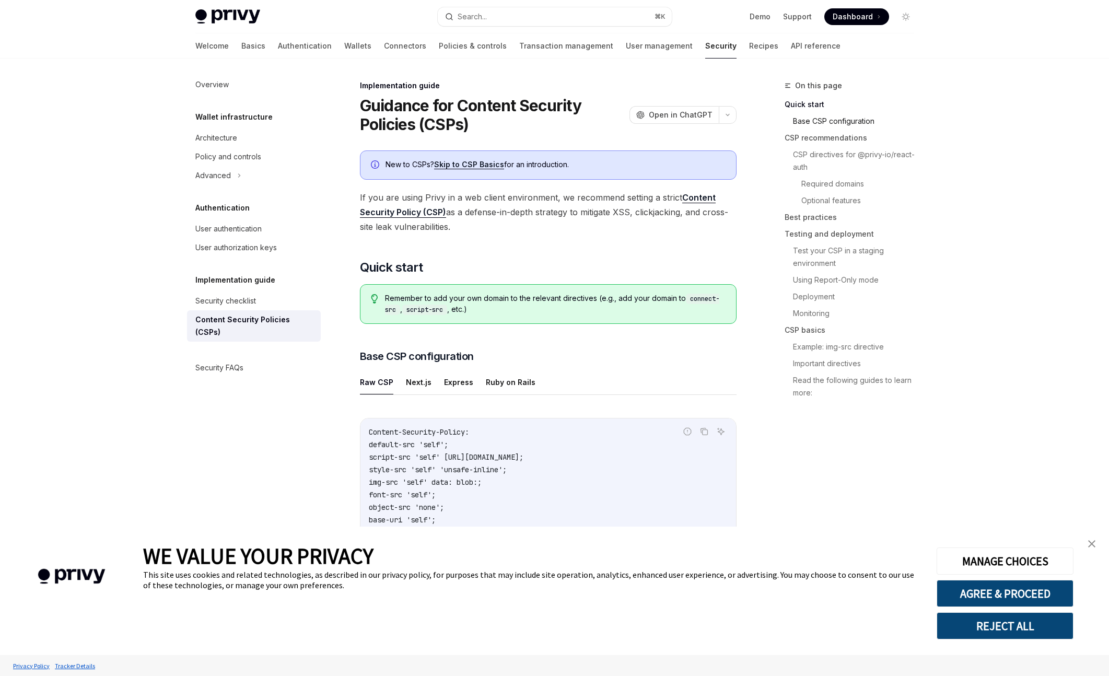
click at [807, 119] on link "Base CSP configuration" at bounding box center [858, 121] width 130 height 17
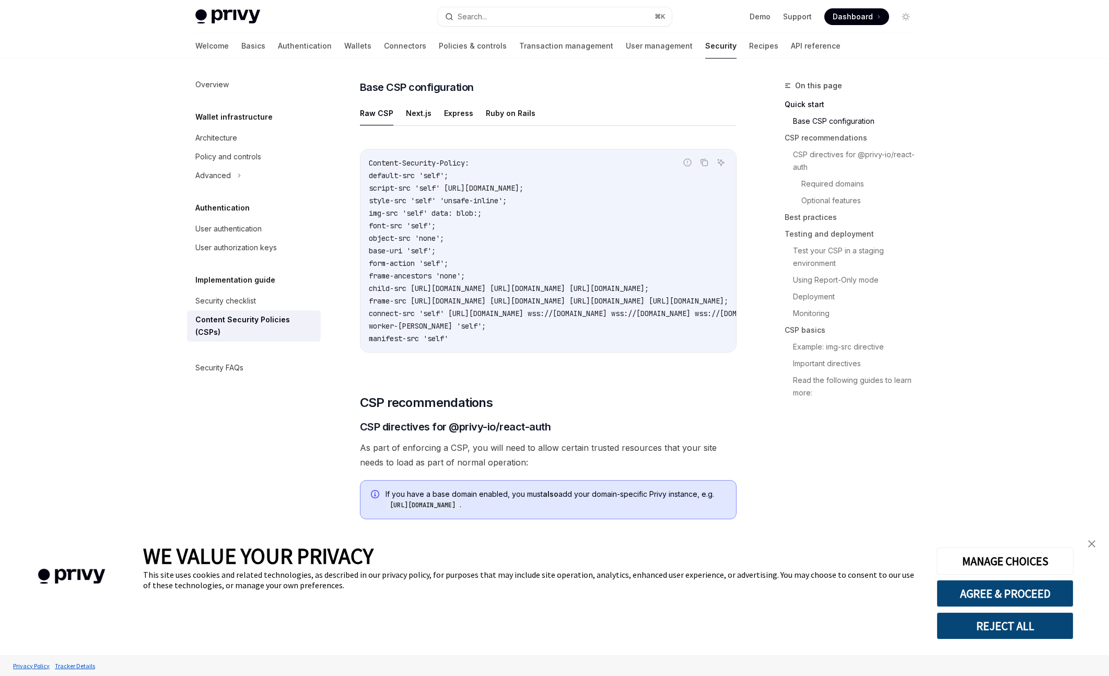
scroll to position [269, 0]
click at [453, 109] on button "Express" at bounding box center [458, 112] width 29 height 25
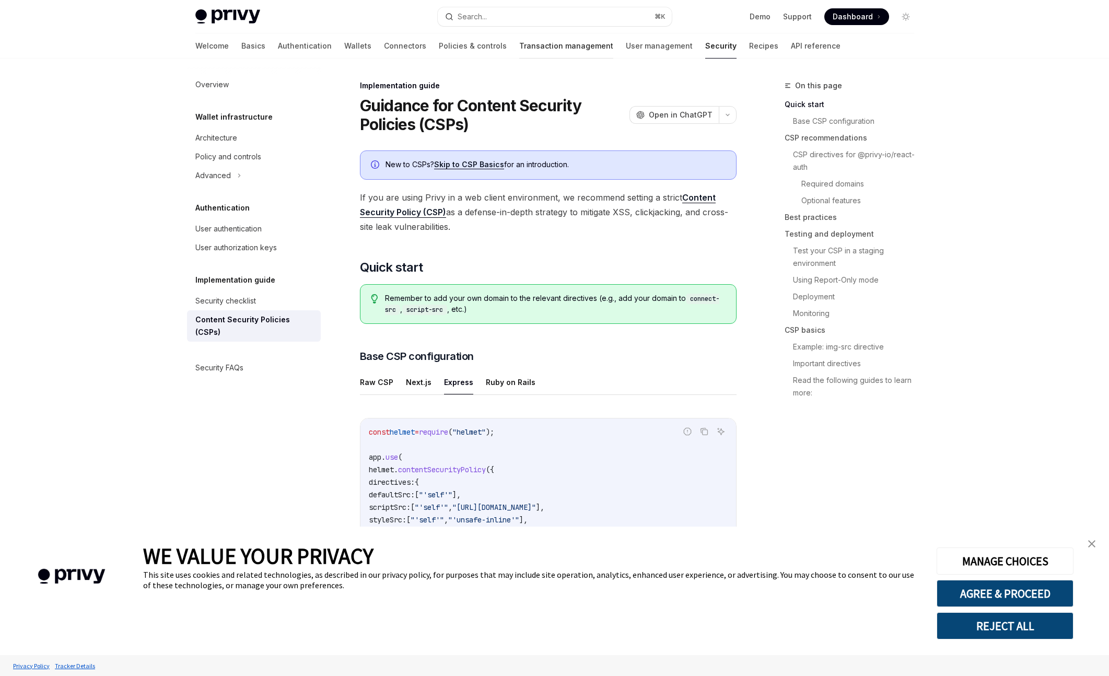
click at [519, 50] on link "Transaction management" at bounding box center [566, 45] width 94 height 25
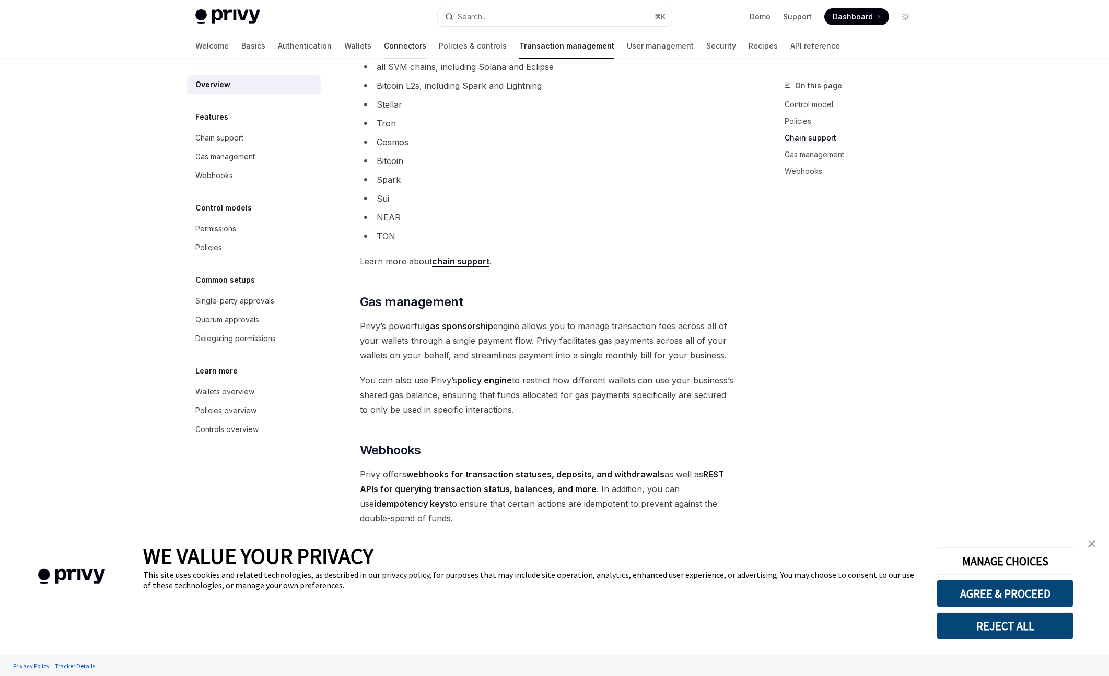
click at [384, 44] on link "Connectors" at bounding box center [405, 45] width 42 height 25
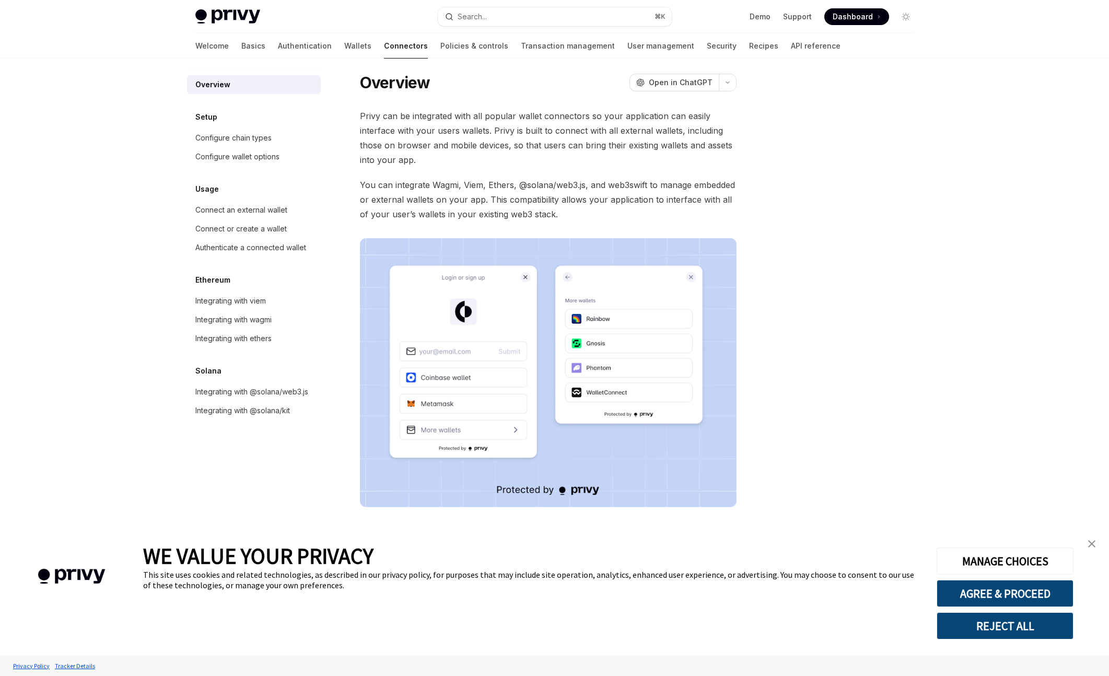
click at [225, 11] on img at bounding box center [227, 16] width 65 height 15
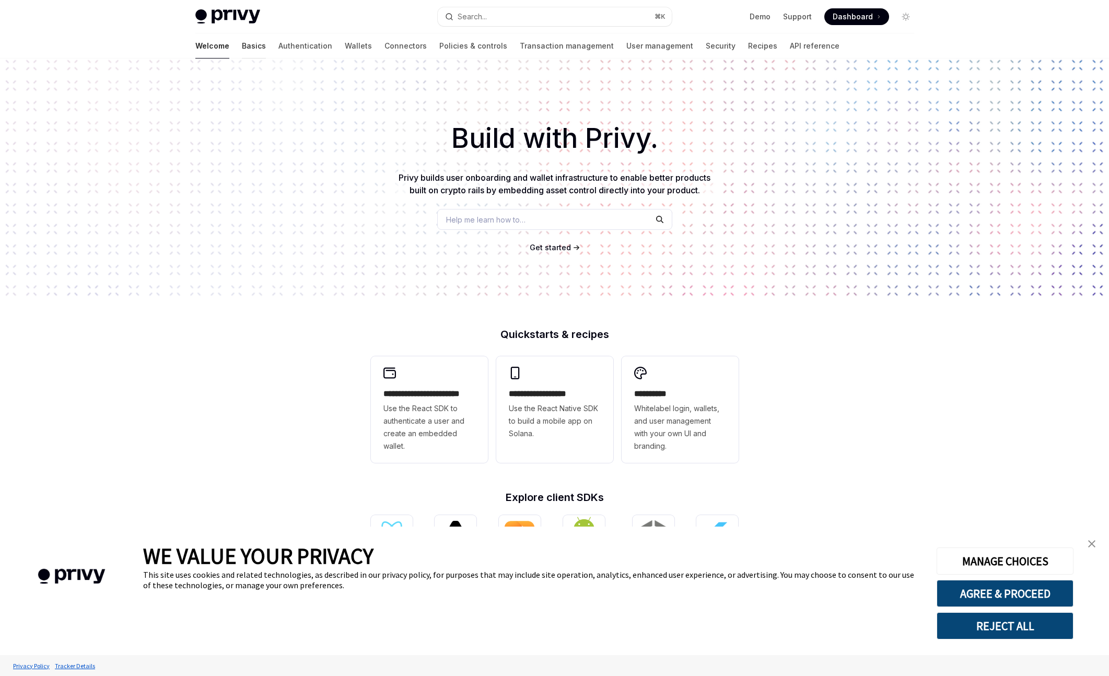
click at [242, 40] on link "Basics" at bounding box center [254, 45] width 24 height 25
type textarea "*"
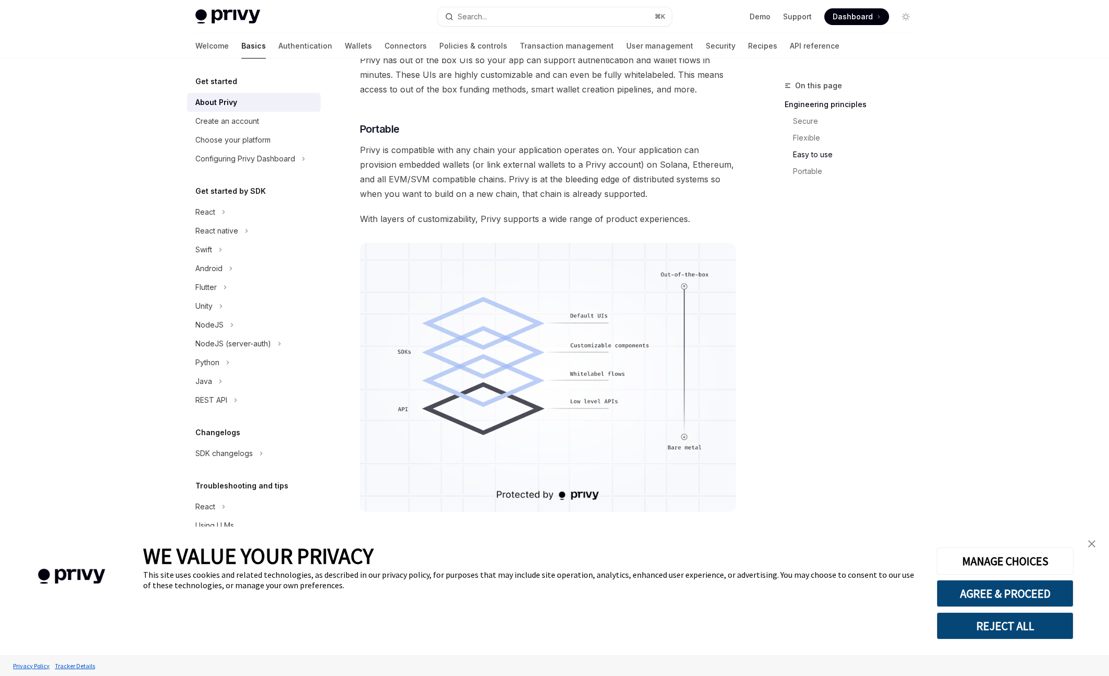
scroll to position [704, 0]
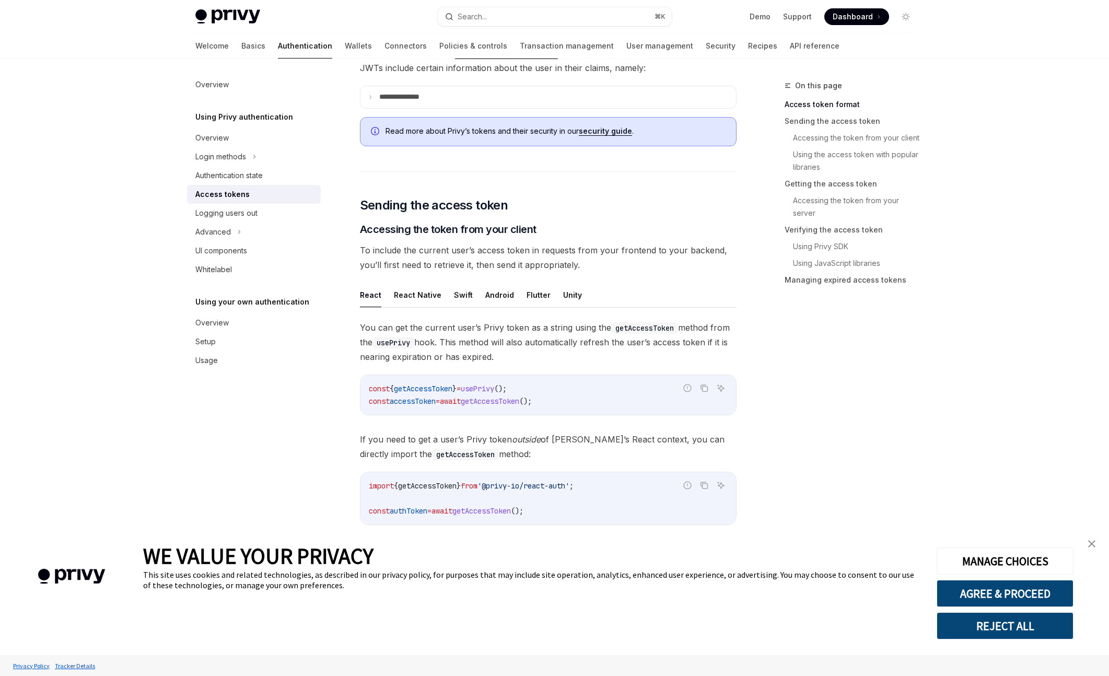
scroll to position [338, 0]
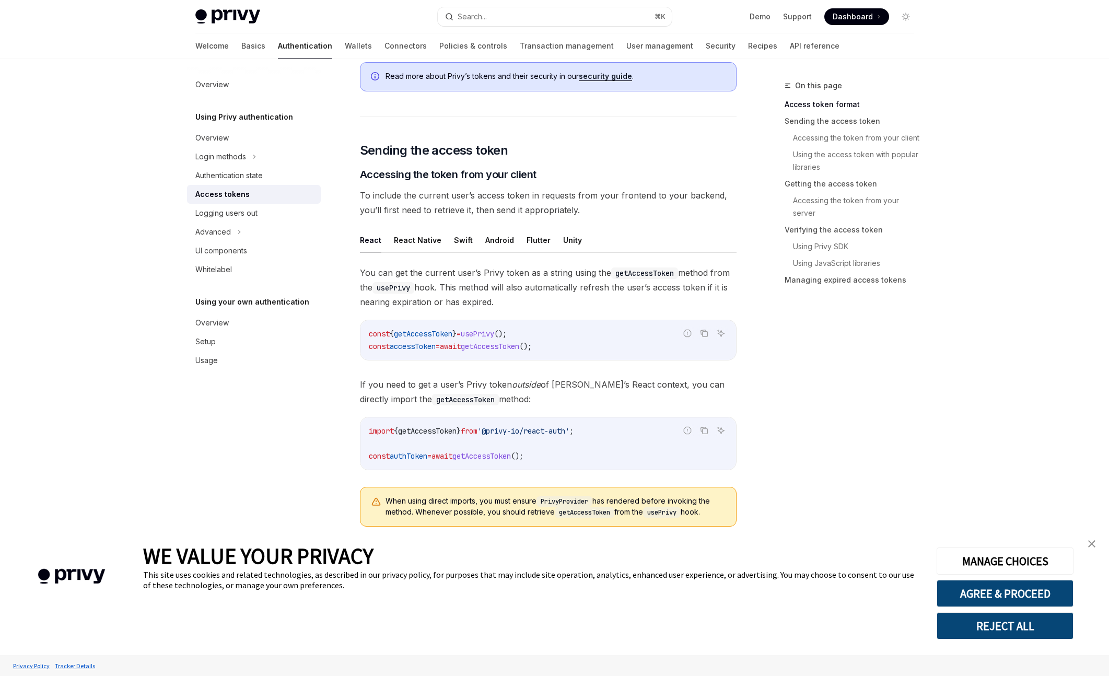
click at [481, 345] on span "getAccessToken" at bounding box center [490, 346] width 58 height 9
copy code "const accessToken = await getAccessToken ();"
click at [542, 332] on code "const { getAccessToken } = usePrivy (); const accessToken = await getAccessToke…" at bounding box center [548, 339] width 359 height 25
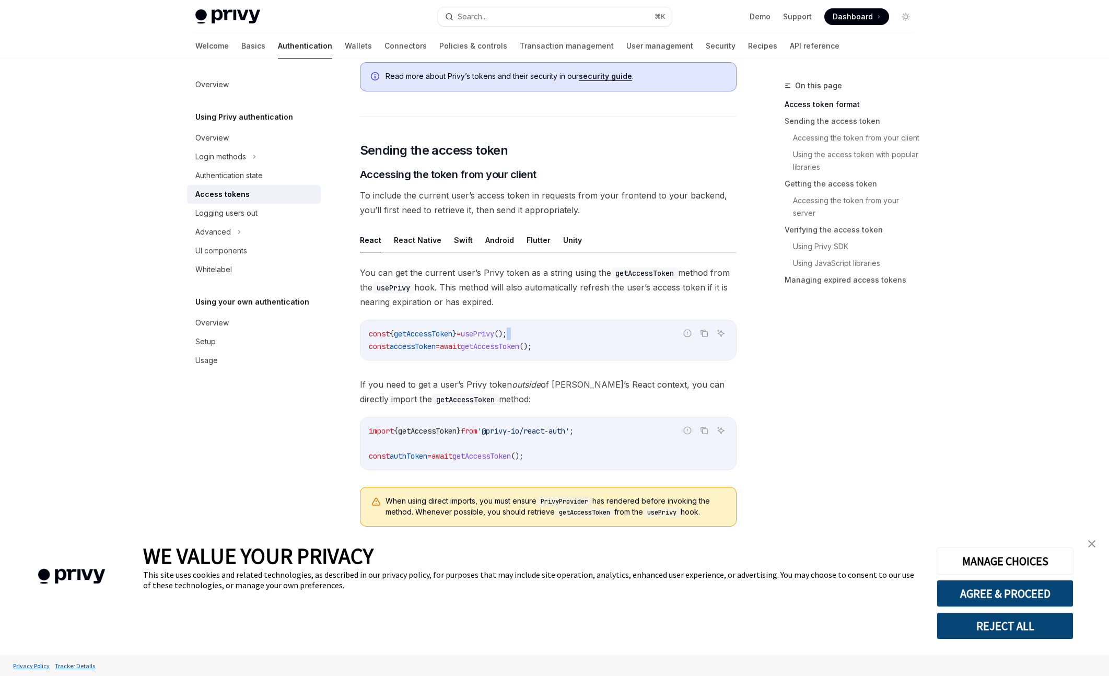
click at [542, 332] on code "const { getAccessToken } = usePrivy (); const accessToken = await getAccessToke…" at bounding box center [548, 339] width 359 height 25
copy code "const { getAccessToken } = usePrivy ();"
click at [478, 344] on span "getAccessToken" at bounding box center [490, 346] width 58 height 9
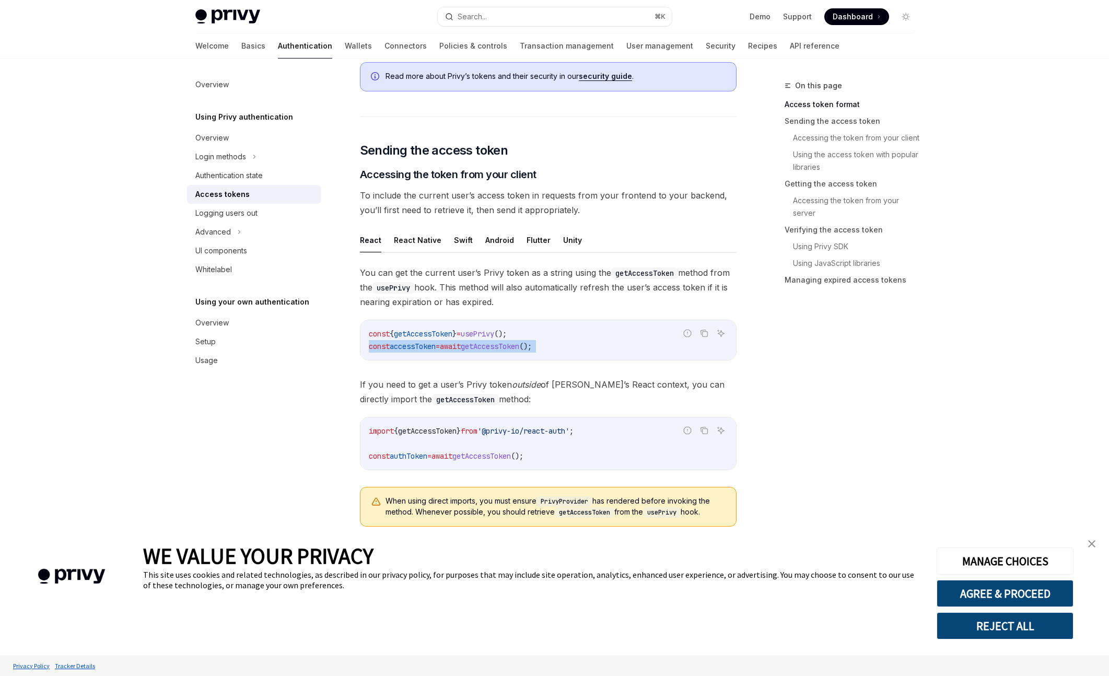
click at [478, 344] on span "getAccessToken" at bounding box center [490, 346] width 58 height 9
copy code "const accessToken = await getAccessToken ();"
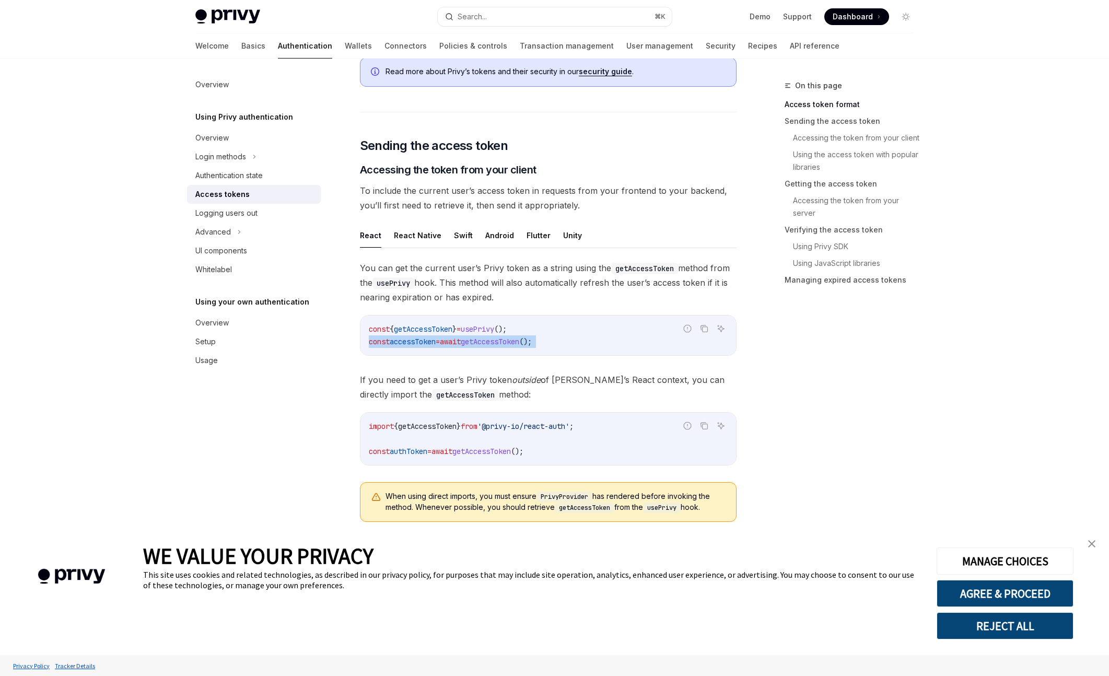
scroll to position [345, 0]
click at [456, 424] on span "getAccessToken" at bounding box center [427, 424] width 58 height 9
drag, startPoint x: 496, startPoint y: 449, endPoint x: 359, endPoint y: 446, distance: 136.9
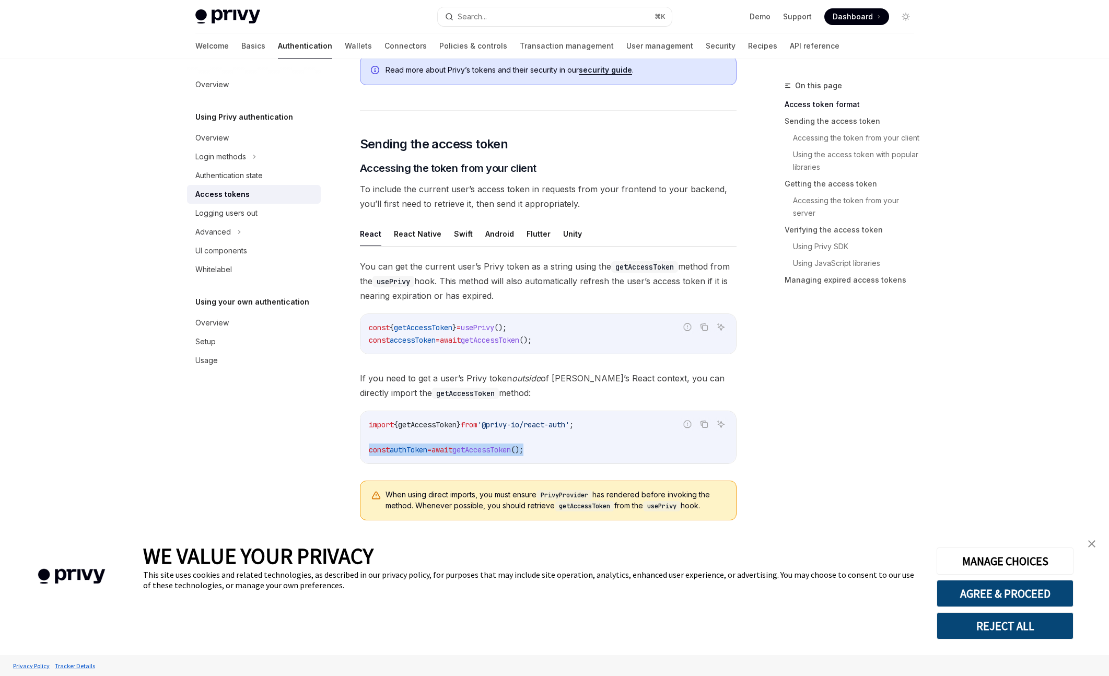
copy span "const authToken = await getAccessToken ();"
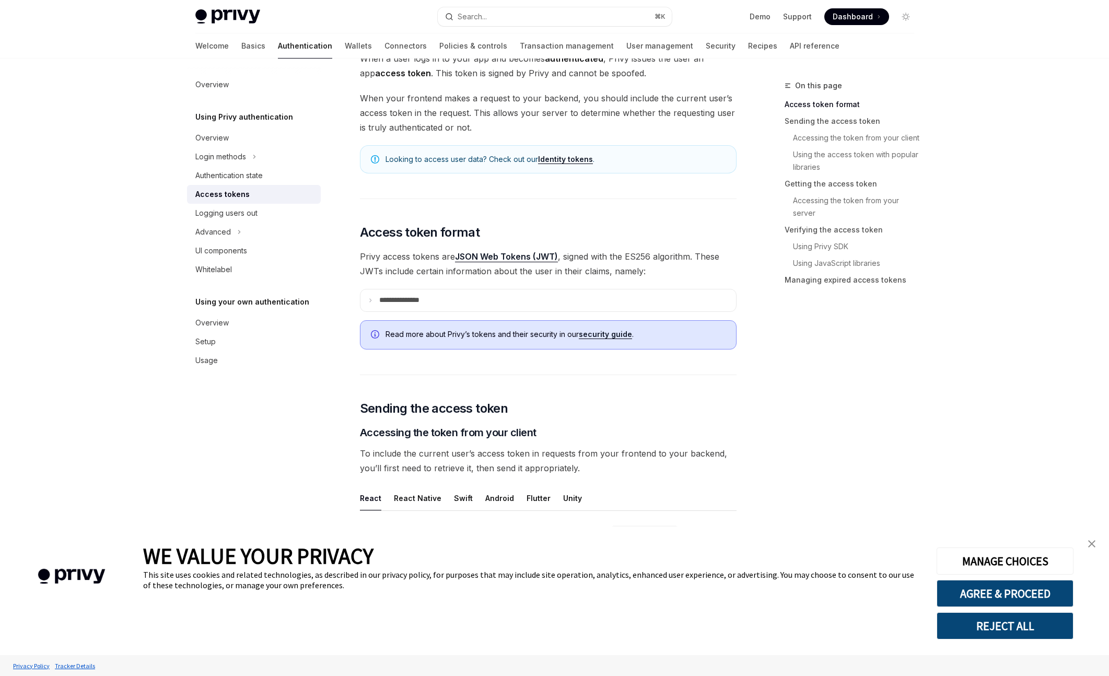
scroll to position [229, 0]
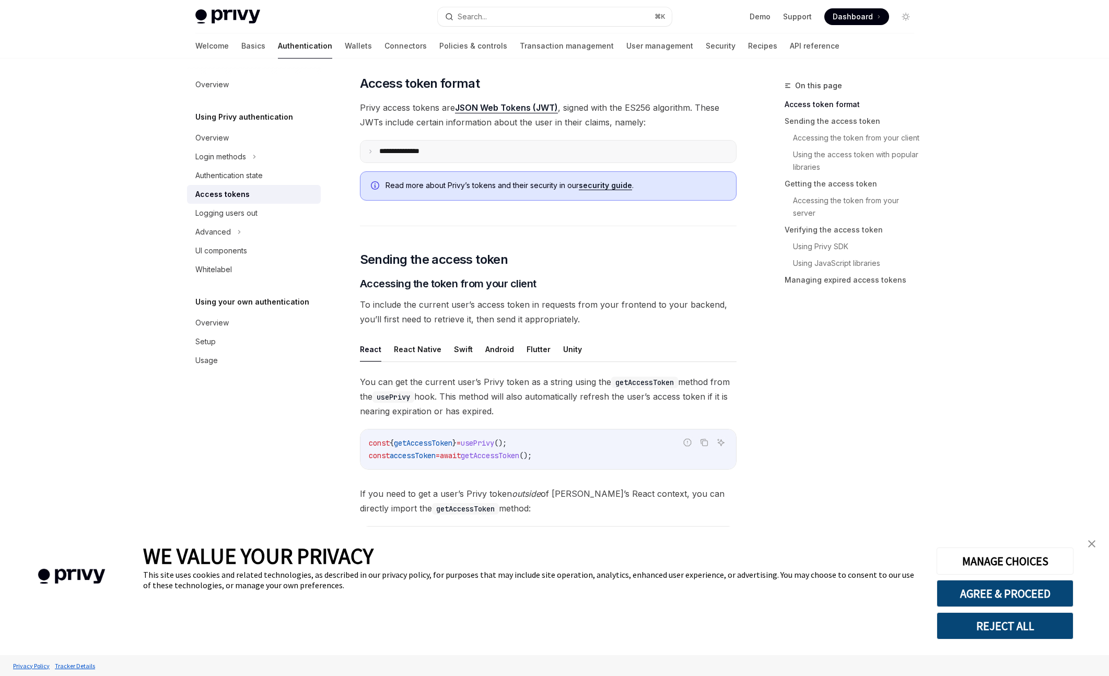
click at [403, 153] on p "**********" at bounding box center [407, 151] width 57 height 9
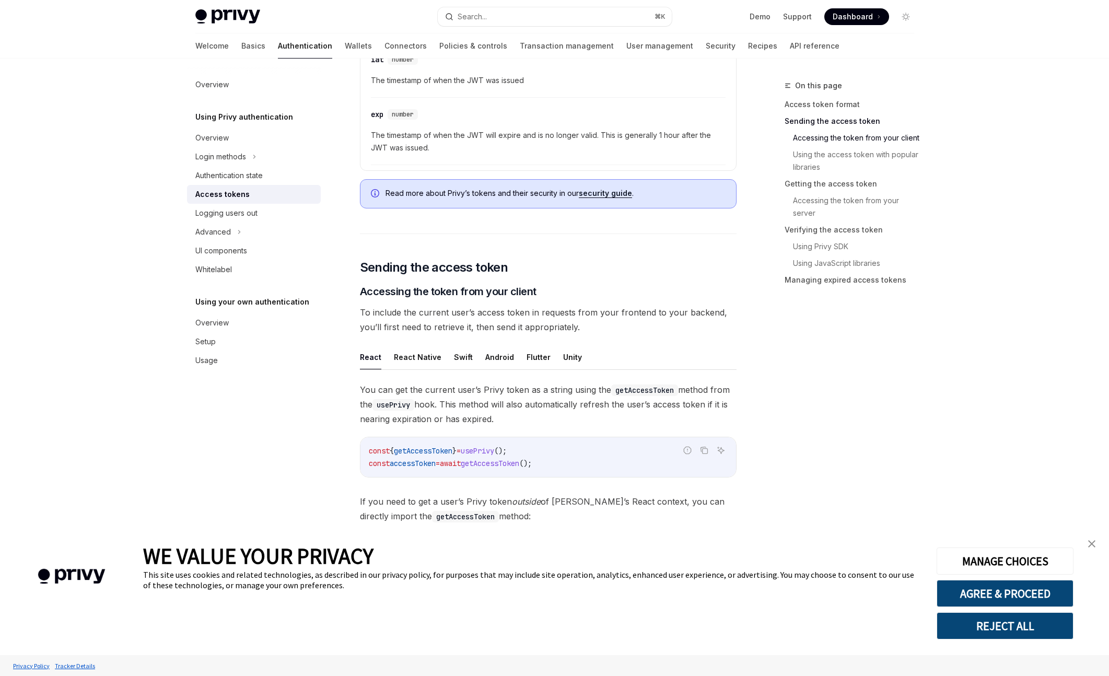
scroll to position [576, 0]
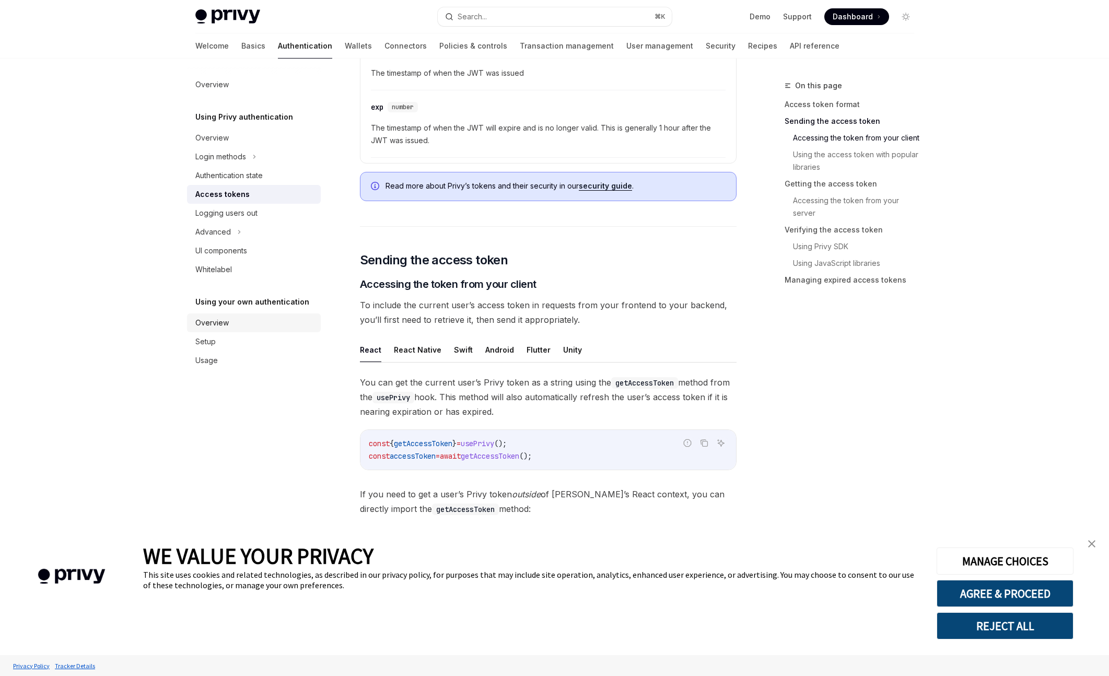
click at [245, 326] on div "Overview" at bounding box center [254, 322] width 119 height 13
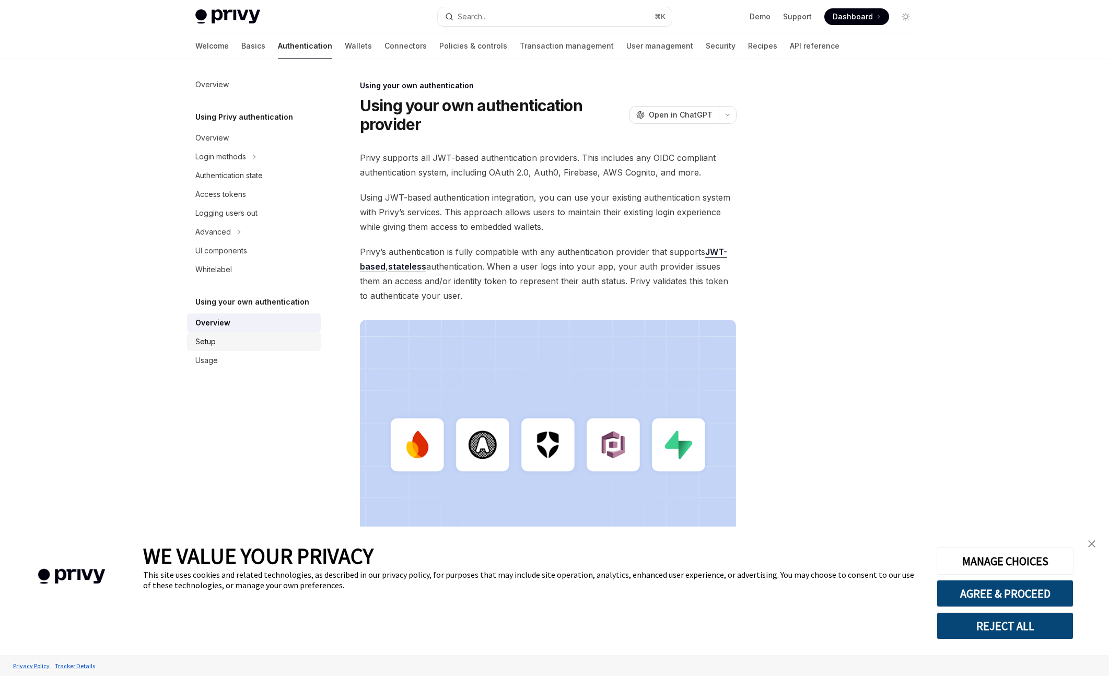
click at [236, 334] on link "Setup" at bounding box center [254, 341] width 134 height 19
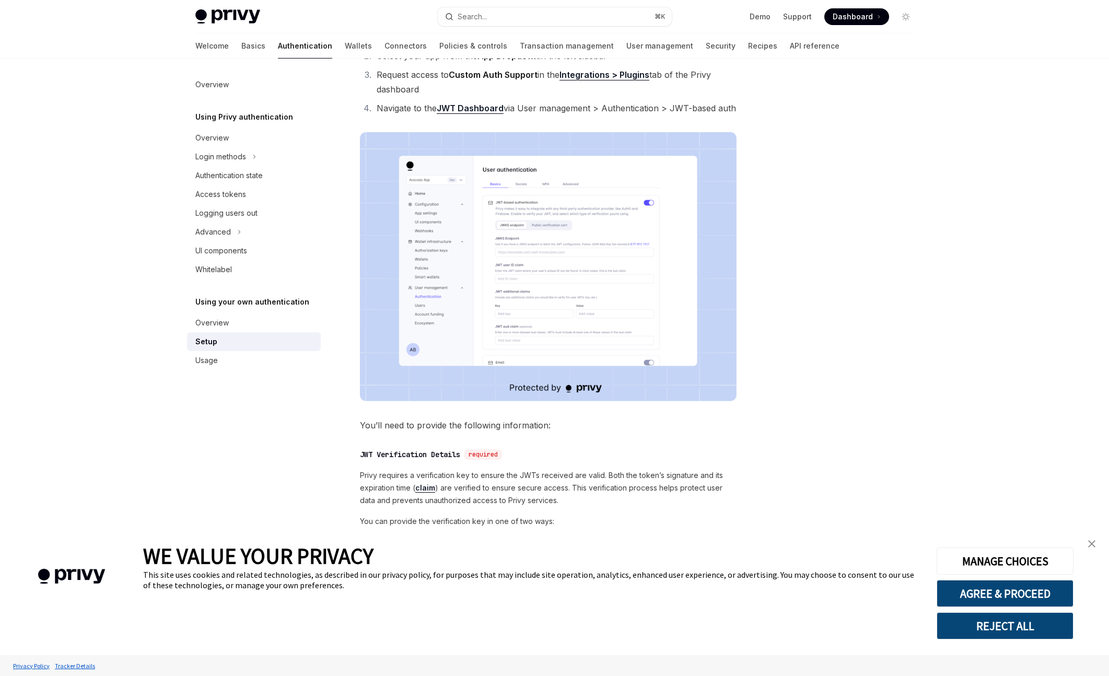
scroll to position [315, 0]
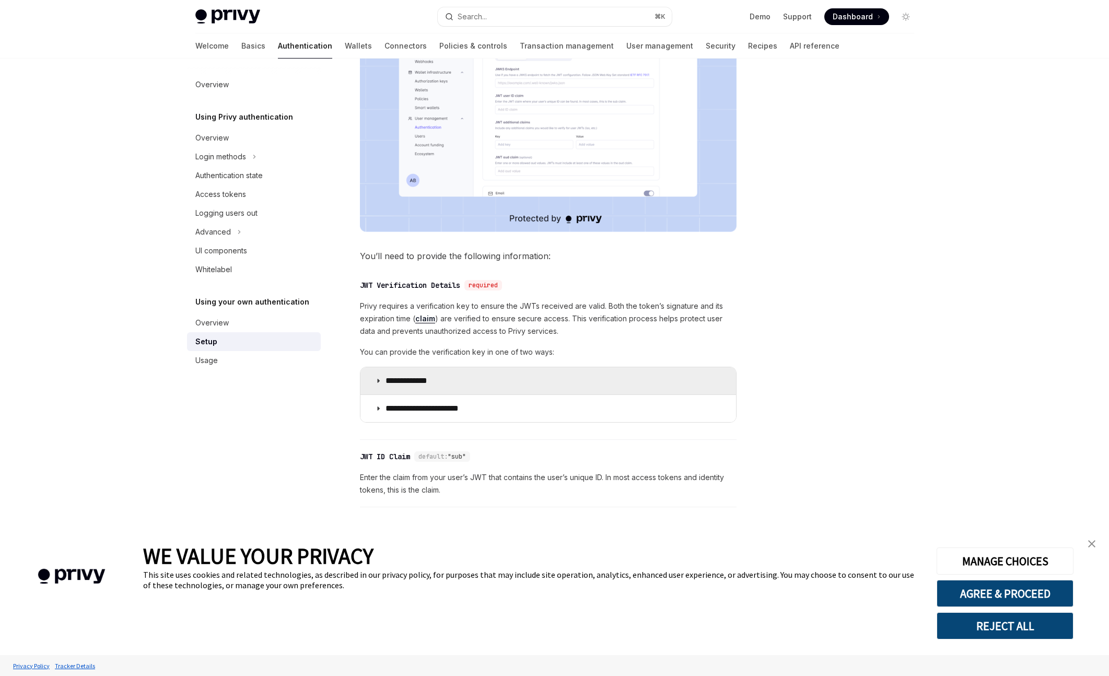
click at [416, 369] on summary "**********" at bounding box center [548, 380] width 376 height 27
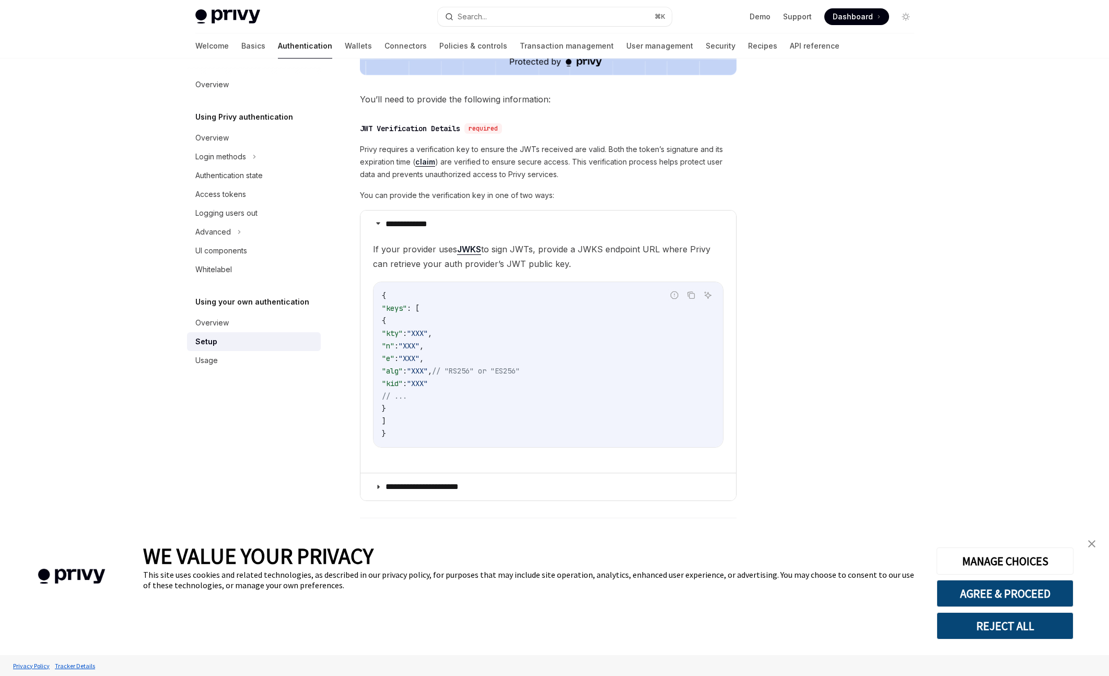
scroll to position [550, 0]
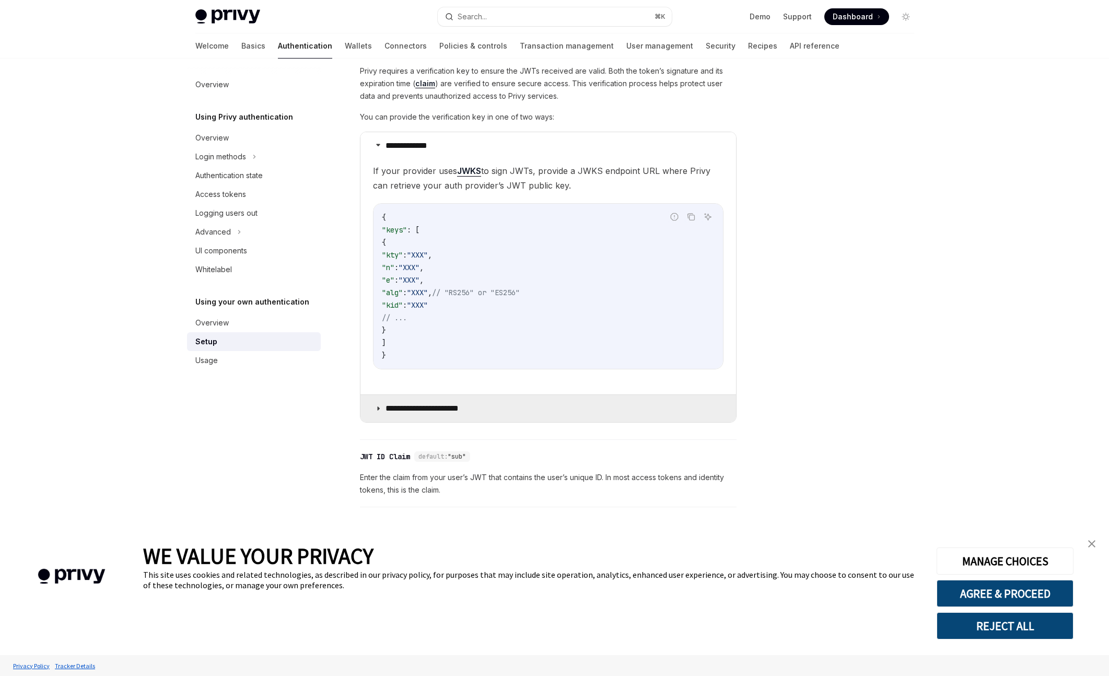
click at [427, 406] on p "**********" at bounding box center [430, 408] width 90 height 10
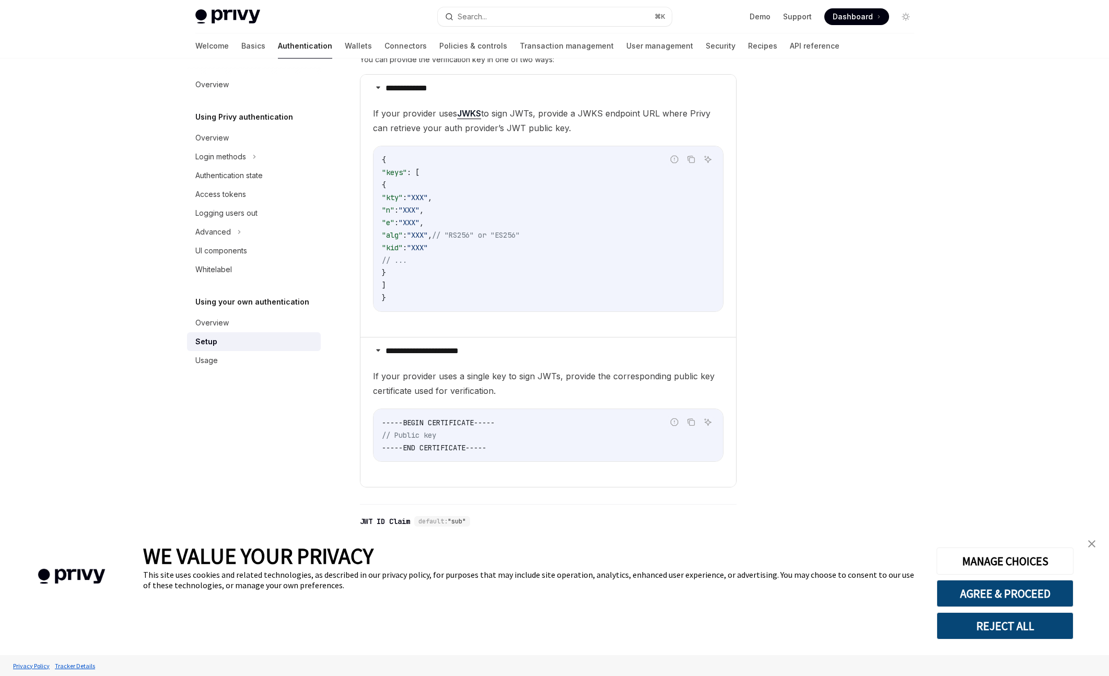
scroll to position [607, 0]
click at [256, 363] on div "Usage" at bounding box center [254, 360] width 119 height 13
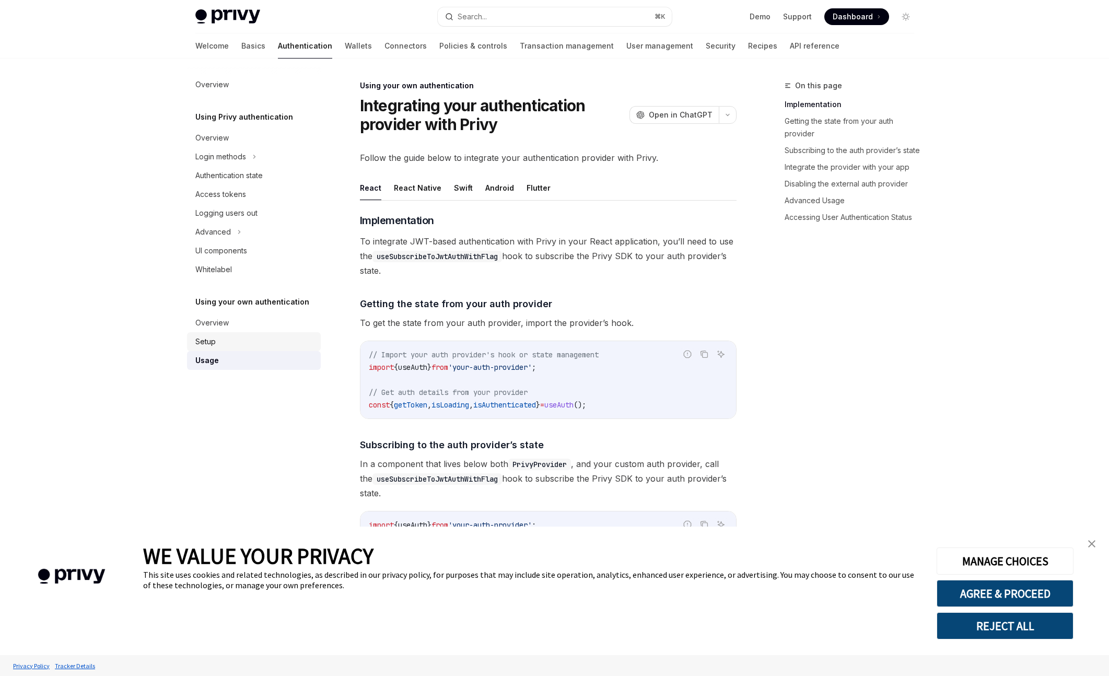
click at [254, 342] on div "Setup" at bounding box center [254, 341] width 119 height 13
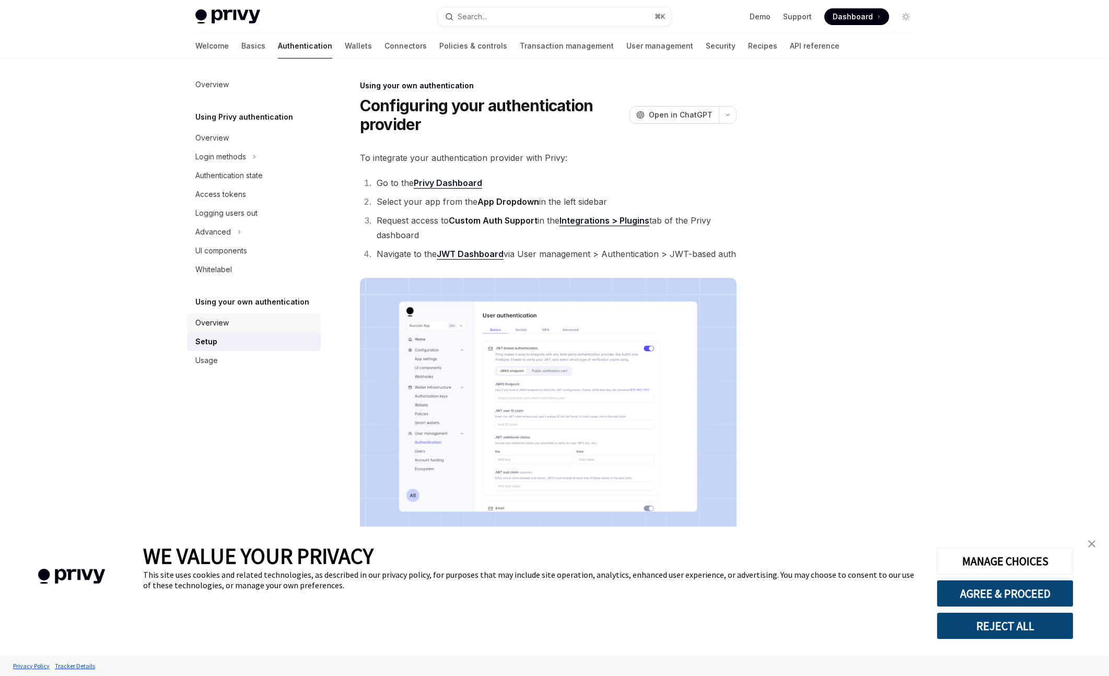
click at [263, 330] on link "Overview" at bounding box center [254, 322] width 134 height 19
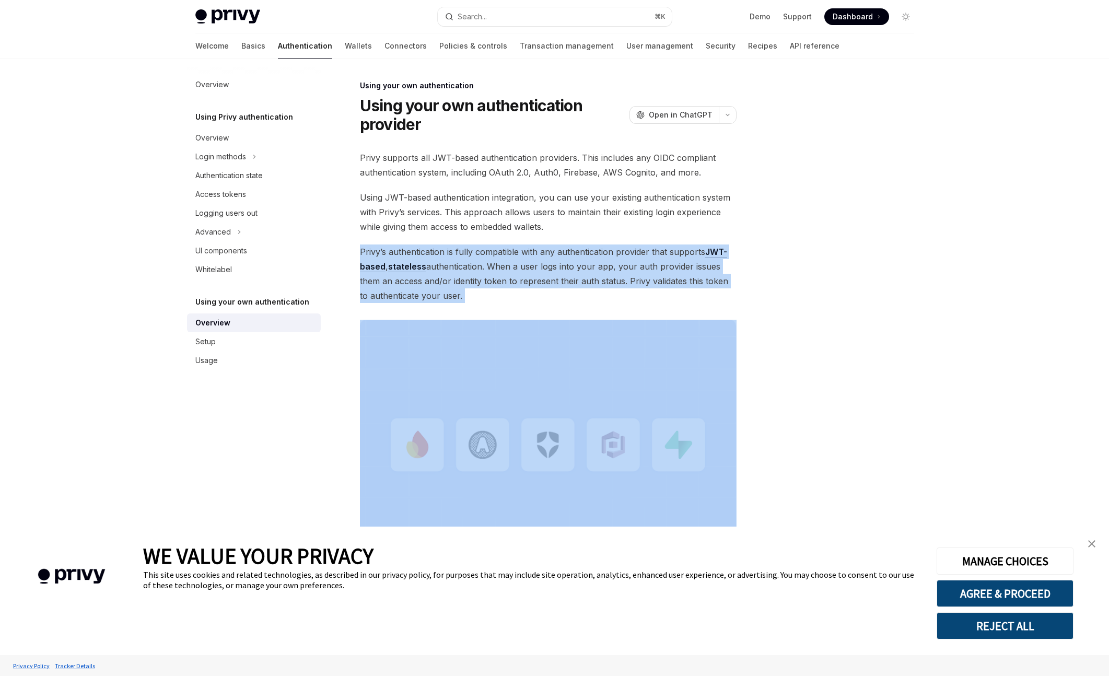
drag, startPoint x: 480, startPoint y: 240, endPoint x: 485, endPoint y: 306, distance: 66.0
click at [485, 306] on div "Privy supports all JWT-based authentication providers. This includes any OIDC c…" at bounding box center [548, 369] width 377 height 438
drag, startPoint x: 485, startPoint y: 306, endPoint x: 484, endPoint y: 265, distance: 40.7
click at [484, 265] on div "Privy supports all JWT-based authentication providers. This includes any OIDC c…" at bounding box center [548, 369] width 377 height 438
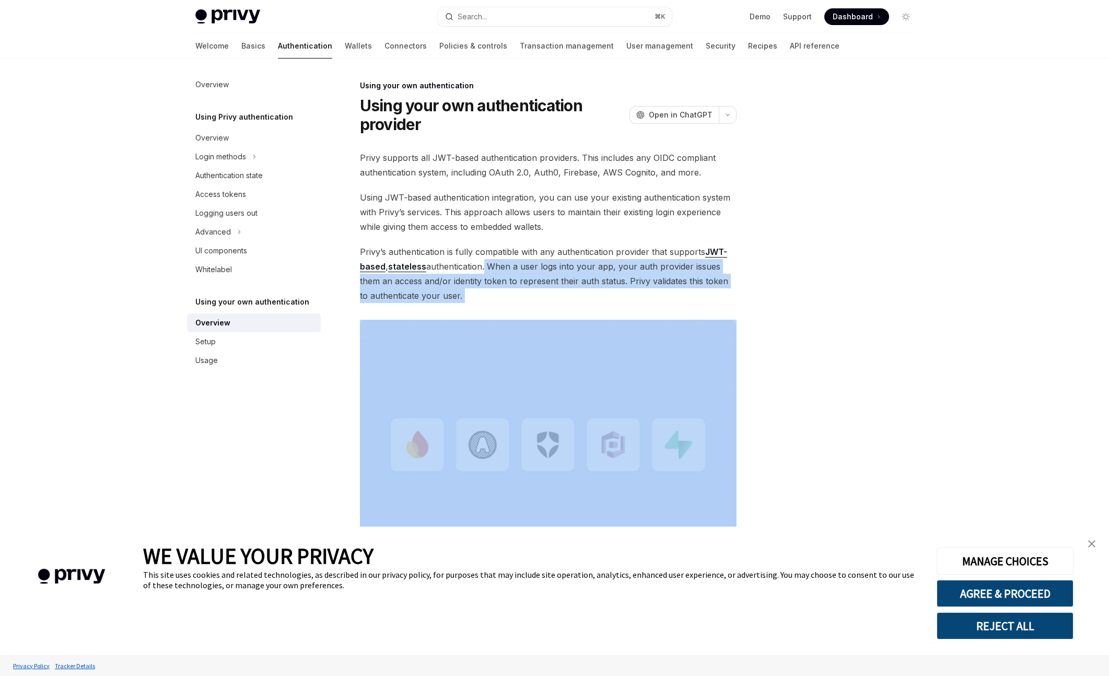
click at [484, 265] on span "Privy’s authentication is fully compatible with any authentication provider tha…" at bounding box center [548, 273] width 377 height 58
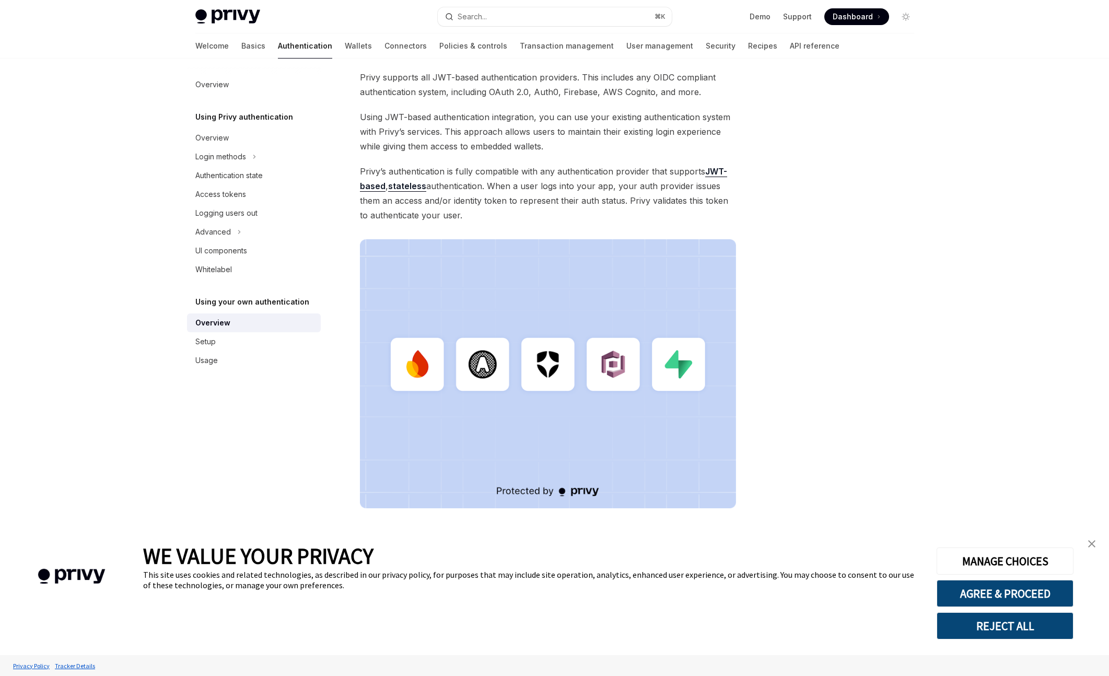
scroll to position [81, 0]
click at [273, 262] on link "Whitelabel" at bounding box center [254, 269] width 134 height 19
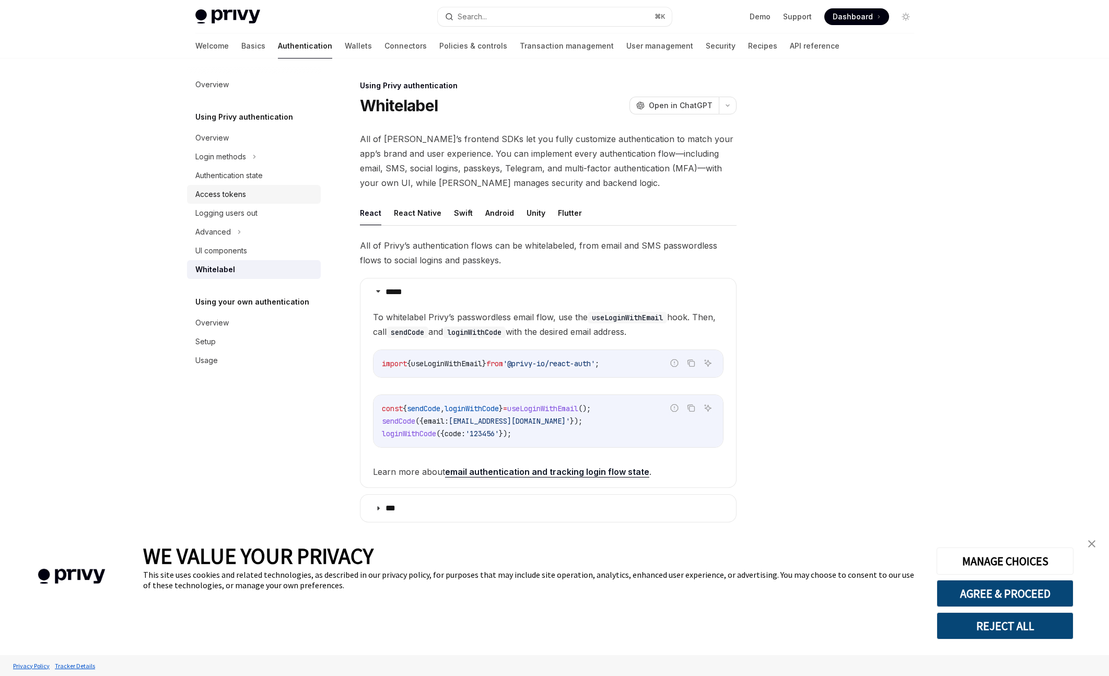
click at [264, 191] on div "Access tokens" at bounding box center [254, 194] width 119 height 13
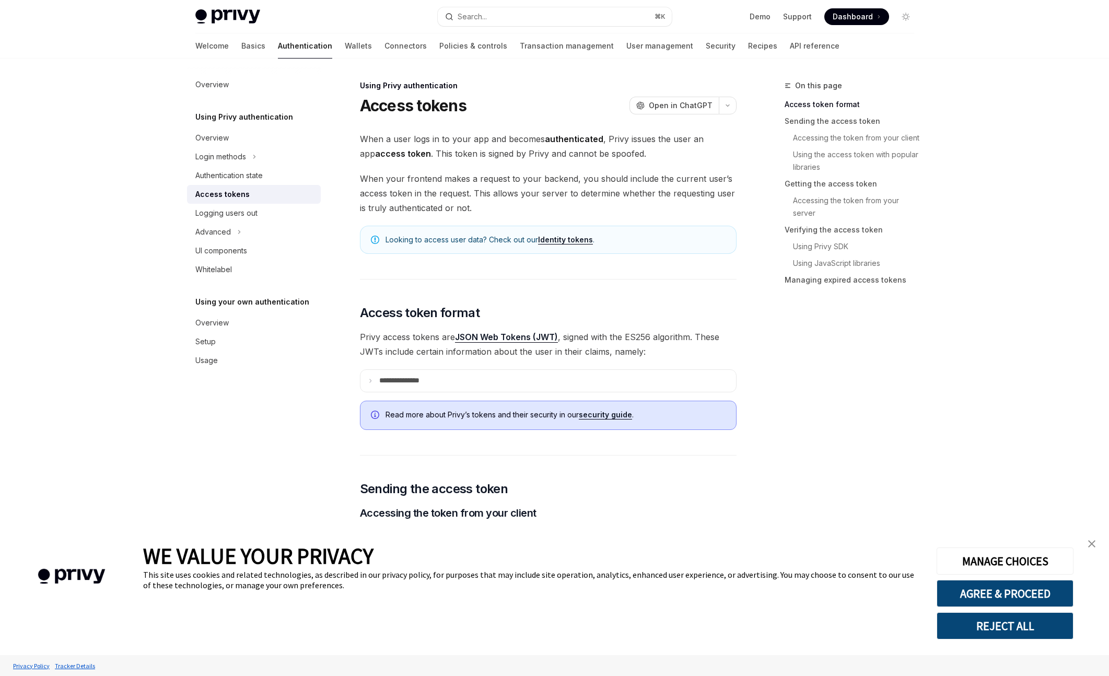
click at [545, 238] on link "Identity tokens" at bounding box center [565, 239] width 55 height 9
type textarea "*"
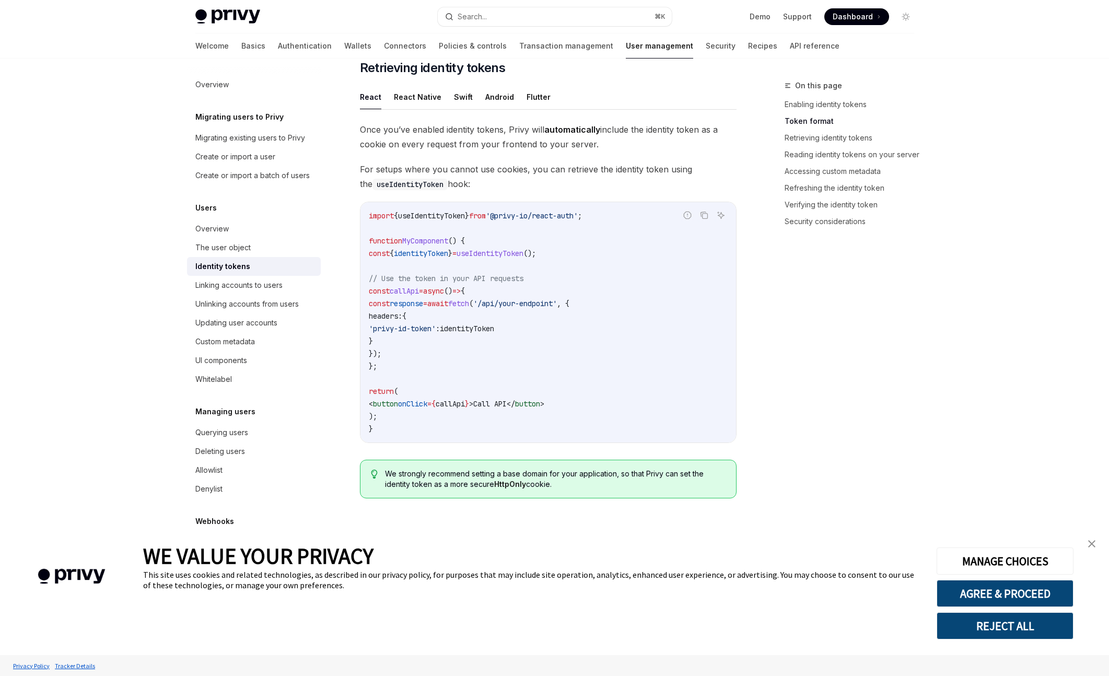
scroll to position [807, 0]
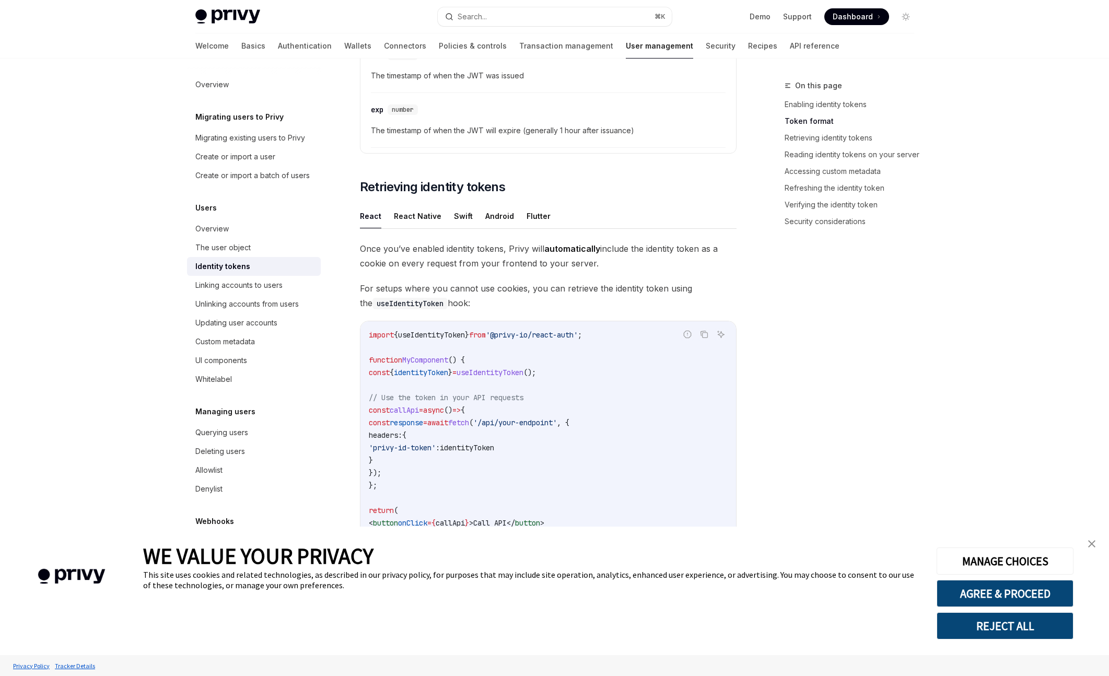
click at [519, 372] on span "useIdentityToken" at bounding box center [489, 372] width 67 height 9
click at [519, 373] on span "useIdentityToken" at bounding box center [489, 372] width 67 height 9
click at [515, 332] on span "'@privy-io/react-auth'" at bounding box center [532, 334] width 92 height 9
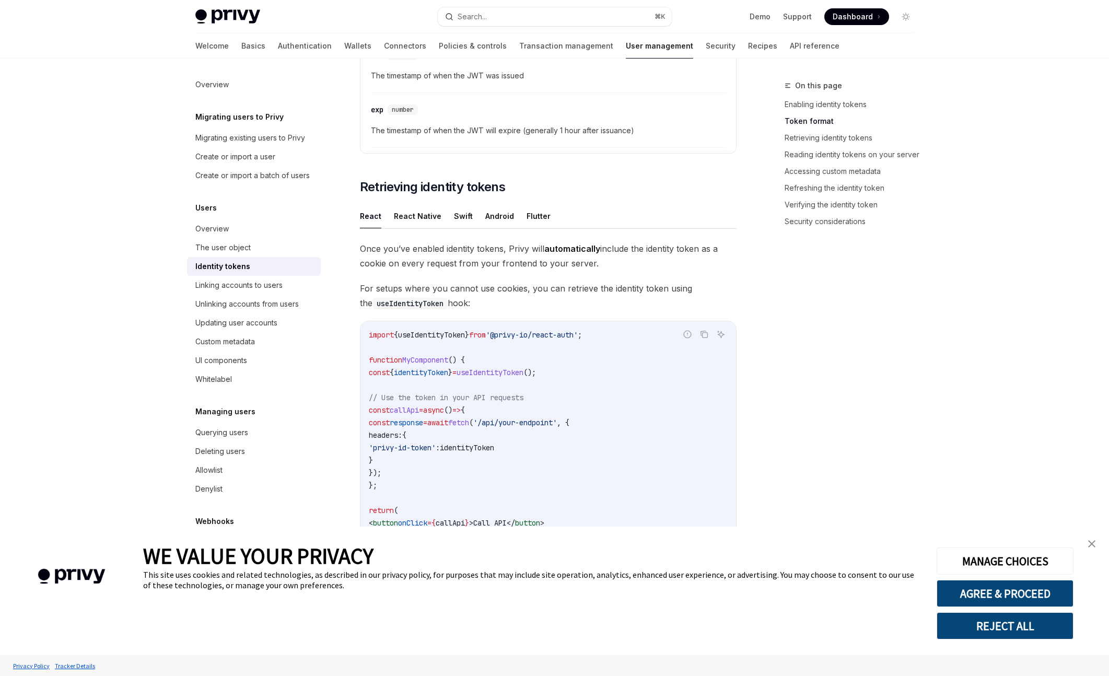
click at [452, 373] on span "}" at bounding box center [450, 372] width 4 height 9
copy code "const { identityToken } = useIdentityToken ();"
